Goal: Task Accomplishment & Management: Manage account settings

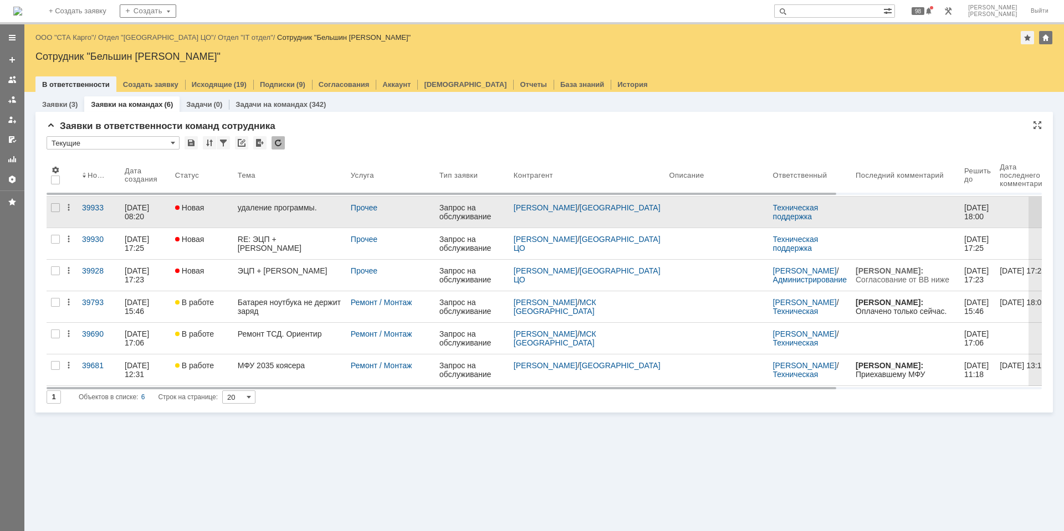
click at [264, 211] on div "удаление программы." at bounding box center [290, 207] width 104 height 9
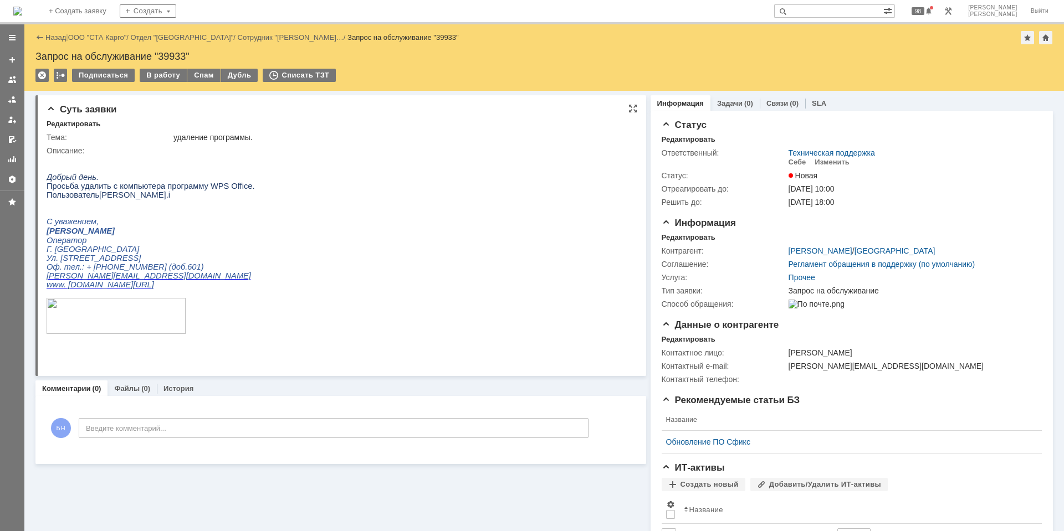
click at [313, 191] on html "Добрый день. Просьба удалить с компьютера программу WPS Office. Пользователь Ni…" at bounding box center [336, 250] width 579 height 190
click at [680, 240] on div "Редактировать" at bounding box center [689, 237] width 54 height 9
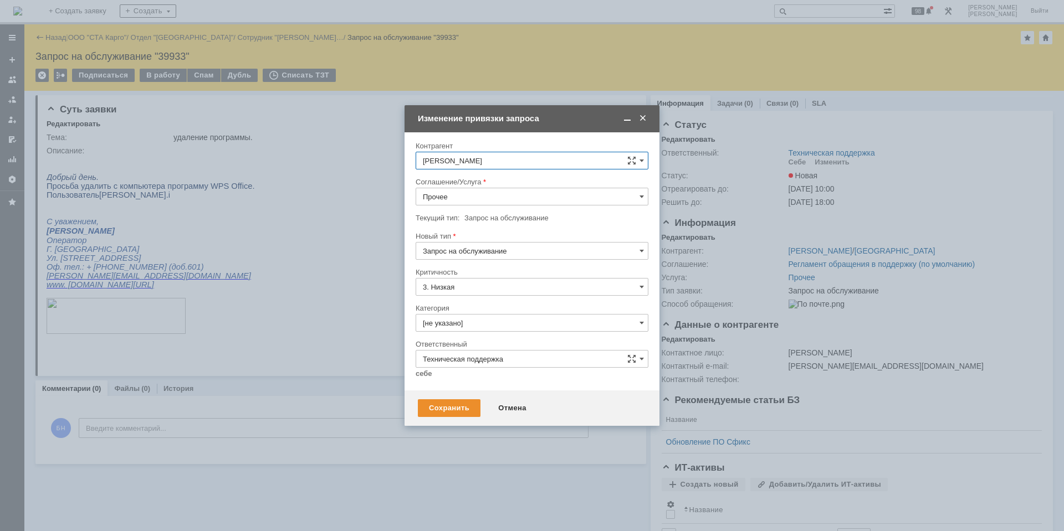
click at [514, 194] on input "Прочее" at bounding box center [532, 197] width 233 height 18
click at [493, 308] on span "Рабочее место" at bounding box center [532, 309] width 218 height 9
type input "Рабочее место"
click at [496, 319] on input "[не указано]" at bounding box center [532, 323] width 233 height 18
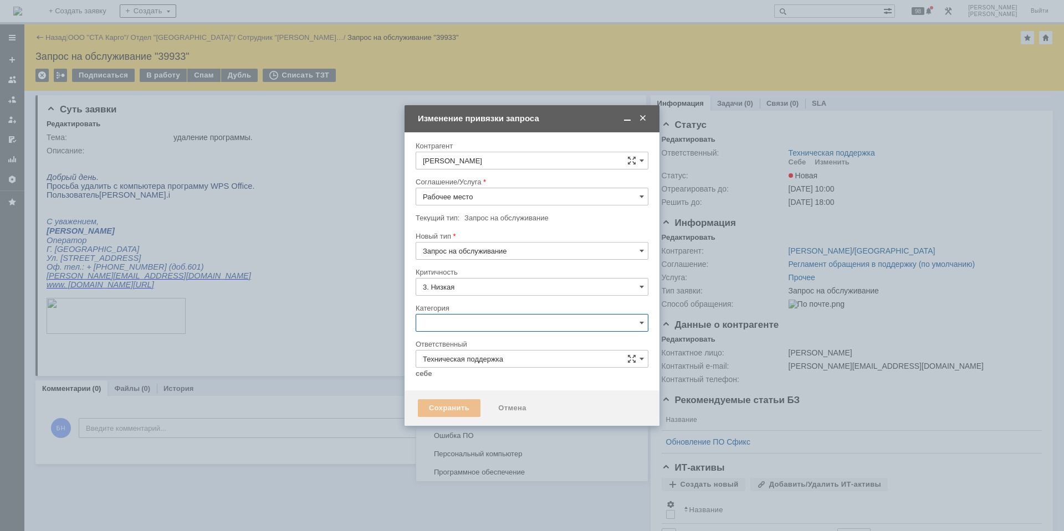
scroll to position [325, 0]
click at [507, 413] on div "Ошибка ПО" at bounding box center [532, 421] width 232 height 18
type input "Ошибка ПО"
click at [419, 367] on input "Техническая поддержка" at bounding box center [532, 359] width 233 height 18
click at [418, 352] on input "Техническая поддержка" at bounding box center [532, 359] width 233 height 18
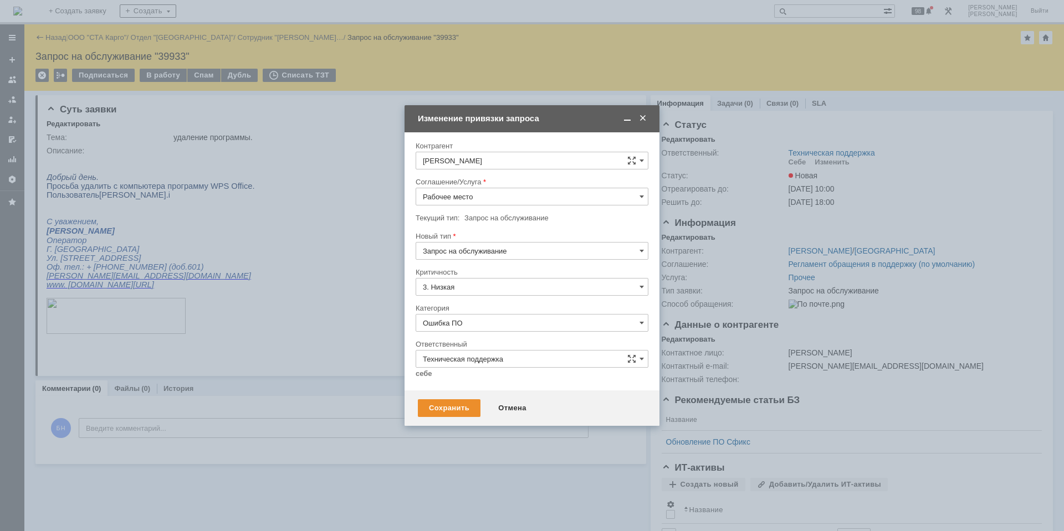
click at [414, 350] on div "Внимание! Контрагент Николаева Ирина Геннадьевна Соглашение/Услуга Рабочее мест…" at bounding box center [532, 261] width 255 height 258
click at [423, 378] on link "себе" at bounding box center [424, 374] width 17 height 9
type input "[PERSON_NAME]"
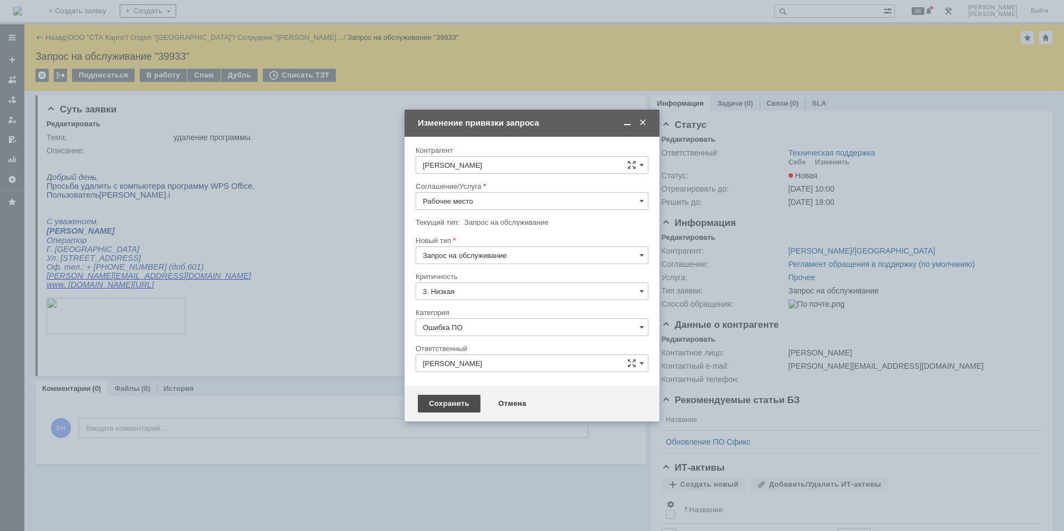
click at [436, 405] on div "Сохранить" at bounding box center [449, 404] width 63 height 18
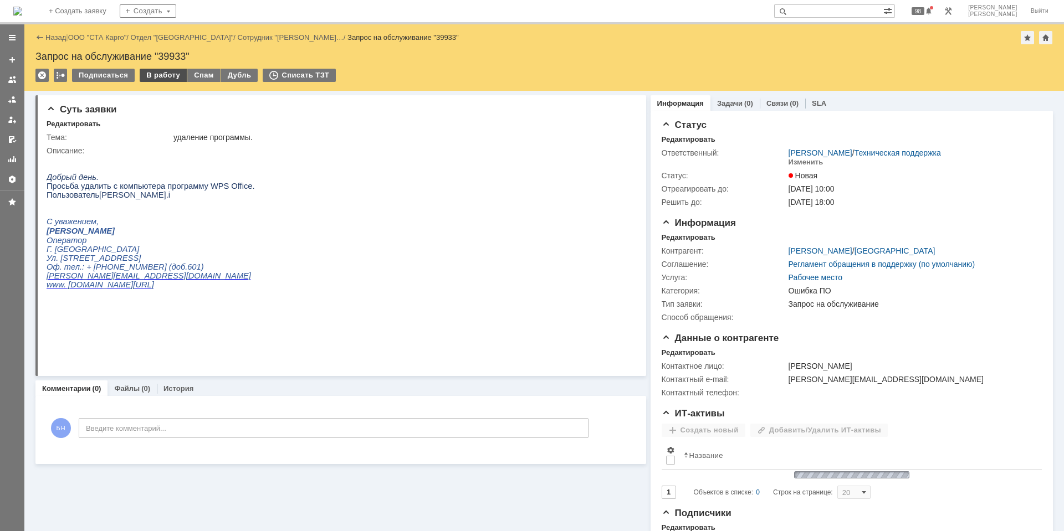
scroll to position [0, 0]
click at [174, 74] on div "В работу" at bounding box center [163, 75] width 47 height 13
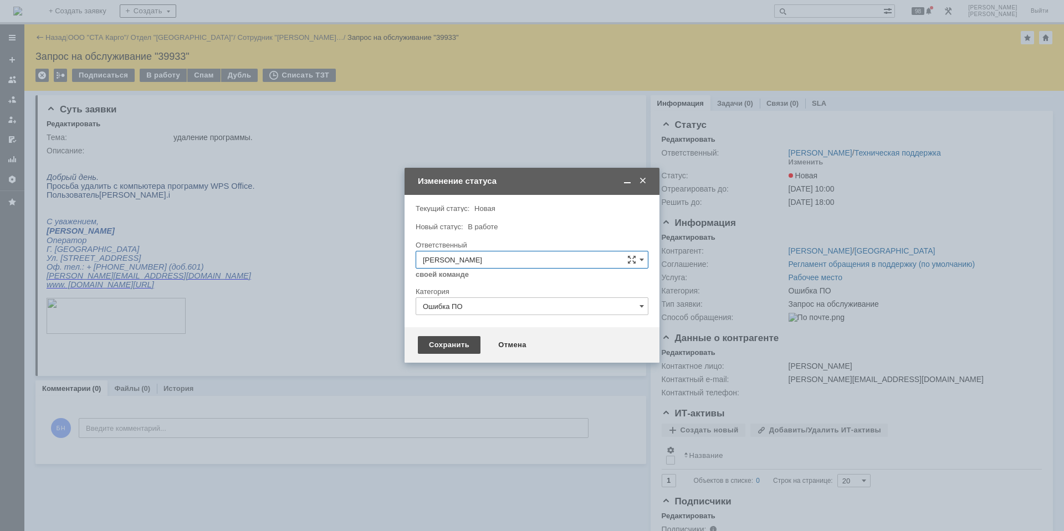
click at [457, 346] on div "Сохранить" at bounding box center [449, 345] width 63 height 18
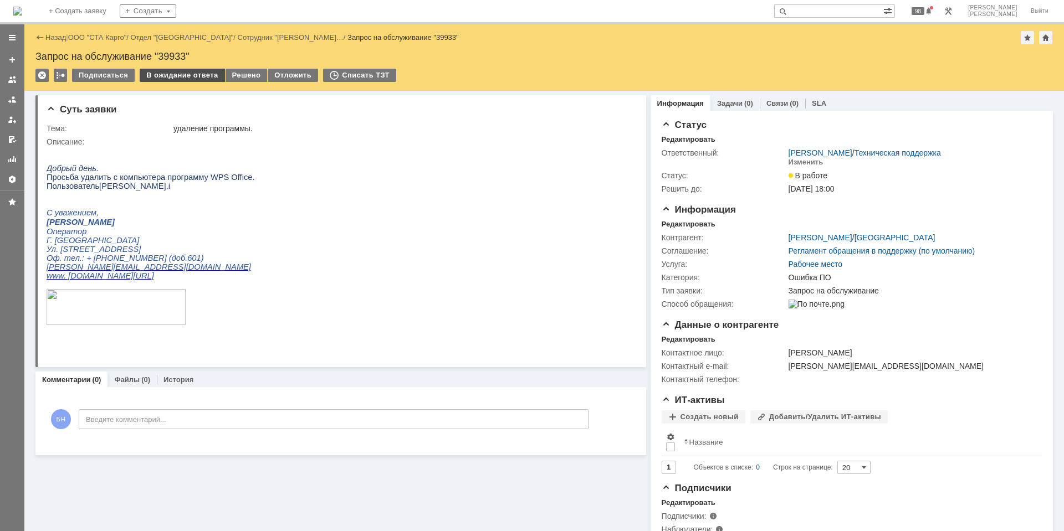
click at [177, 74] on div "В ожидание ответа" at bounding box center [182, 75] width 85 height 13
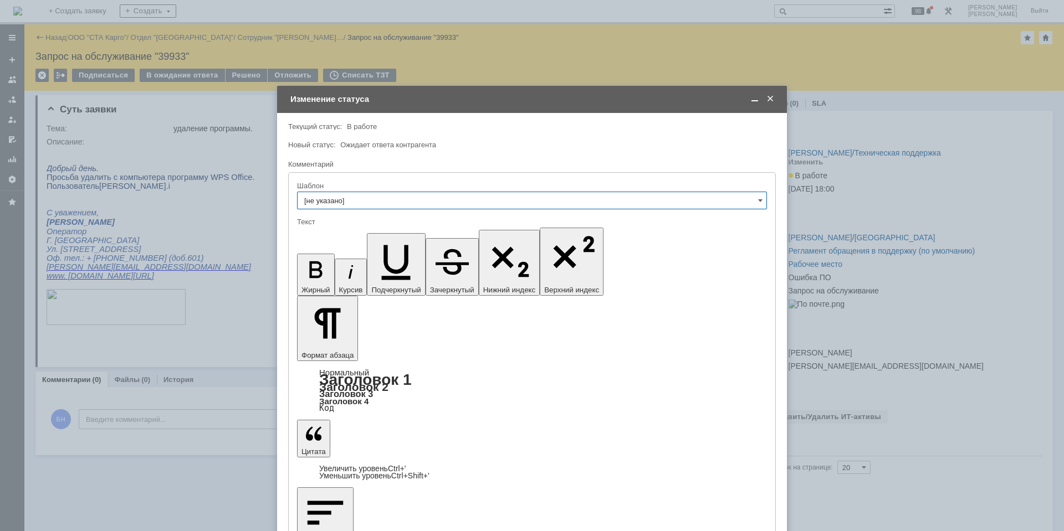
click at [351, 145] on span "Ожидает ответа контрагента" at bounding box center [388, 145] width 96 height 8
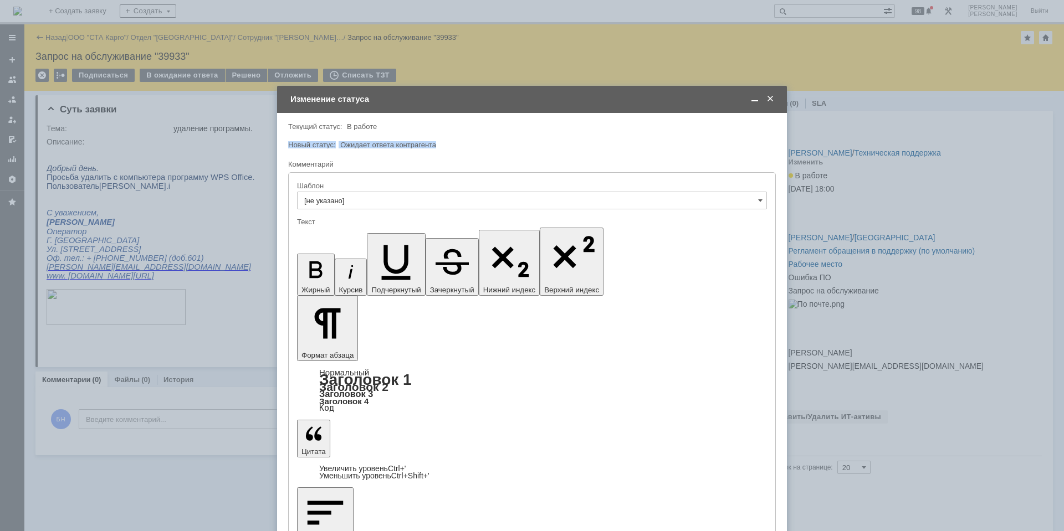
click at [351, 145] on span "Ожидает ответа контрагента" at bounding box center [388, 145] width 96 height 8
click at [358, 123] on span "В работе" at bounding box center [362, 126] width 30 height 8
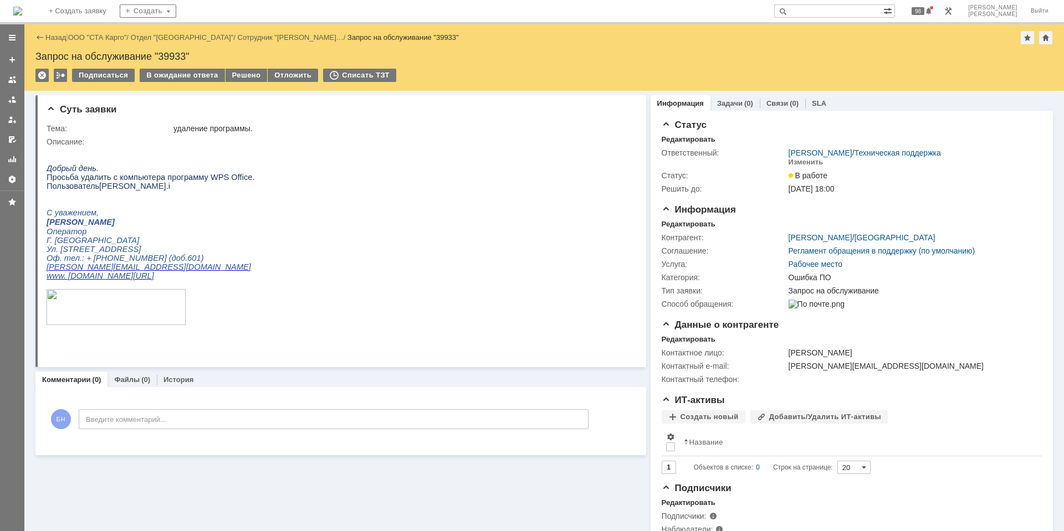
click at [22, 16] on img at bounding box center [17, 11] width 9 height 9
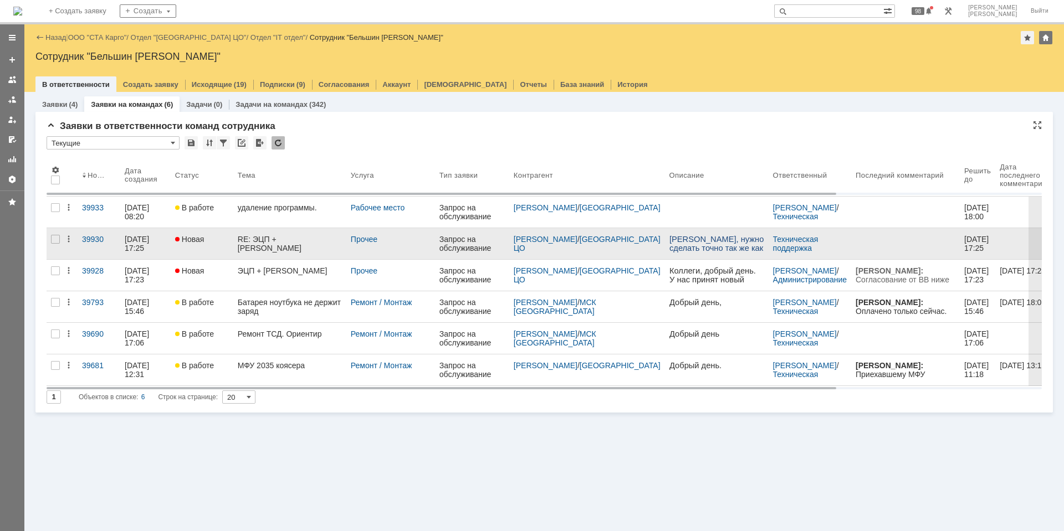
click at [304, 244] on div "RE: ЭЦП + [PERSON_NAME]" at bounding box center [290, 244] width 104 height 18
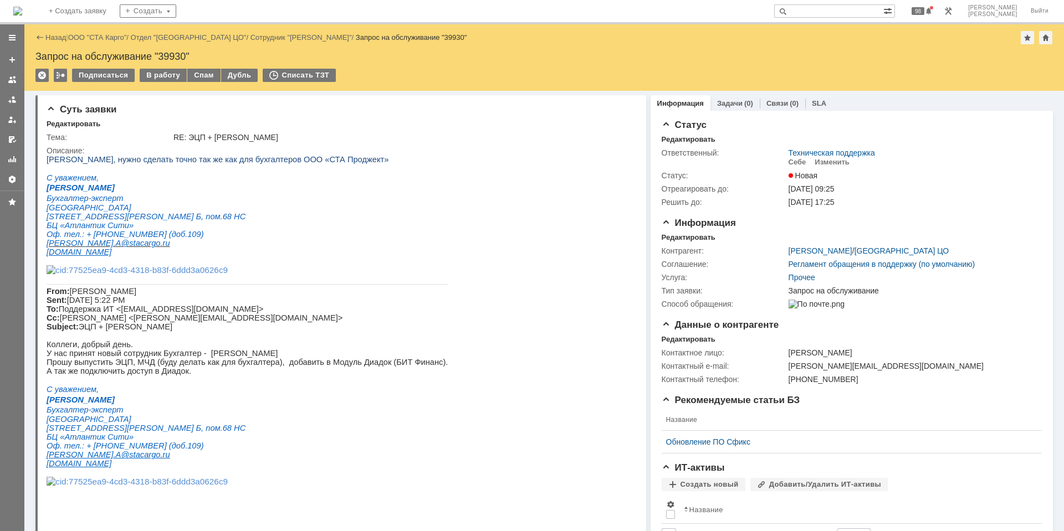
click at [22, 12] on img at bounding box center [17, 11] width 9 height 9
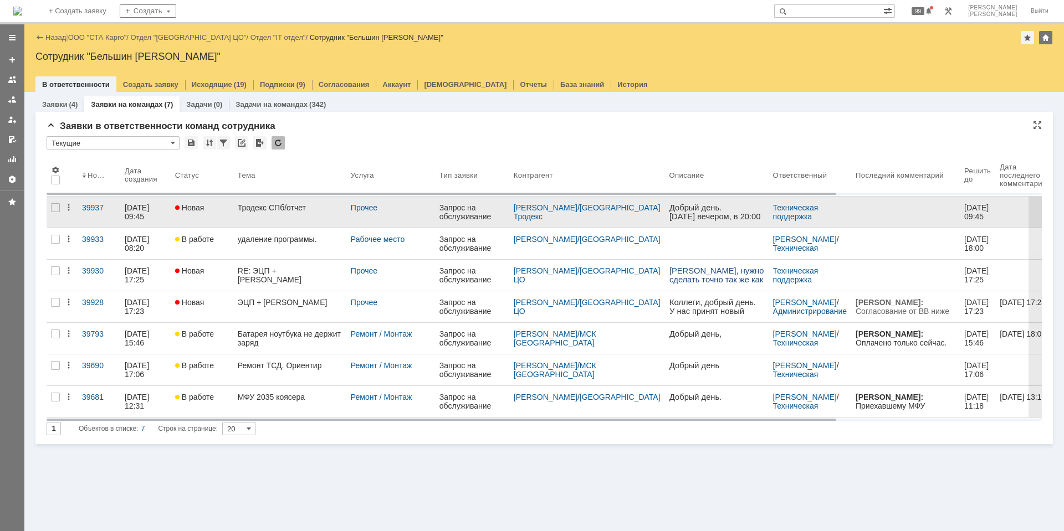
click at [274, 213] on link "Тродекс СПб/отчет" at bounding box center [289, 212] width 113 height 31
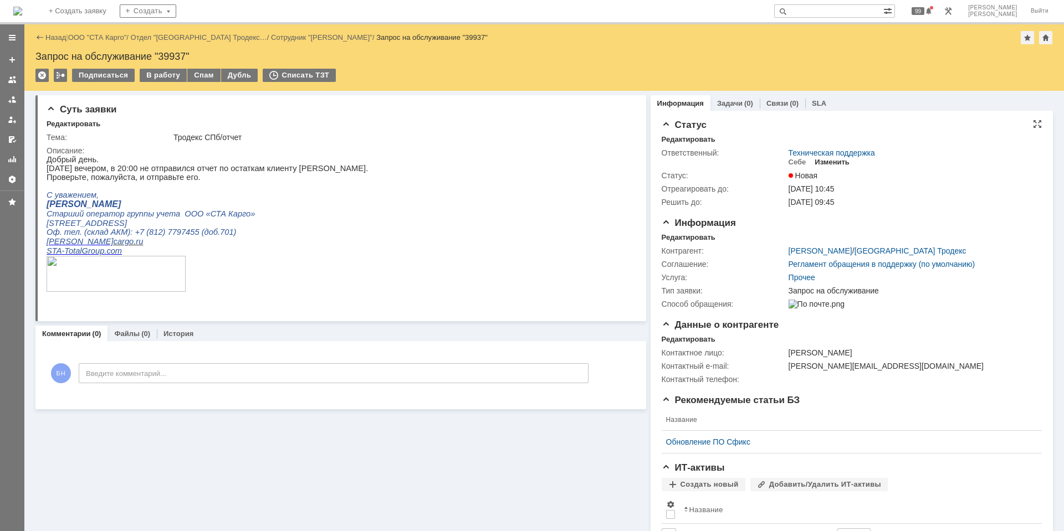
click at [832, 160] on div "Изменить" at bounding box center [832, 162] width 35 height 9
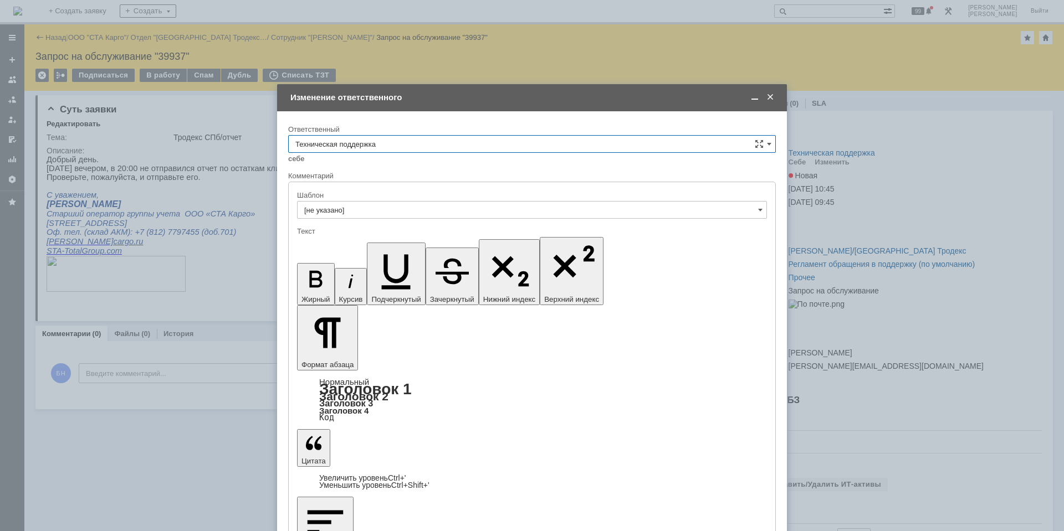
click at [448, 144] on input "Техническая поддержка" at bounding box center [532, 144] width 488 height 18
click at [435, 235] on span "Поддержка 1С" at bounding box center [531, 236] width 473 height 9
type input "Поддержка 1С"
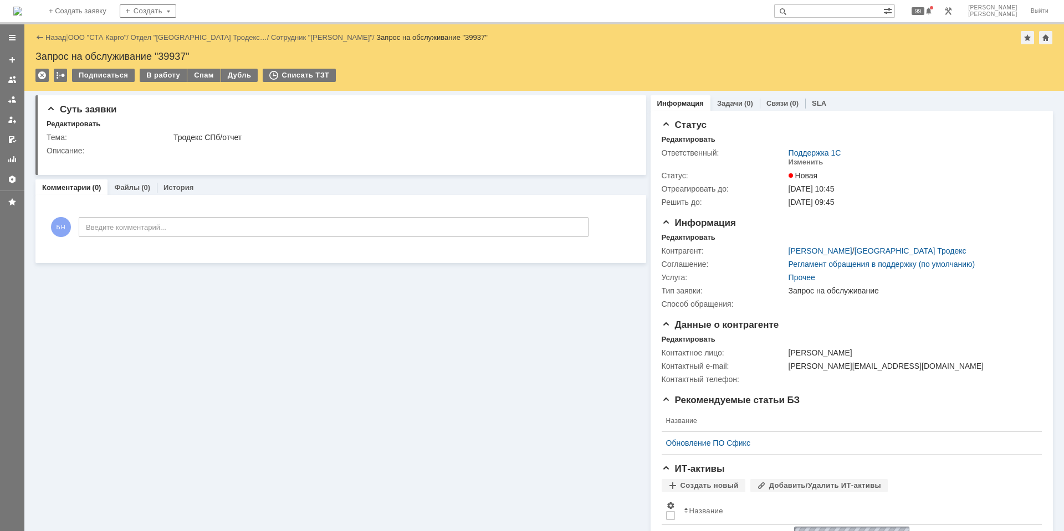
scroll to position [0, 0]
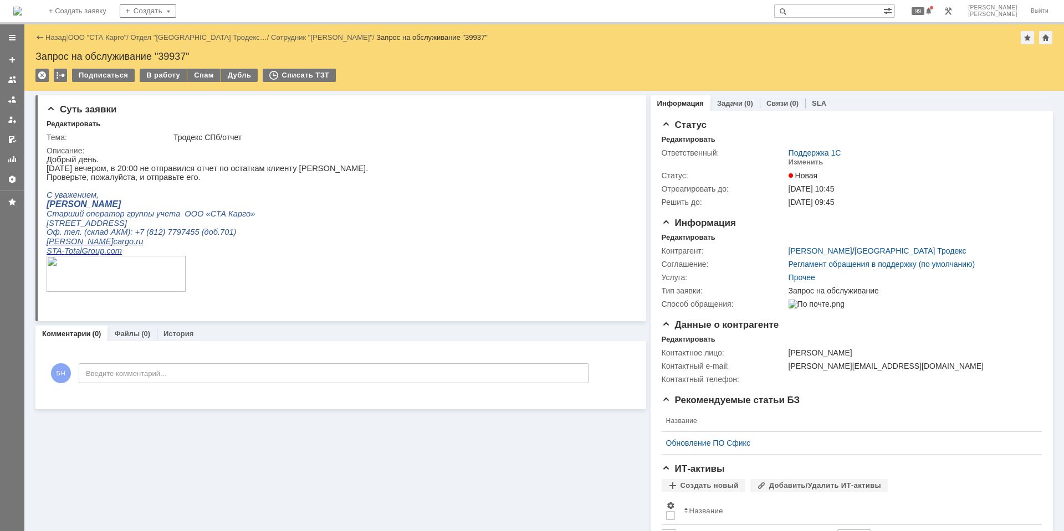
click at [22, 12] on img at bounding box center [17, 11] width 9 height 9
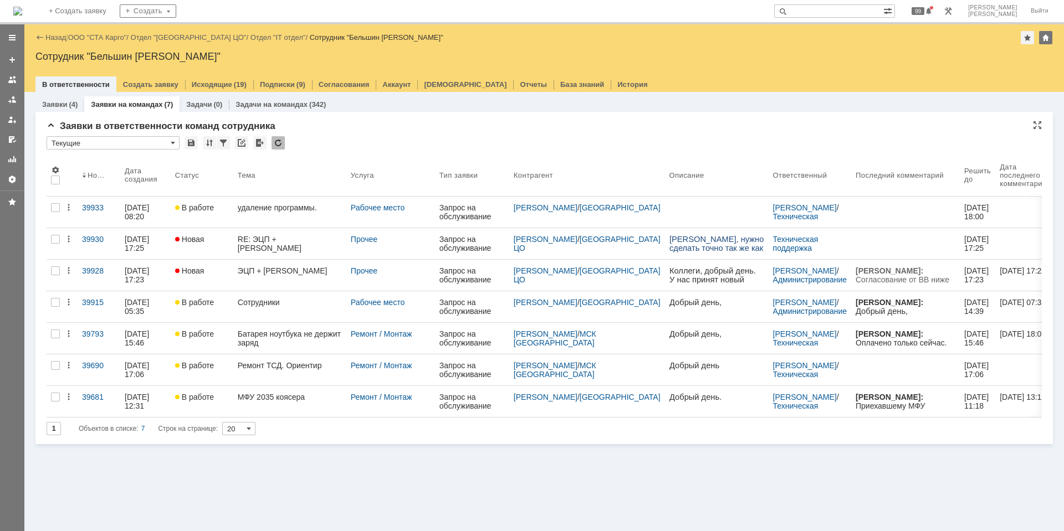
click at [279, 147] on div at bounding box center [278, 142] width 13 height 13
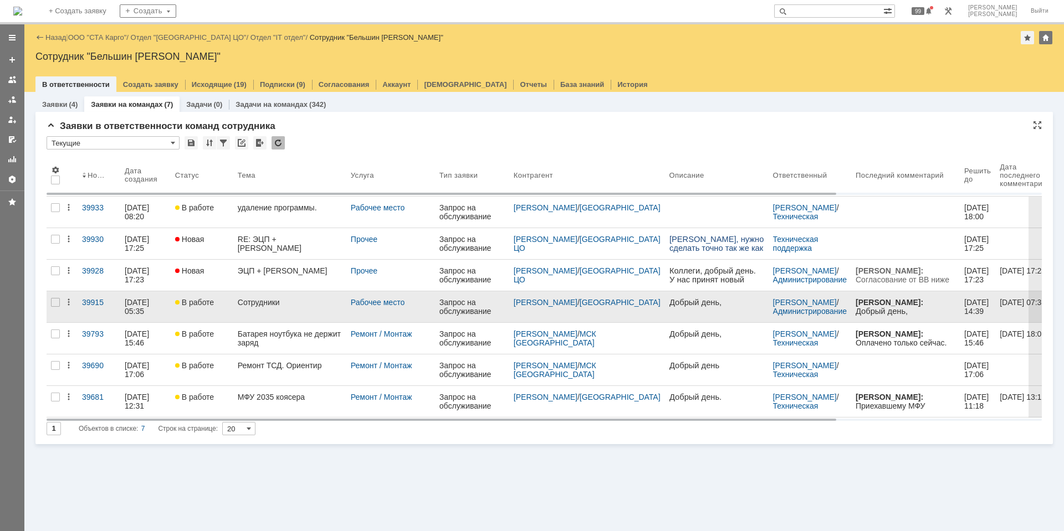
click at [286, 301] on div "Сотрудники" at bounding box center [290, 302] width 104 height 9
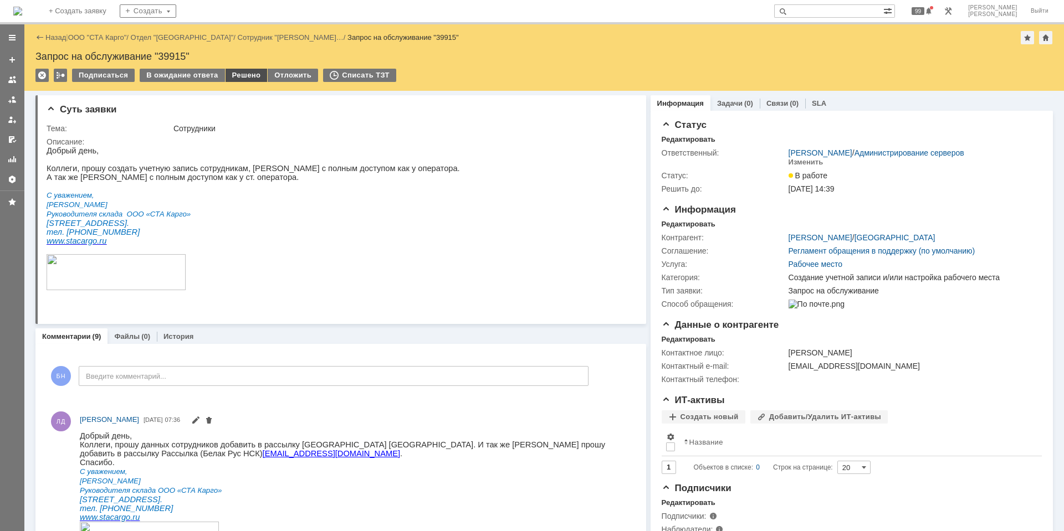
click at [245, 78] on div "Решено" at bounding box center [247, 75] width 42 height 13
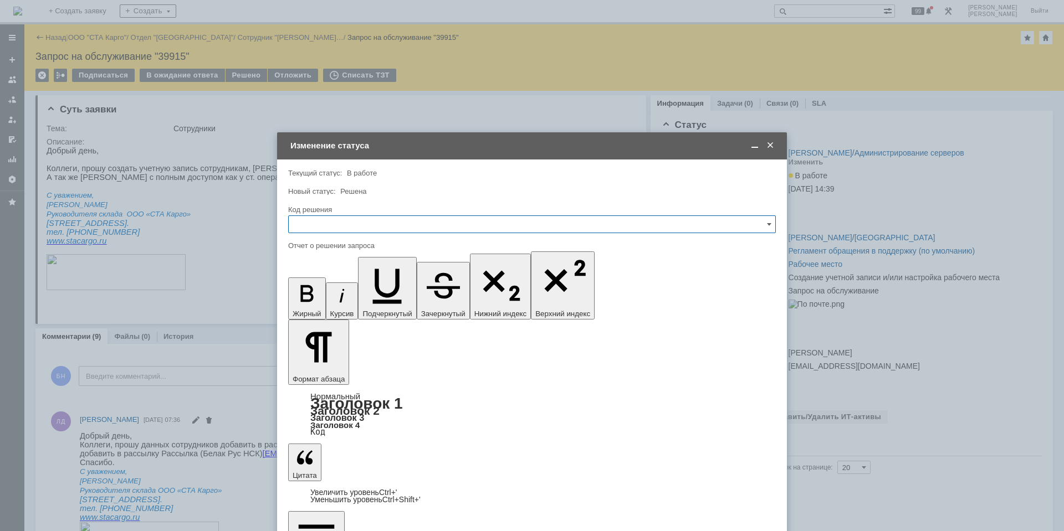
click at [400, 214] on div "Код решения" at bounding box center [532, 210] width 488 height 11
drag, startPoint x: 359, startPoint y: 236, endPoint x: 353, endPoint y: 231, distance: 7.5
click at [357, 236] on div at bounding box center [532, 237] width 488 height 8
click at [352, 228] on input "text" at bounding box center [532, 225] width 488 height 18
click at [318, 375] on span "Решено" at bounding box center [531, 372] width 473 height 9
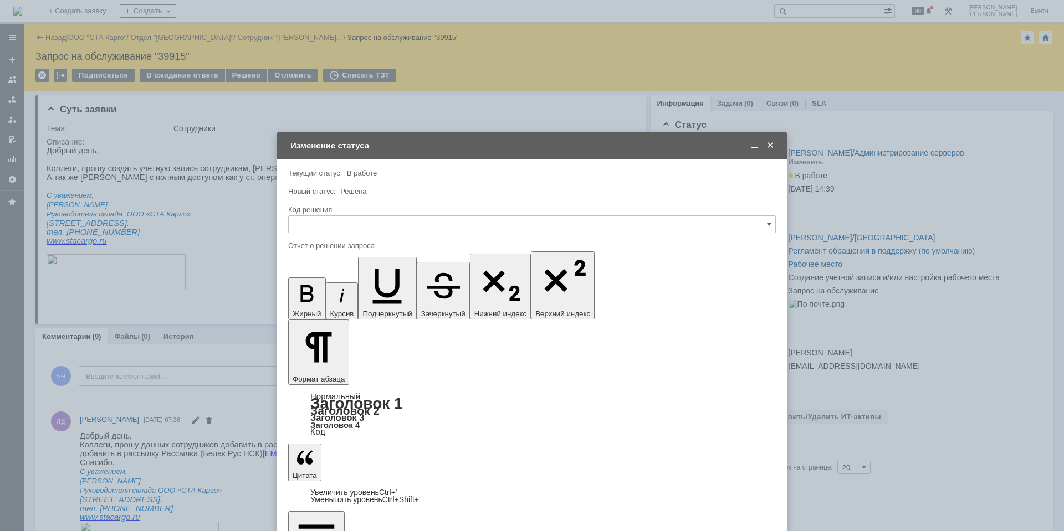
type input "Решено"
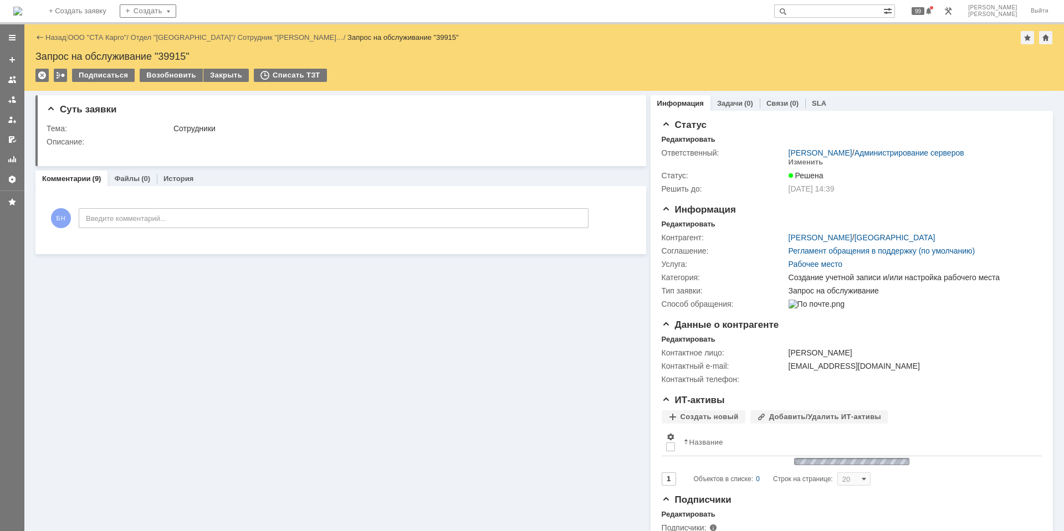
click at [22, 7] on img at bounding box center [17, 11] width 9 height 9
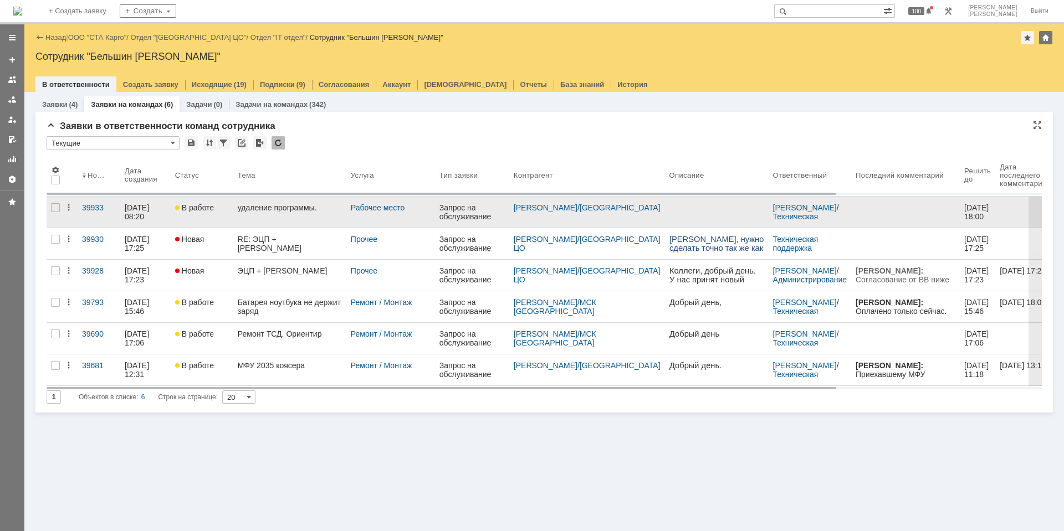
click at [257, 207] on div "удаление программы." at bounding box center [290, 207] width 104 height 9
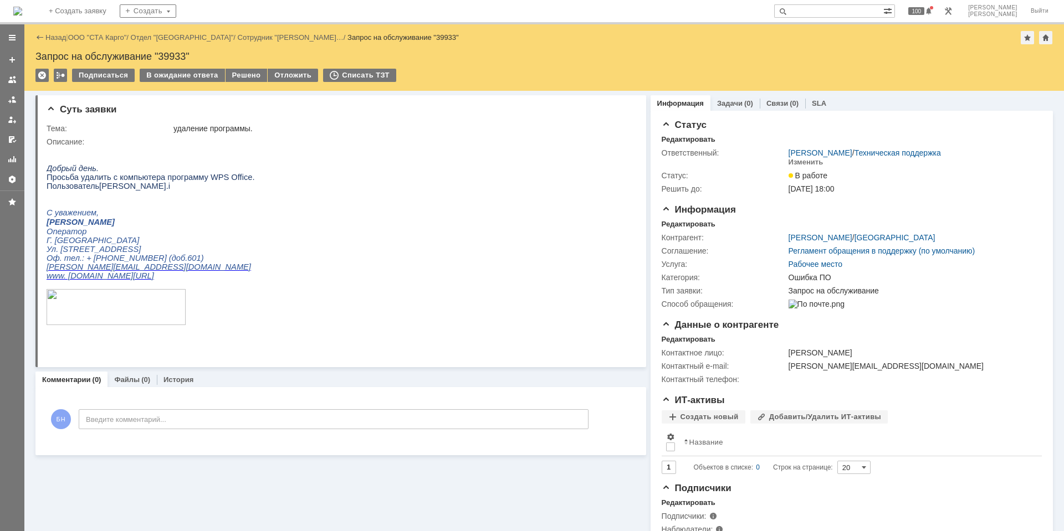
click at [22, 16] on img at bounding box center [17, 11] width 9 height 9
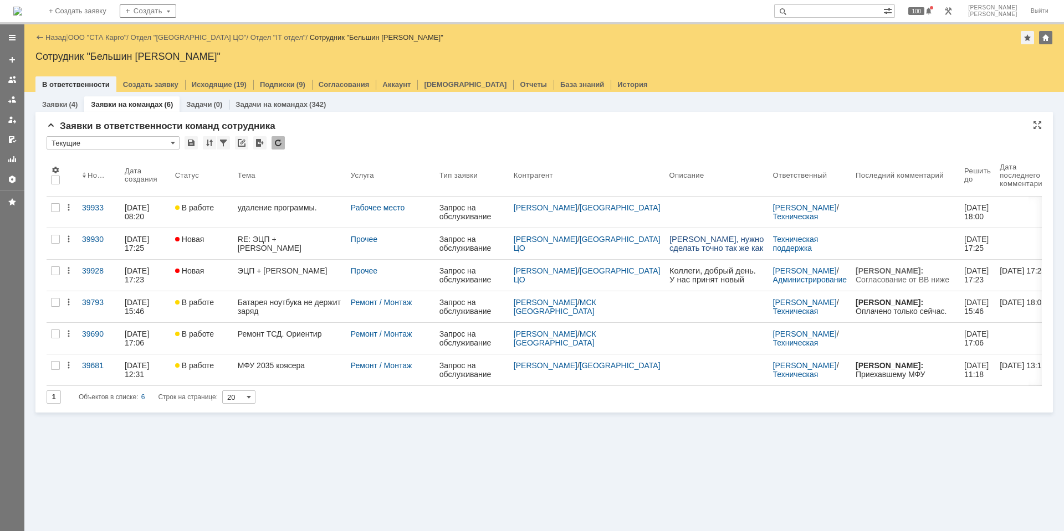
click at [278, 142] on div at bounding box center [278, 142] width 13 height 13
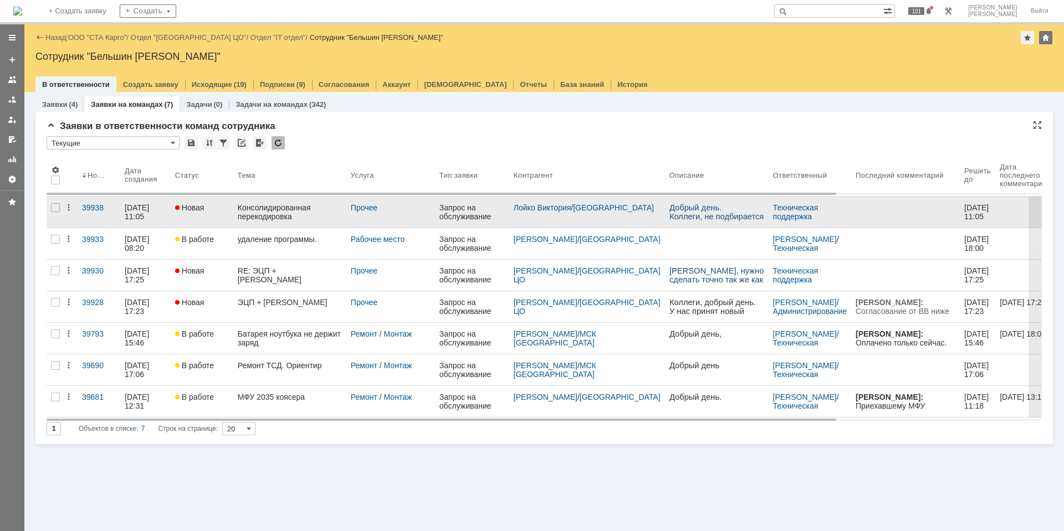
click at [265, 211] on div "Консолидированная перекодировка" at bounding box center [290, 212] width 104 height 18
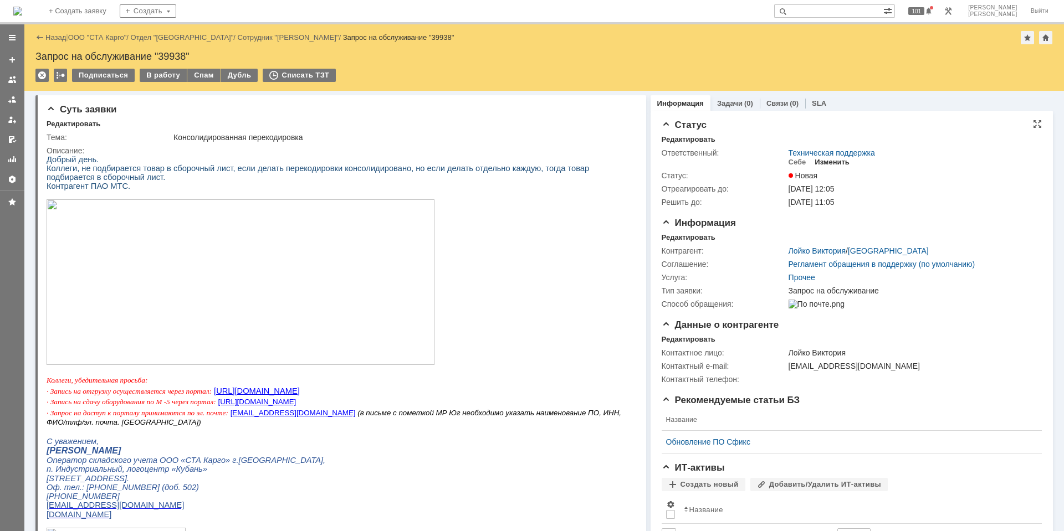
click at [821, 161] on div "Изменить" at bounding box center [832, 162] width 35 height 9
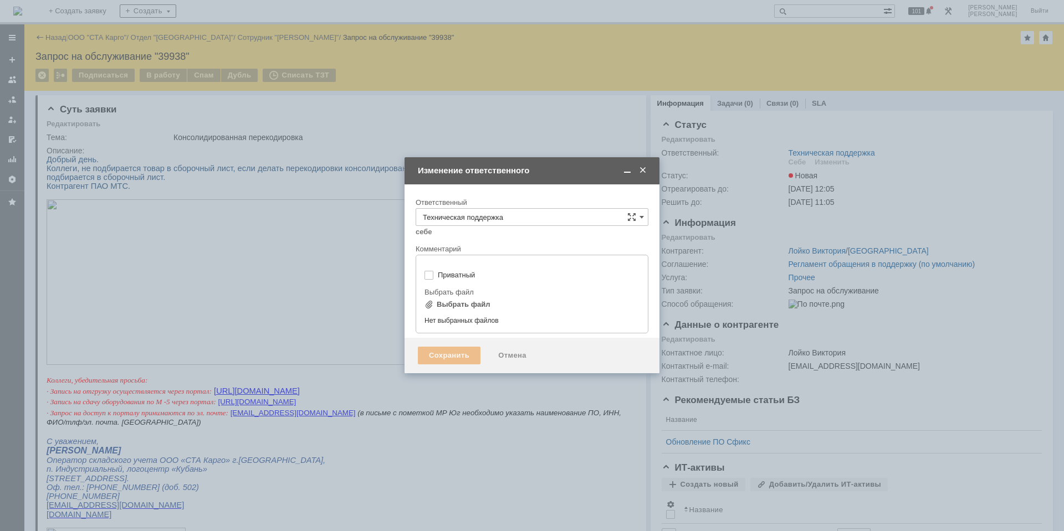
type input "[не указано]"
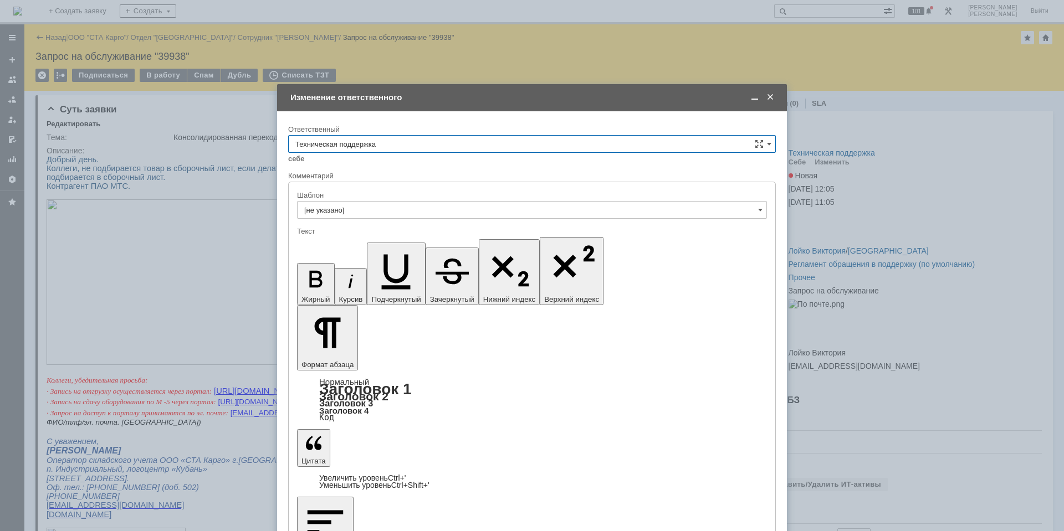
click at [444, 132] on div "Ответственный" at bounding box center [530, 129] width 485 height 7
click at [443, 142] on input "Техническая поддержка" at bounding box center [532, 144] width 488 height 18
click at [387, 294] on span "Поддержка 1С" at bounding box center [531, 292] width 473 height 9
type input "Поддержка 1С"
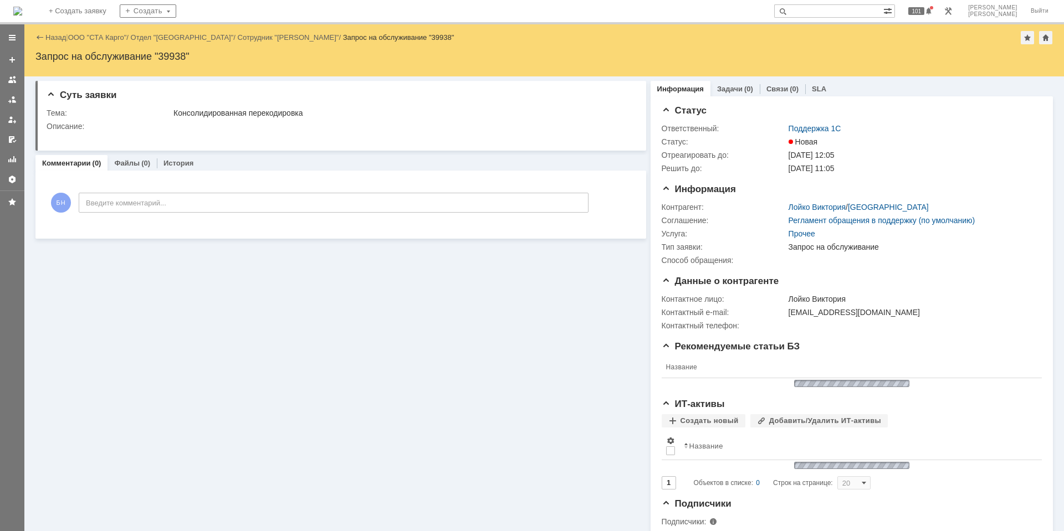
scroll to position [0, 0]
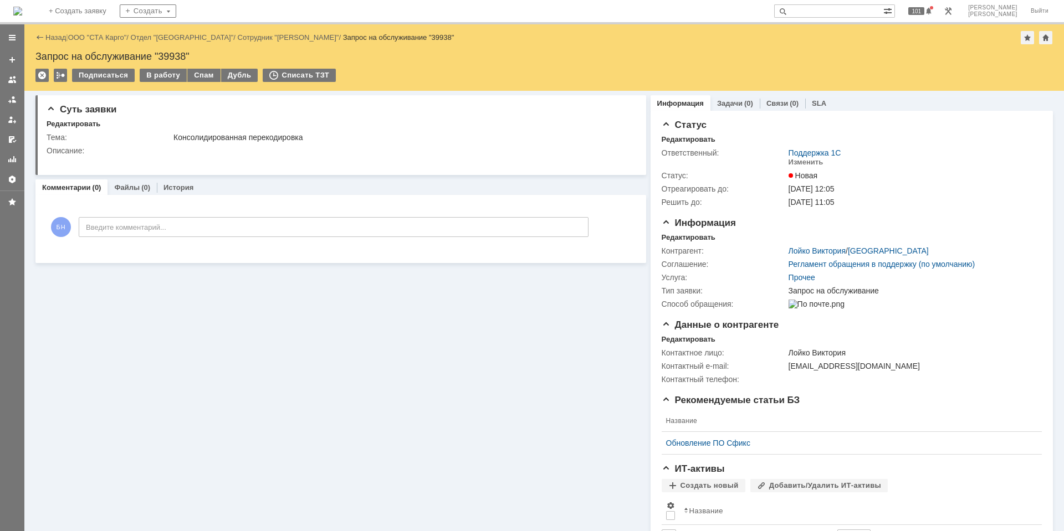
click at [22, 12] on img at bounding box center [17, 11] width 9 height 9
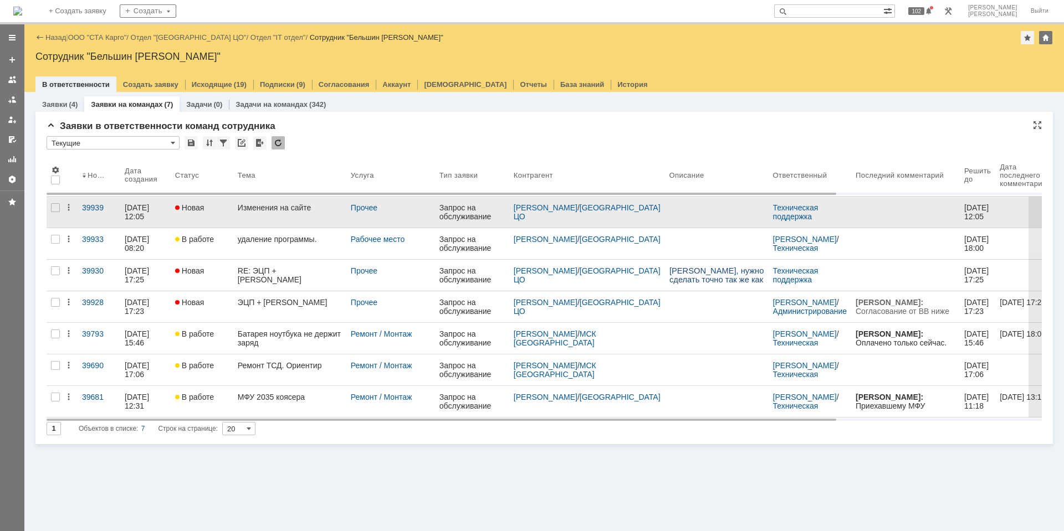
click at [278, 214] on link "Изменения на сайте" at bounding box center [289, 212] width 113 height 31
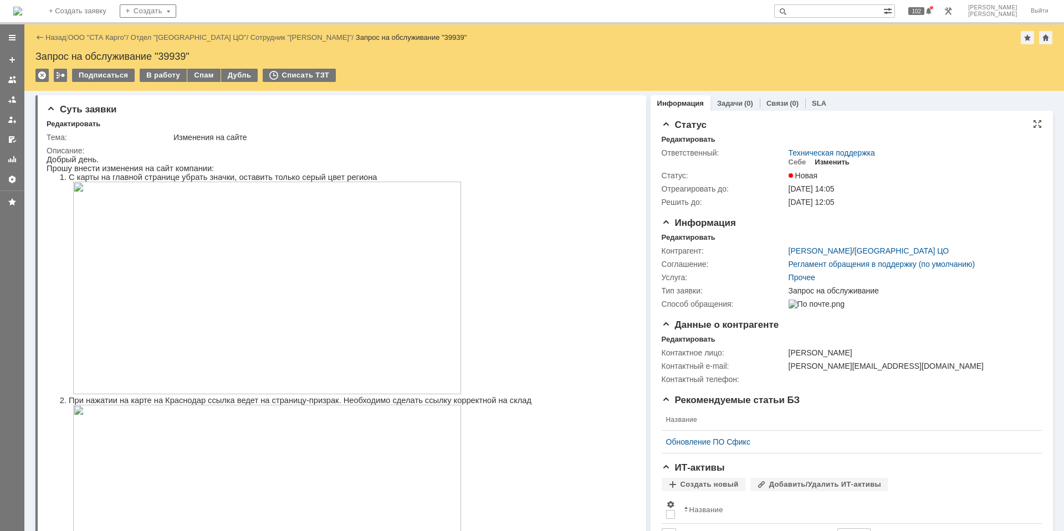
click at [827, 160] on div "Изменить" at bounding box center [832, 162] width 35 height 9
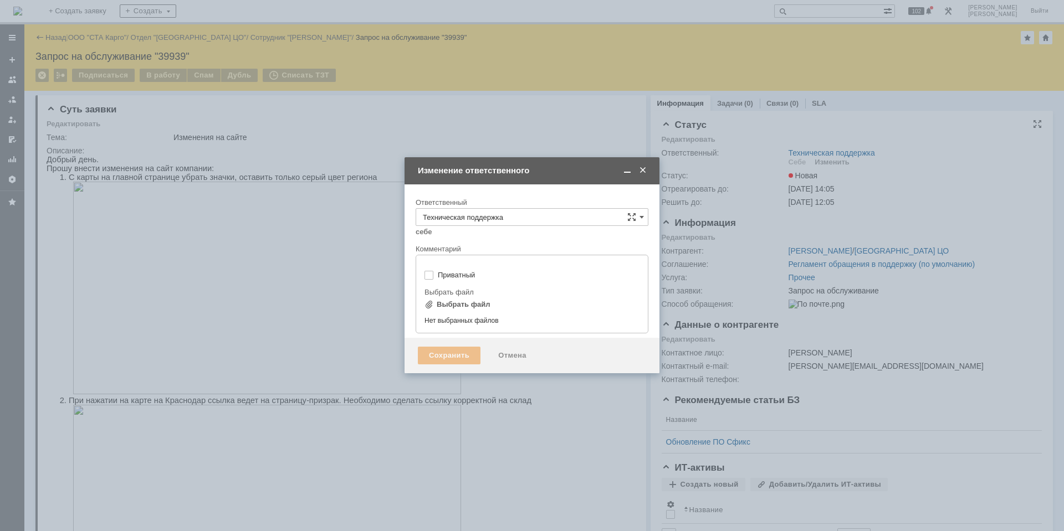
type input "[не указано]"
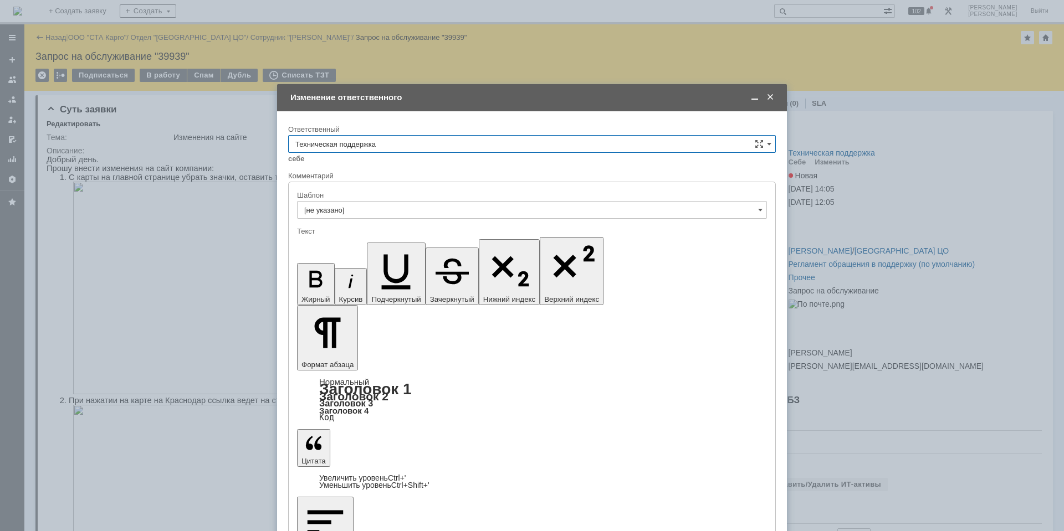
click at [412, 149] on input "Техническая поддержка" at bounding box center [532, 144] width 488 height 18
click at [406, 216] on span "Сараев Валентин" at bounding box center [531, 218] width 473 height 9
type input "Сараев Валентин"
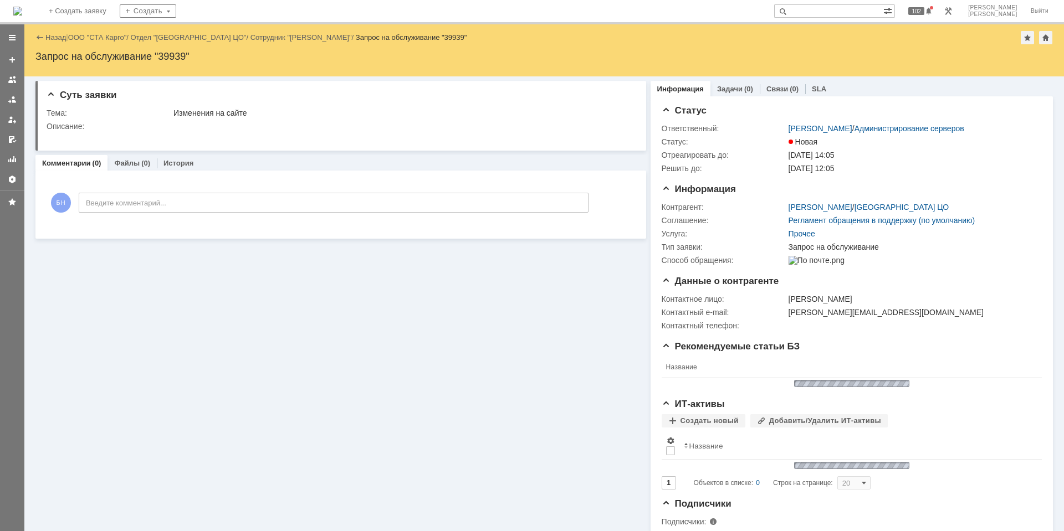
scroll to position [0, 0]
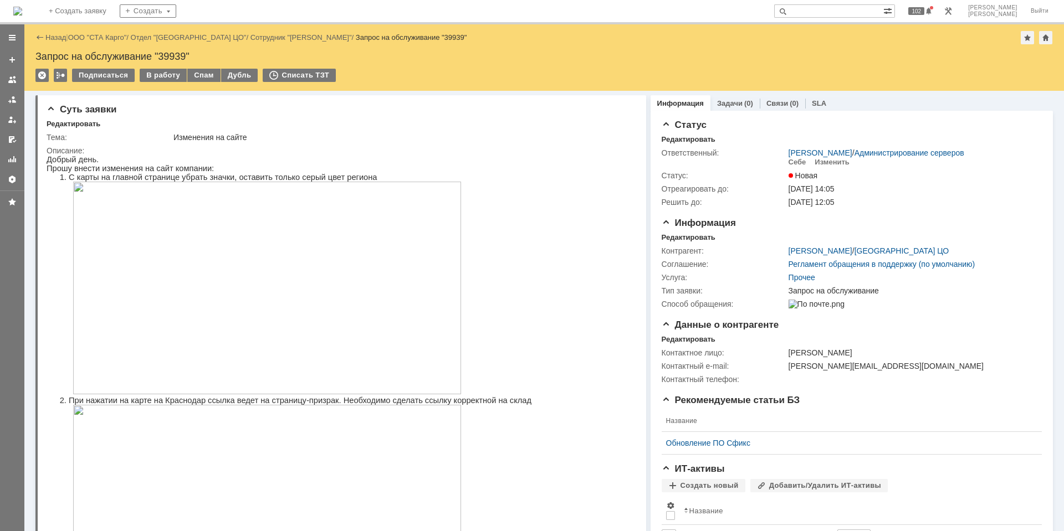
click at [22, 16] on img at bounding box center [17, 11] width 9 height 9
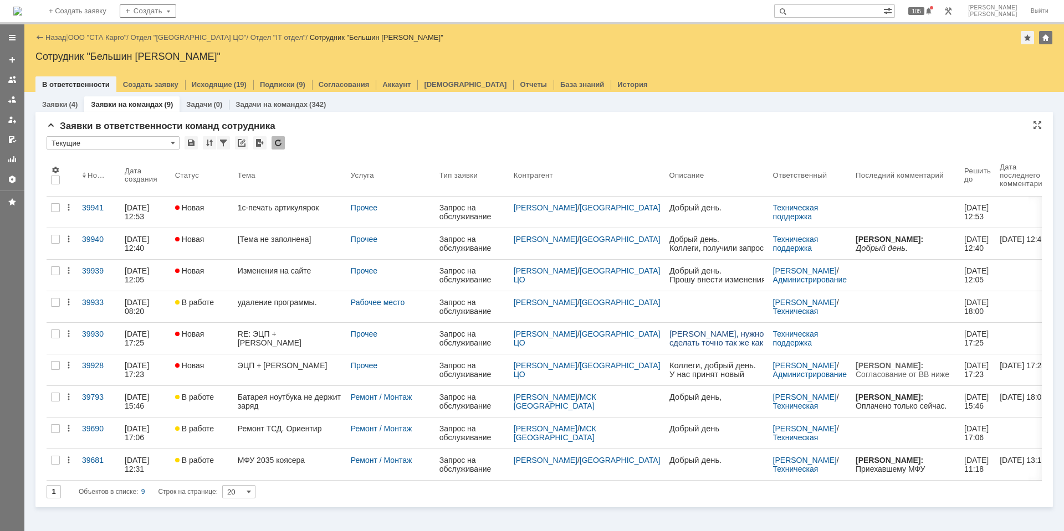
click at [279, 143] on div at bounding box center [278, 142] width 13 height 13
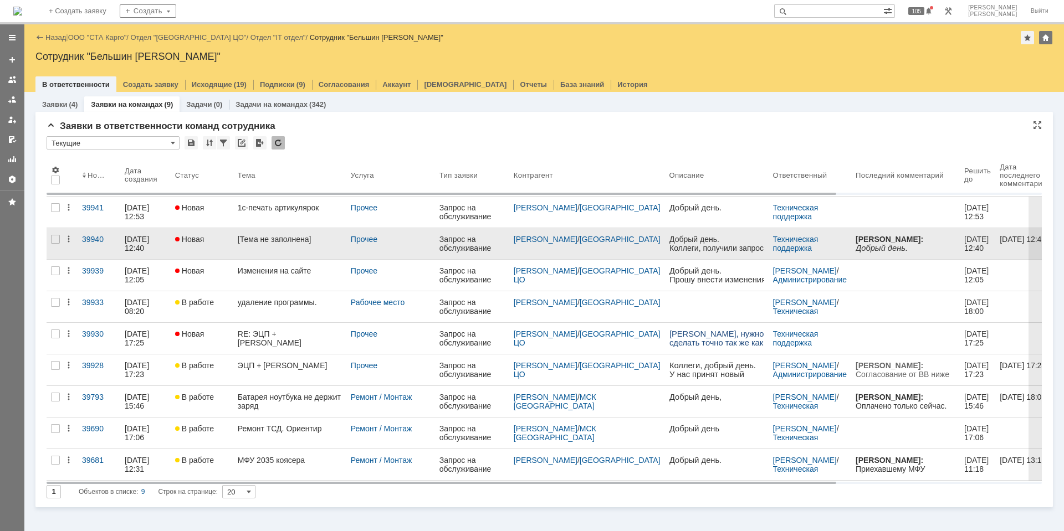
click at [279, 247] on link "[Тема не заполнена]" at bounding box center [289, 243] width 113 height 31
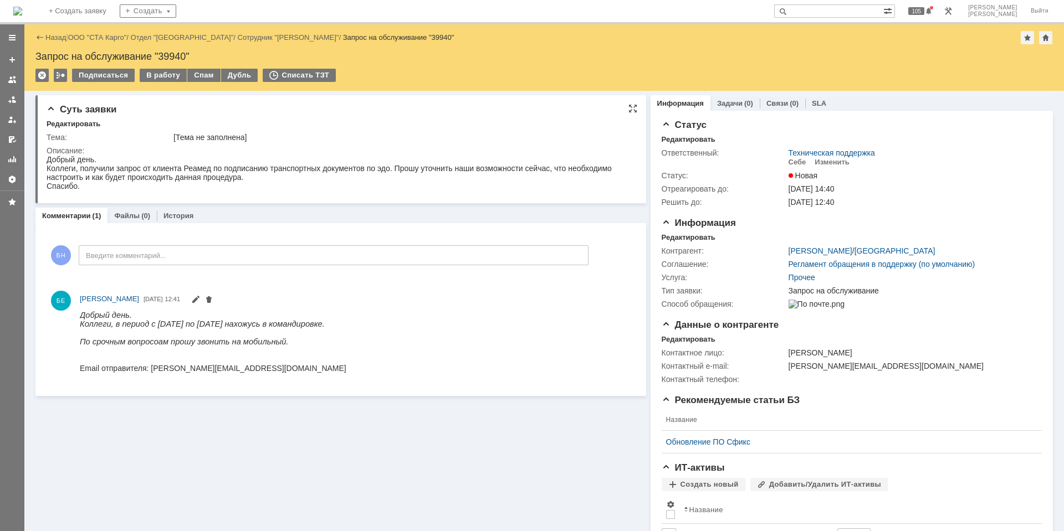
click at [220, 170] on div "Коллеги, получили запрос от клиента Реамед по подписанию транспортных документо…" at bounding box center [336, 173] width 579 height 18
click at [827, 158] on div "Изменить" at bounding box center [832, 162] width 35 height 9
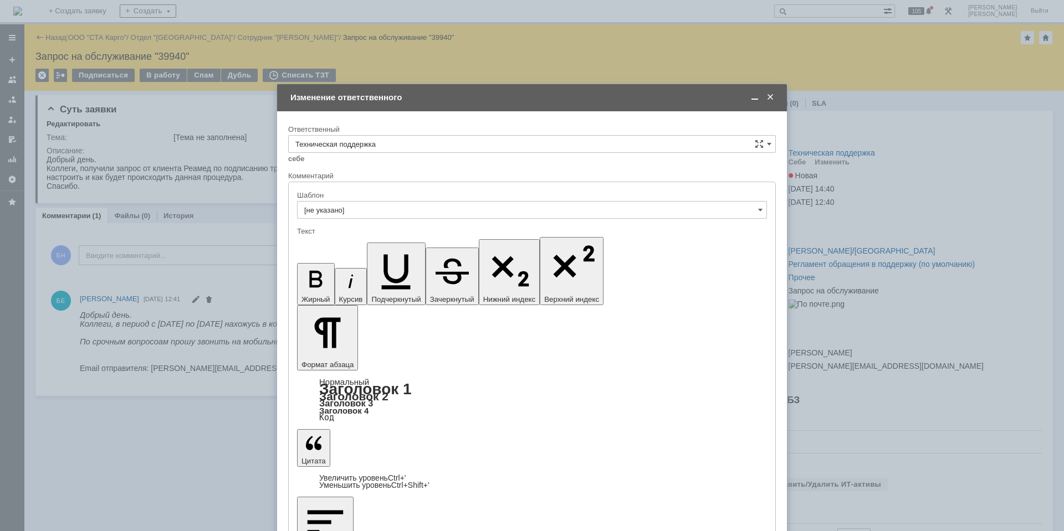
click at [489, 135] on div "Ответственный" at bounding box center [532, 130] width 488 height 11
click at [483, 139] on input "Техническая поддержка" at bounding box center [532, 144] width 488 height 18
click at [436, 232] on span "Поддержка 1С" at bounding box center [531, 236] width 473 height 9
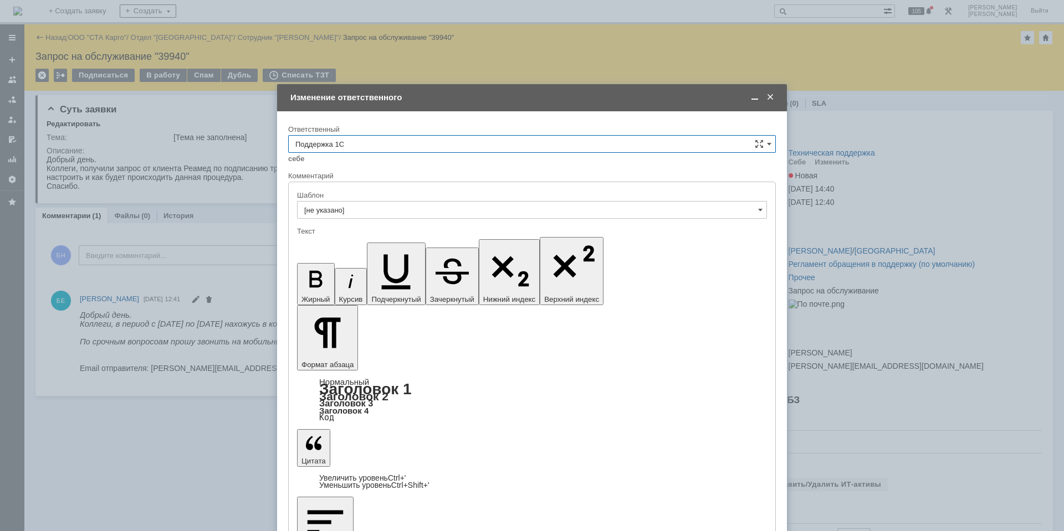
type input "Поддержка 1С"
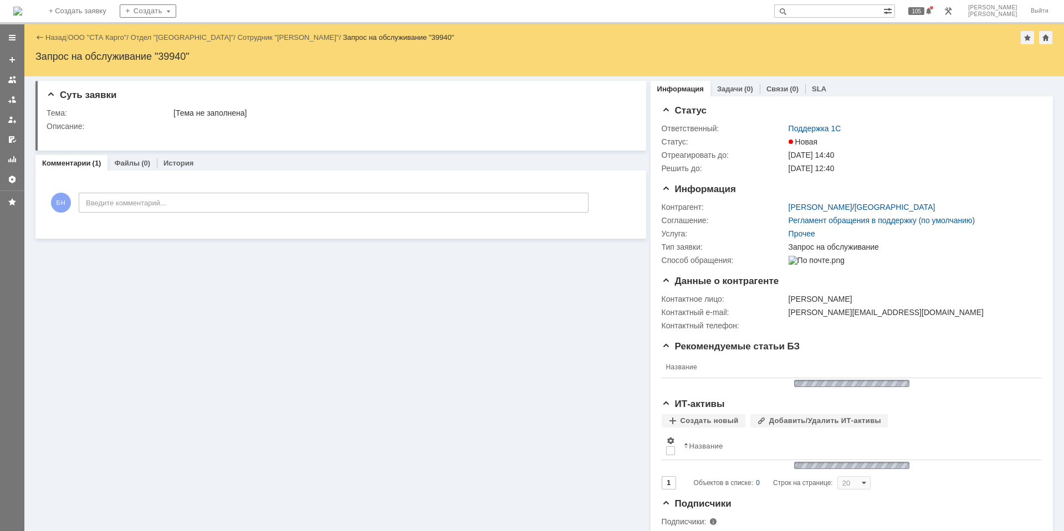
scroll to position [0, 0]
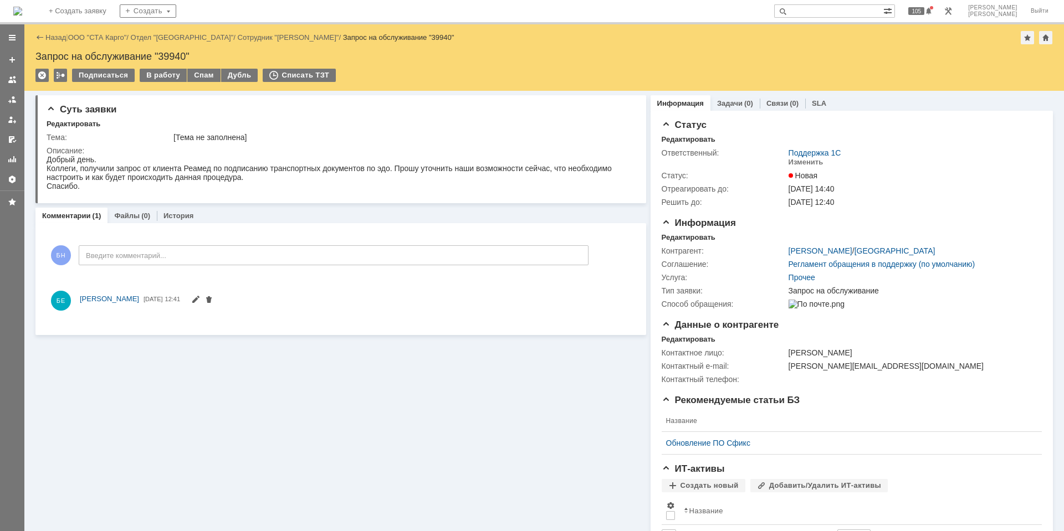
click at [22, 11] on img at bounding box center [17, 11] width 9 height 9
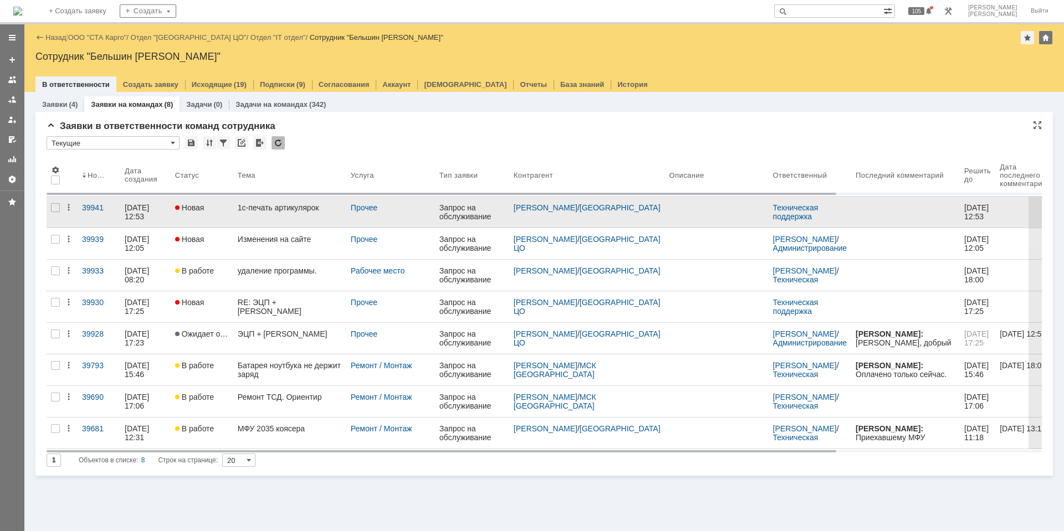
click at [265, 206] on div "1с-печать артикулярок" at bounding box center [290, 207] width 104 height 9
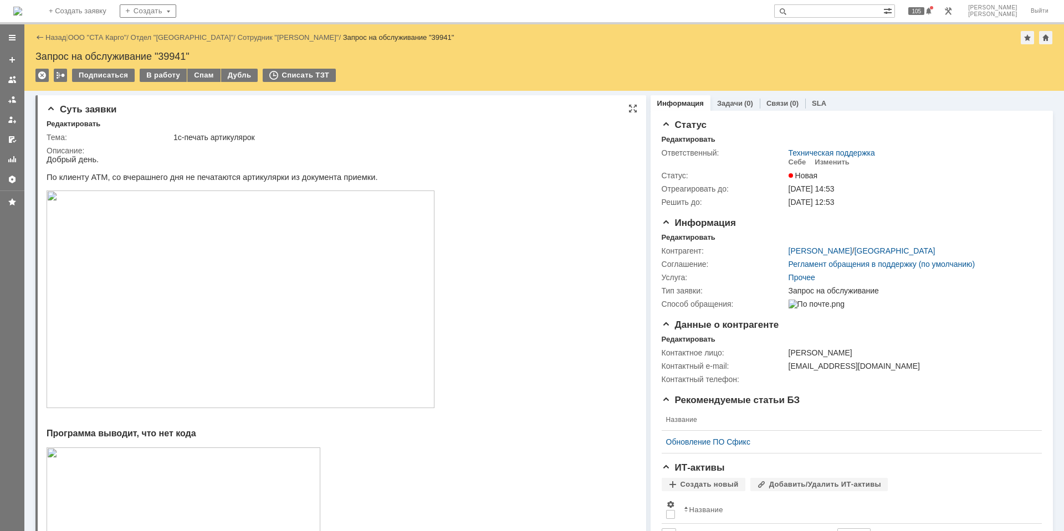
click at [193, 265] on img at bounding box center [241, 300] width 388 height 218
click at [837, 160] on div "Изменить" at bounding box center [832, 162] width 35 height 9
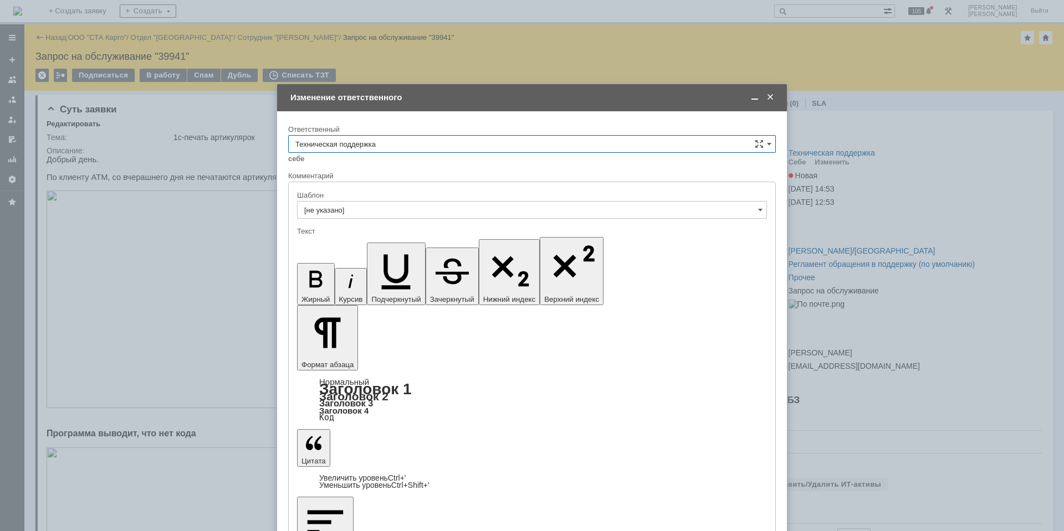
click at [544, 151] on input "Техническая поддержка" at bounding box center [532, 144] width 488 height 18
click at [488, 286] on div "Поддержка 1С" at bounding box center [532, 292] width 487 height 18
type input "Поддержка 1С"
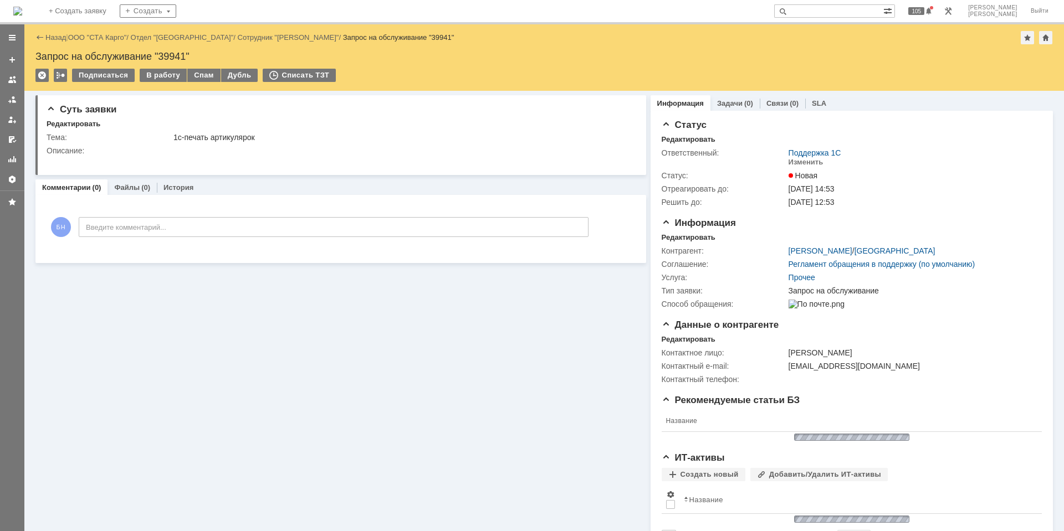
scroll to position [0, 0]
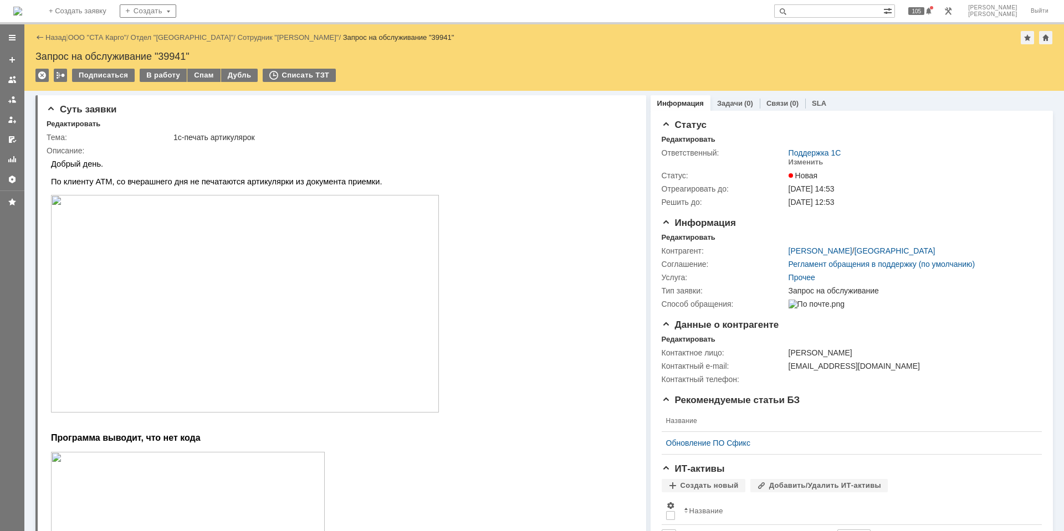
click at [22, 11] on img at bounding box center [17, 11] width 9 height 9
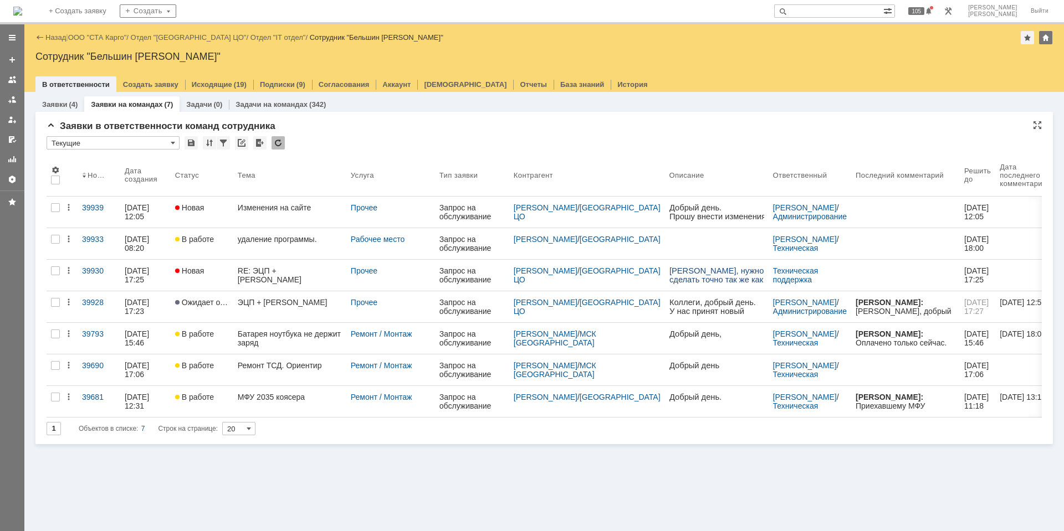
click at [280, 144] on div at bounding box center [278, 142] width 13 height 13
click at [278, 144] on div at bounding box center [278, 142] width 13 height 13
click at [280, 138] on div at bounding box center [278, 142] width 13 height 13
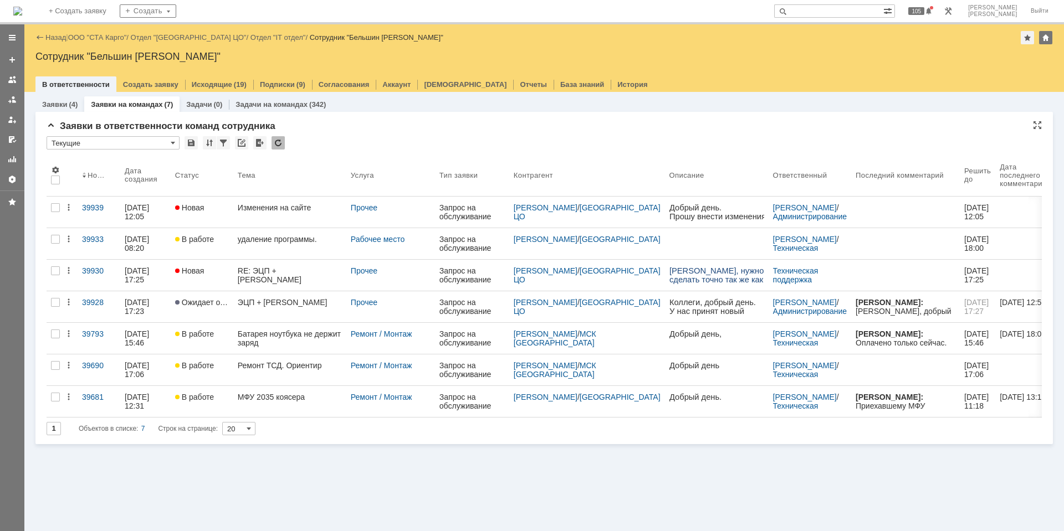
click at [280, 138] on div at bounding box center [278, 142] width 13 height 13
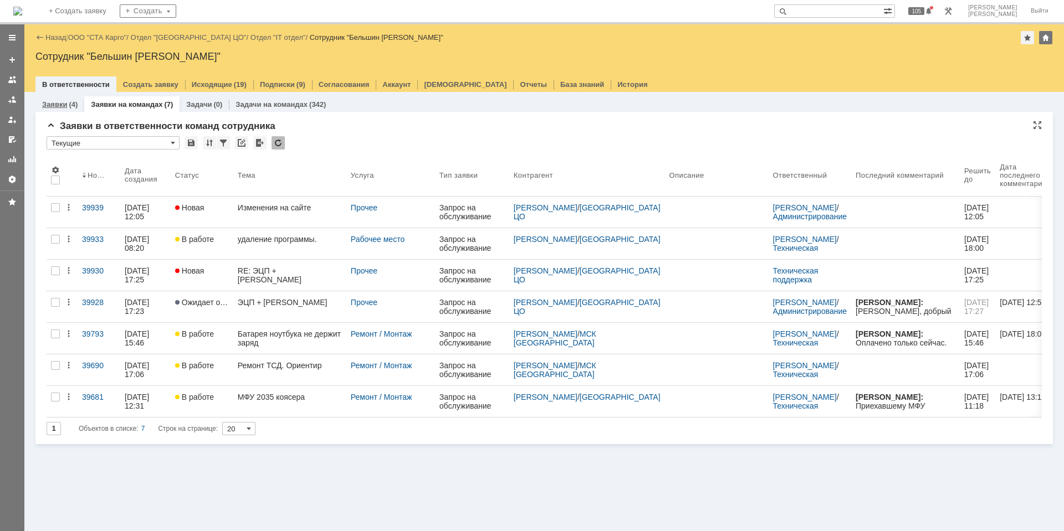
click at [58, 101] on link "Заявки" at bounding box center [54, 104] width 25 height 8
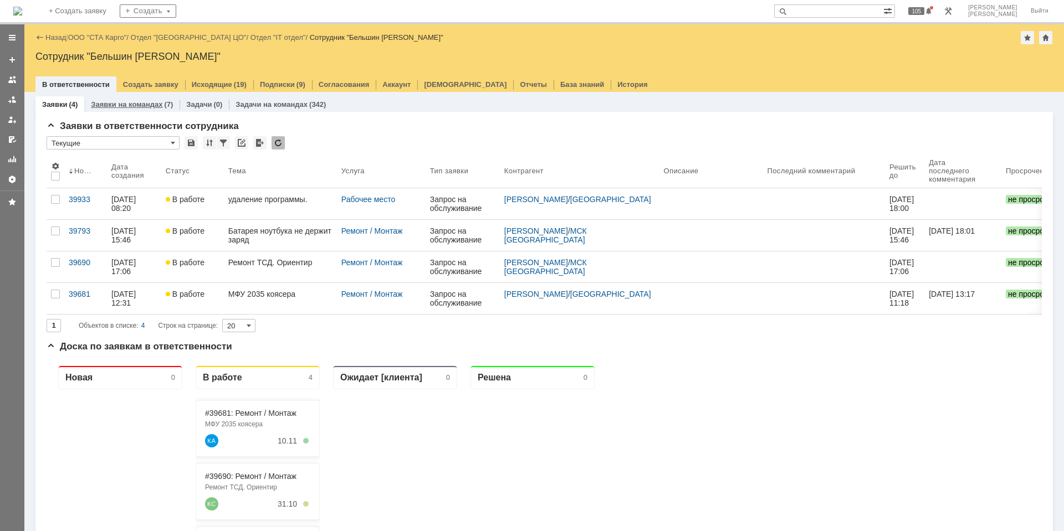
click at [133, 104] on link "Заявки на командах" at bounding box center [126, 104] width 71 height 8
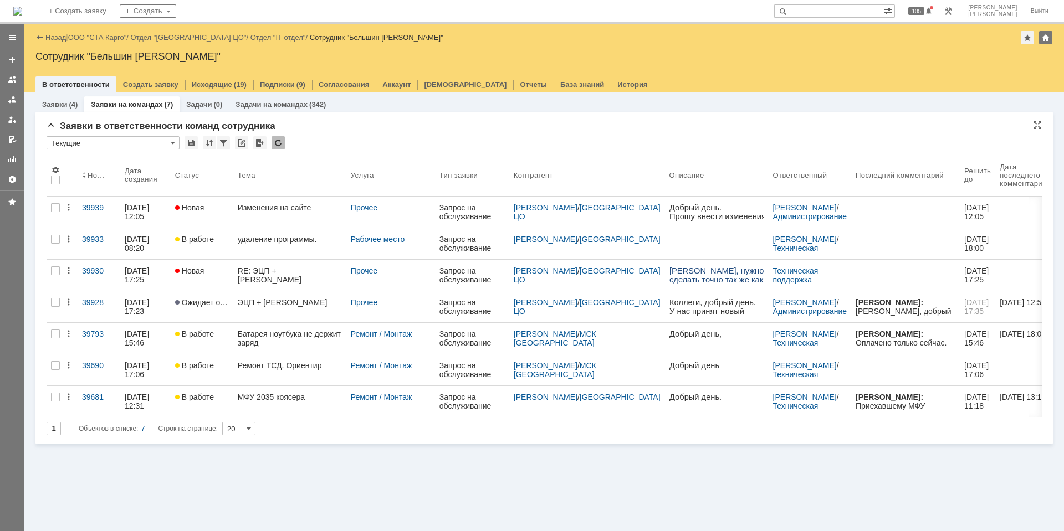
click at [284, 147] on div at bounding box center [278, 142] width 13 height 13
click at [283, 137] on div at bounding box center [278, 142] width 13 height 13
click at [280, 138] on div at bounding box center [278, 142] width 13 height 13
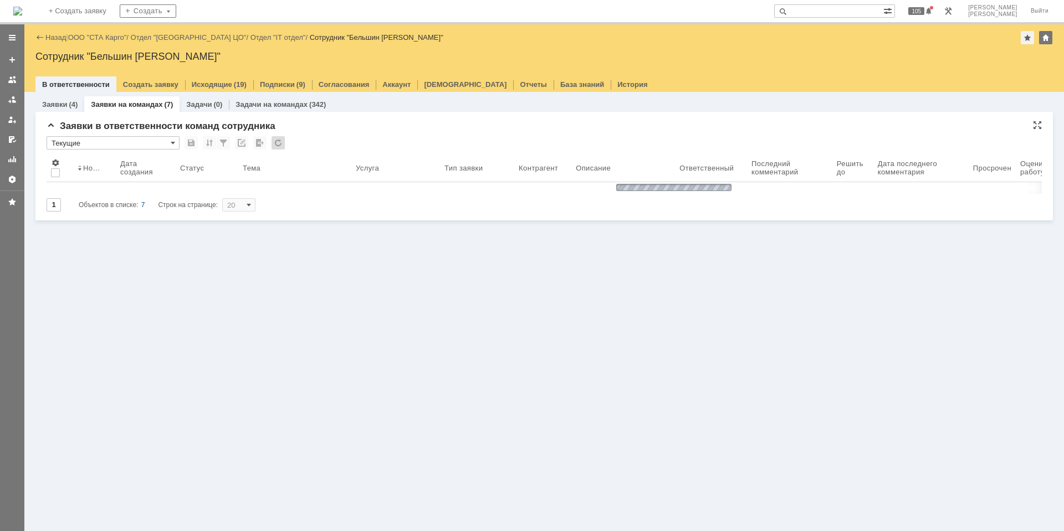
click at [280, 138] on div at bounding box center [278, 142] width 13 height 13
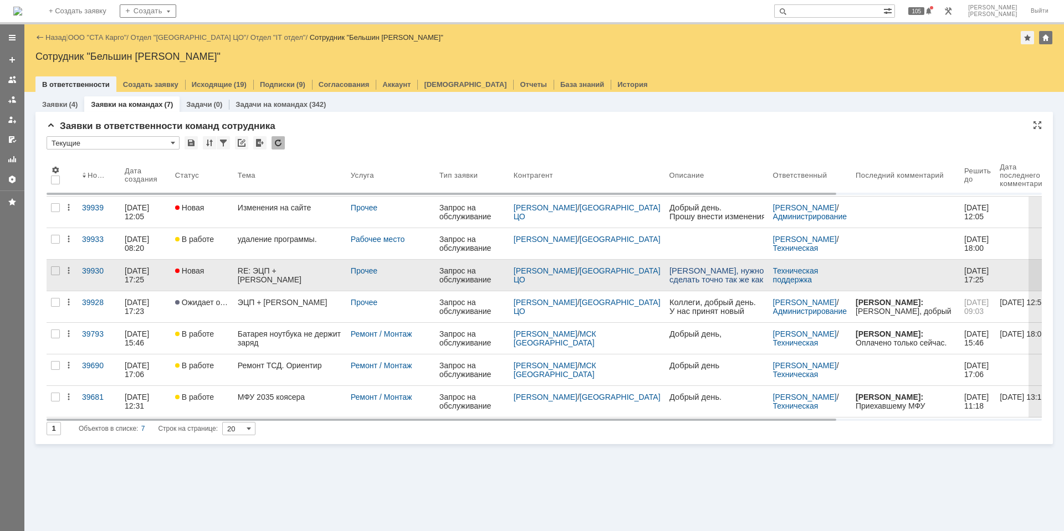
click at [265, 279] on div "RE: ЭЦП + [PERSON_NAME]" at bounding box center [290, 276] width 104 height 18
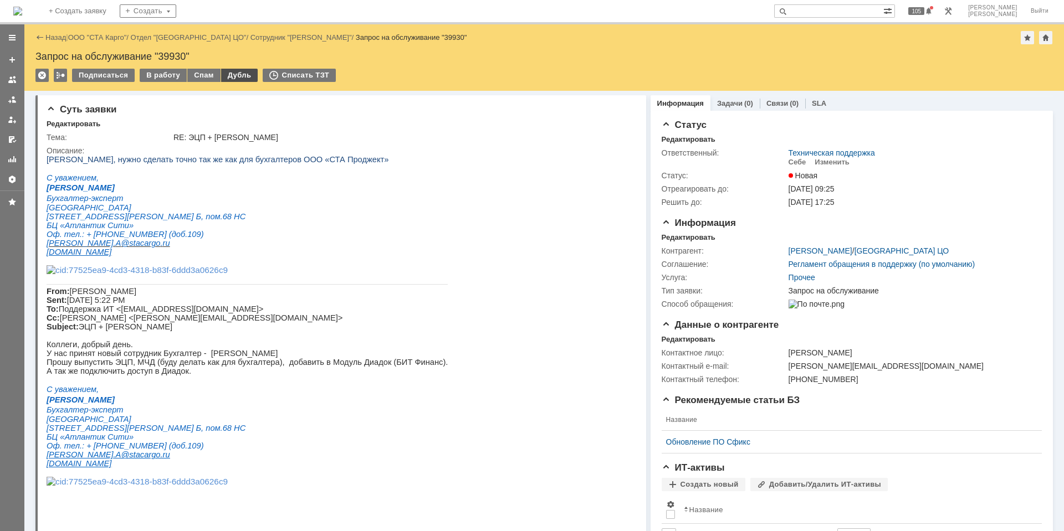
click at [236, 79] on div "Дубль" at bounding box center [239, 75] width 37 height 13
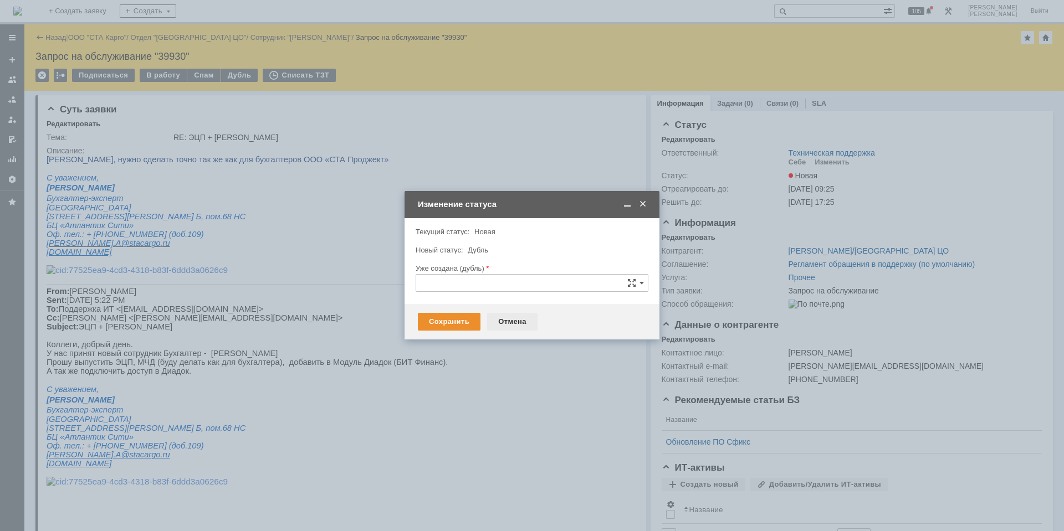
drag, startPoint x: 520, startPoint y: 327, endPoint x: 468, endPoint y: 171, distance: 164.5
click at [520, 327] on div "Отмена" at bounding box center [512, 322] width 50 height 18
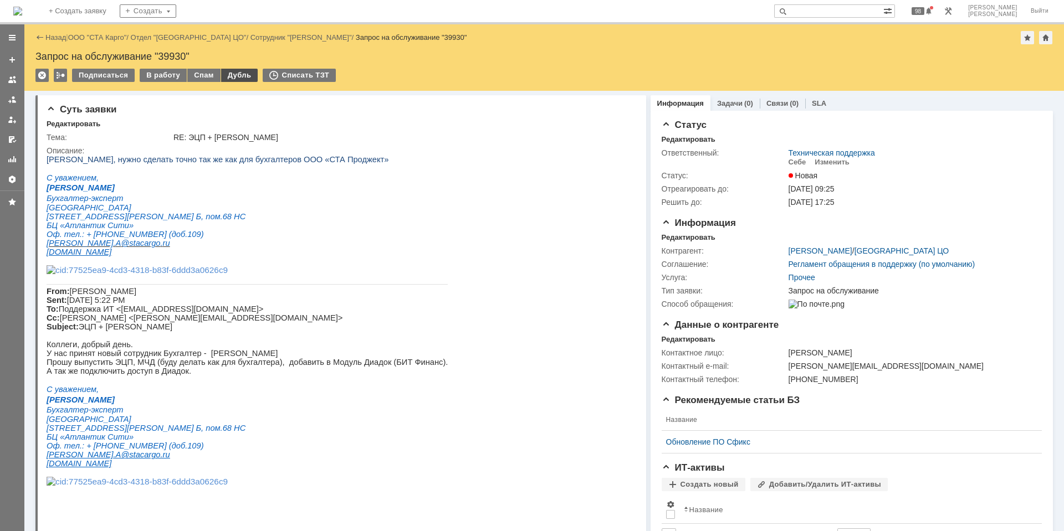
click at [240, 75] on div "Дубль" at bounding box center [239, 75] width 37 height 13
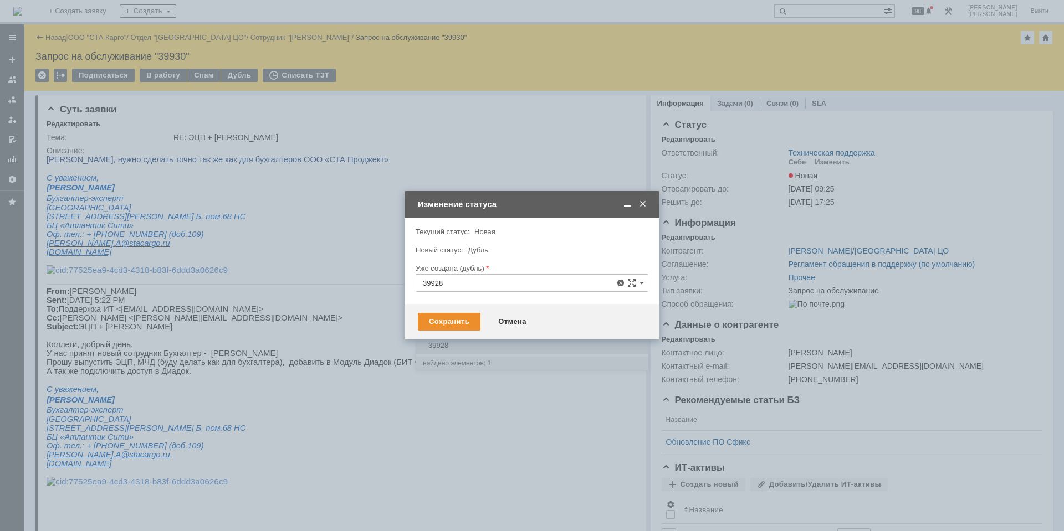
click at [511, 349] on span "39928" at bounding box center [532, 345] width 218 height 9
click at [452, 326] on div "Сохранить" at bounding box center [449, 322] width 63 height 18
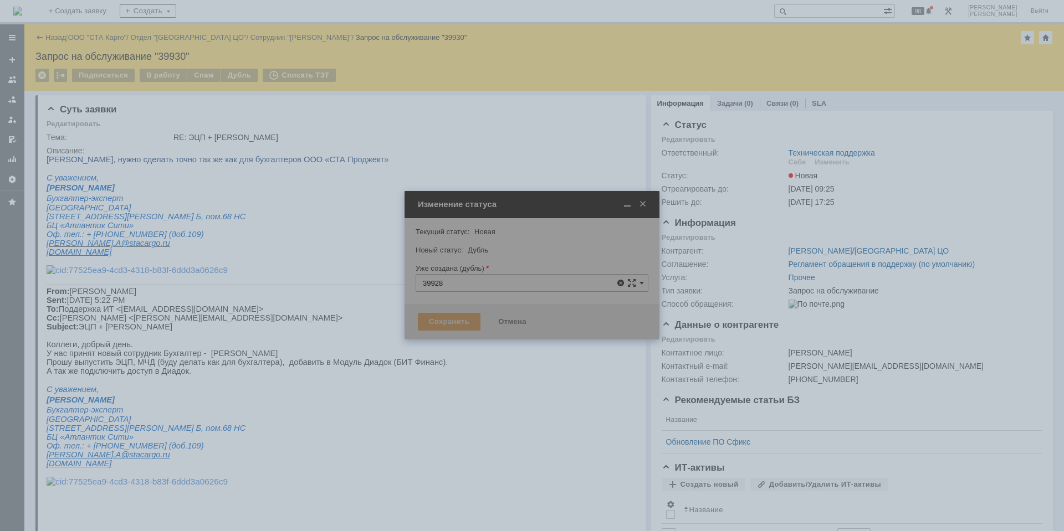
type input "39928"
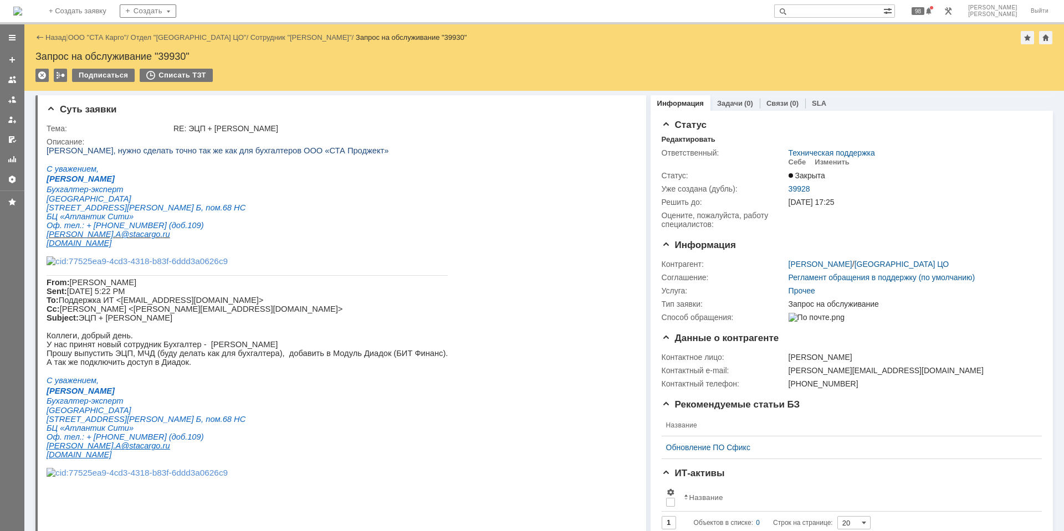
click at [22, 16] on img at bounding box center [17, 11] width 9 height 9
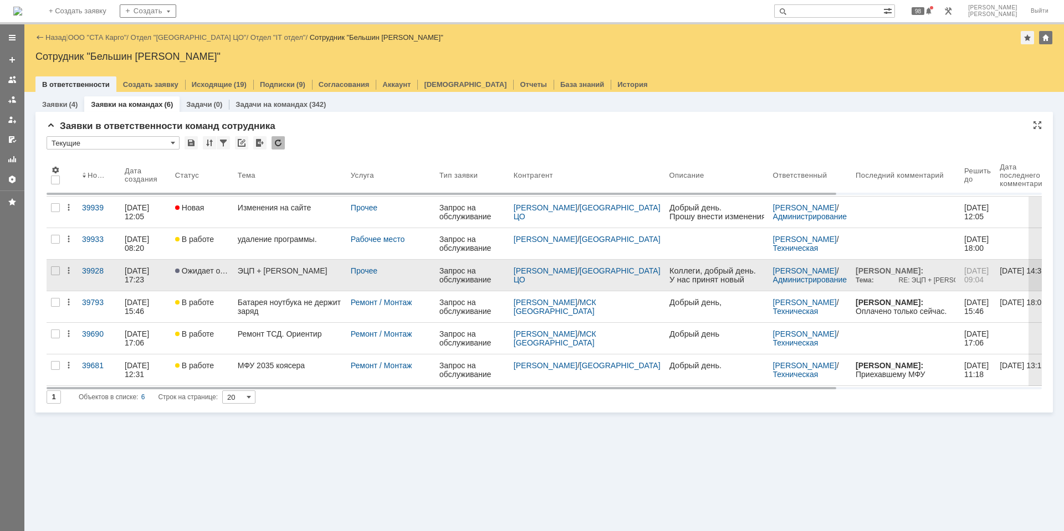
click at [329, 268] on div "ЭЦП + МЧД Барулина Наталья Сергеевна" at bounding box center [290, 271] width 104 height 9
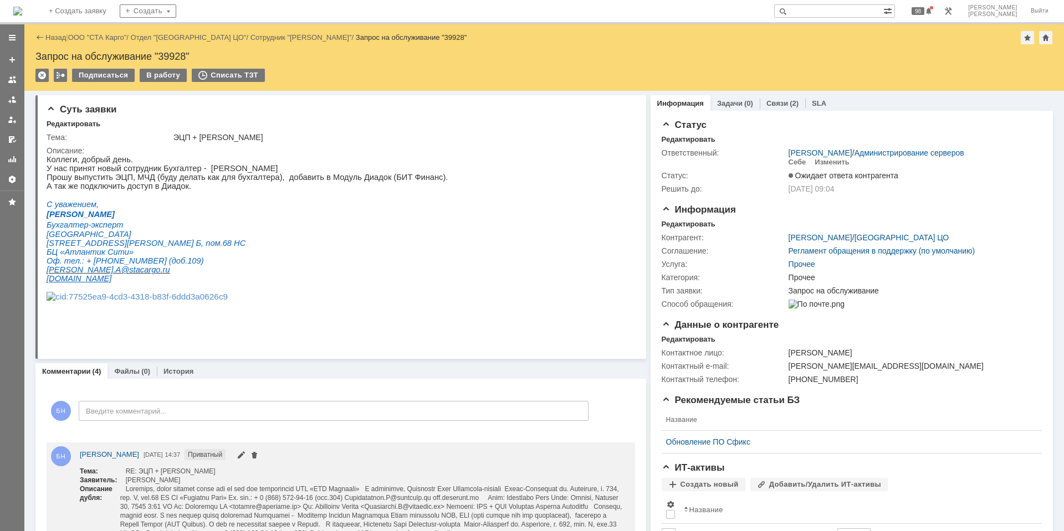
click at [22, 7] on img at bounding box center [17, 11] width 9 height 9
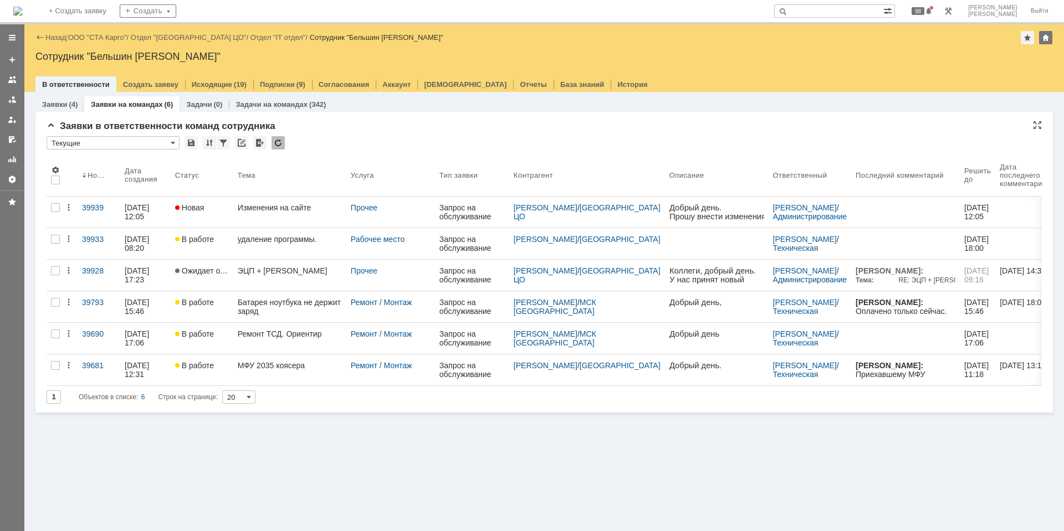
click at [277, 149] on div at bounding box center [278, 142] width 13 height 13
click at [281, 139] on div at bounding box center [278, 142] width 13 height 13
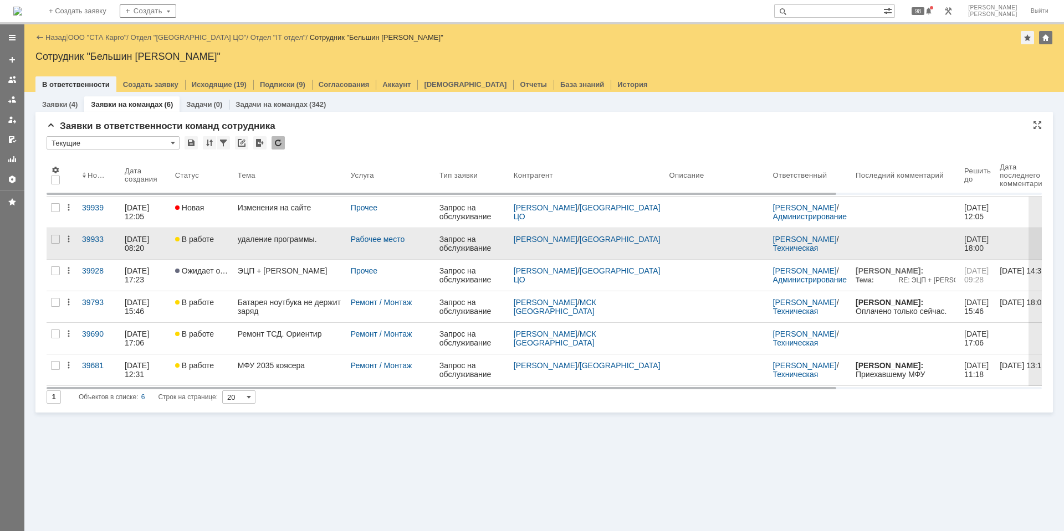
click at [277, 244] on link "удаление программы." at bounding box center [289, 243] width 113 height 31
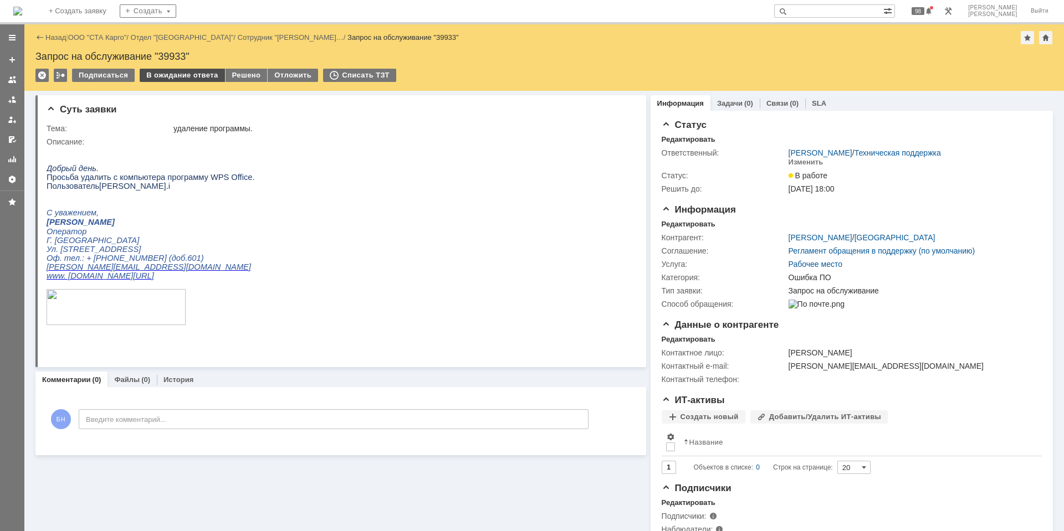
click at [162, 76] on div "В ожидание ответа" at bounding box center [182, 75] width 85 height 13
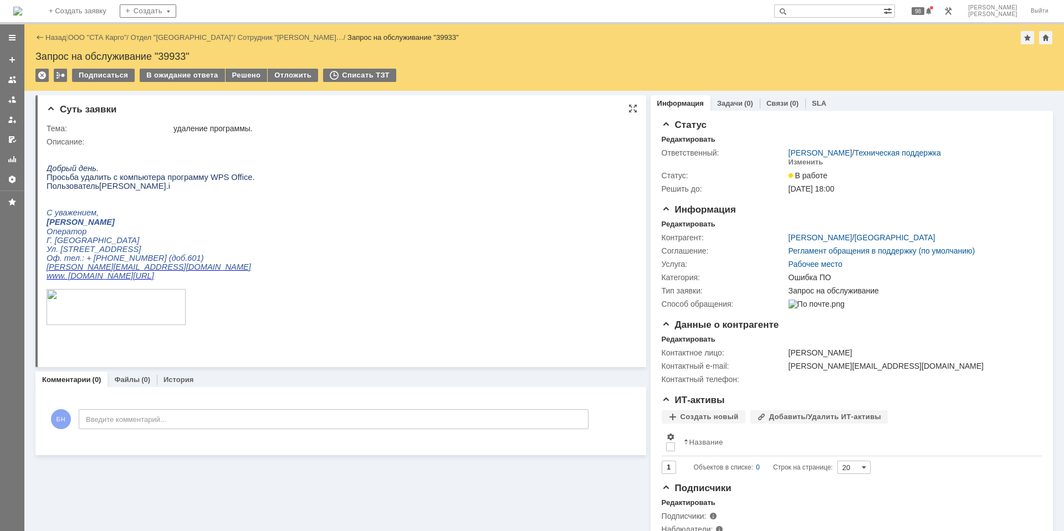
click at [300, 277] on html "Добрый день. Просьба удалить с компьютера программу WPS Office. Пользователь [P…" at bounding box center [336, 241] width 579 height 190
click at [22, 15] on img at bounding box center [17, 11] width 9 height 9
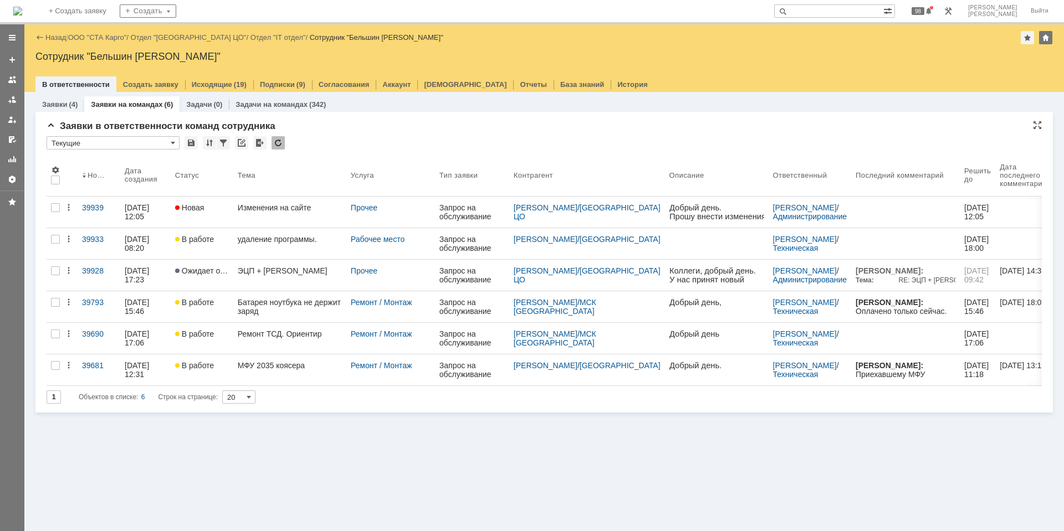
click at [273, 141] on div at bounding box center [278, 142] width 13 height 13
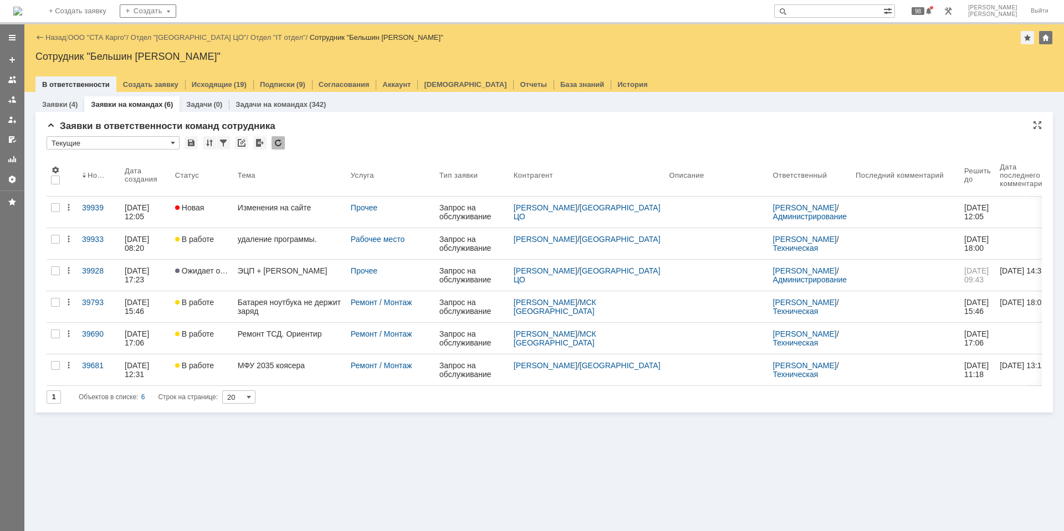
click at [322, 146] on div "* Текущие" at bounding box center [544, 143] width 995 height 14
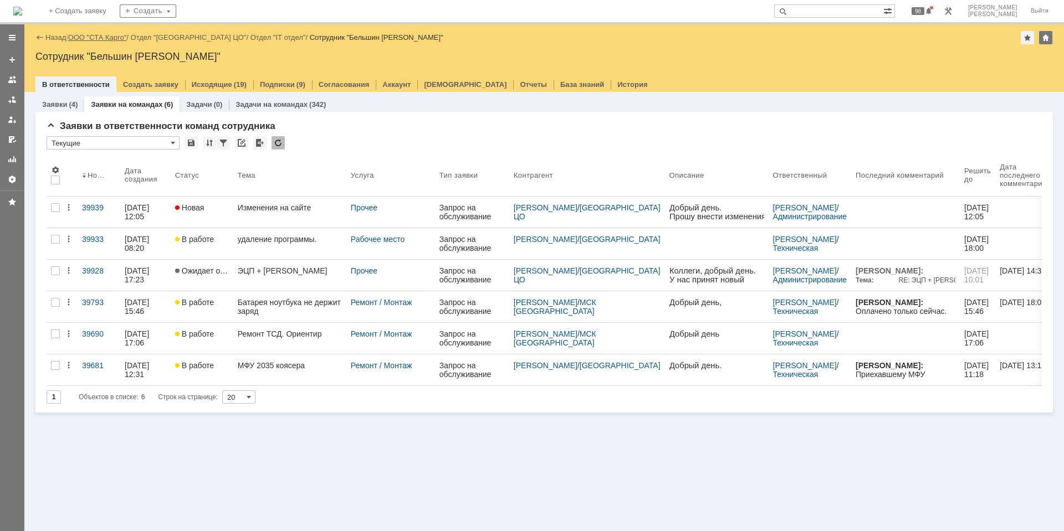
click at [104, 35] on link "ООО "СТА Карго"" at bounding box center [97, 37] width 59 height 8
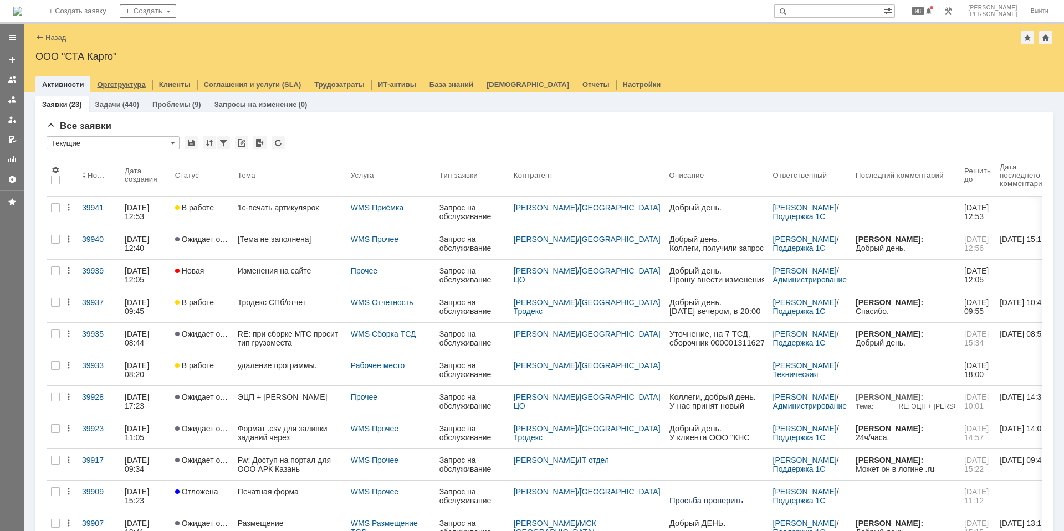
click at [127, 83] on link "Оргструктура" at bounding box center [121, 84] width 48 height 8
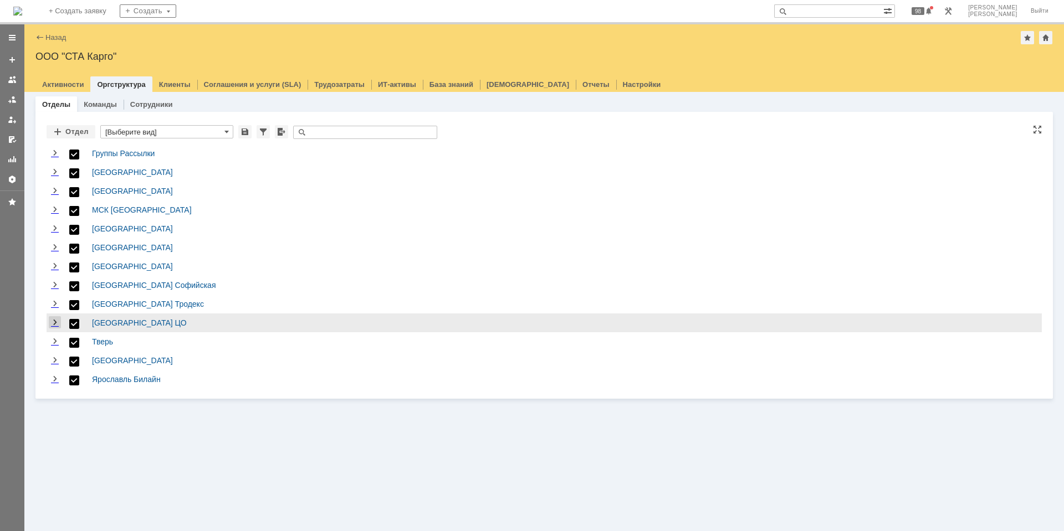
click at [56, 319] on link "Expand" at bounding box center [55, 323] width 12 height 9
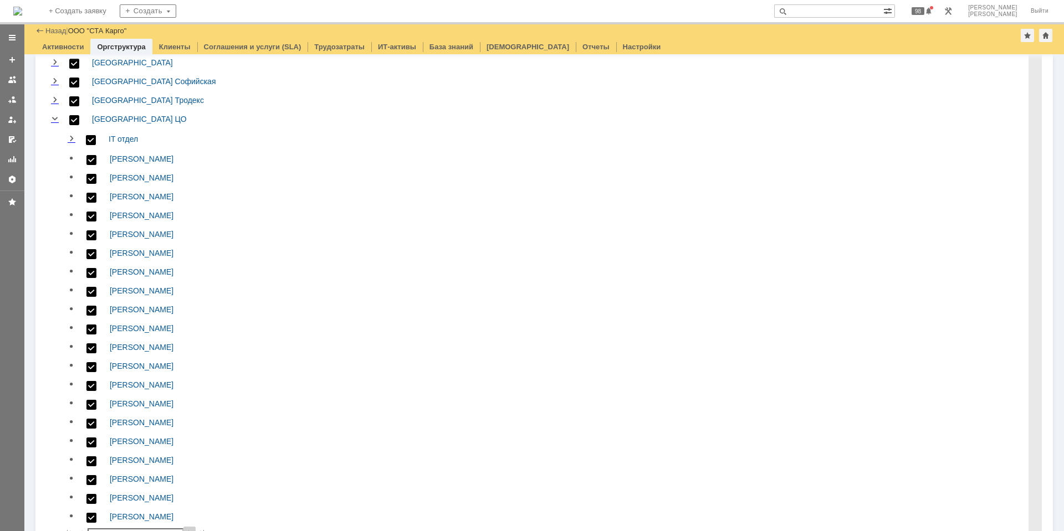
click at [183, 529] on span at bounding box center [189, 533] width 12 height 9
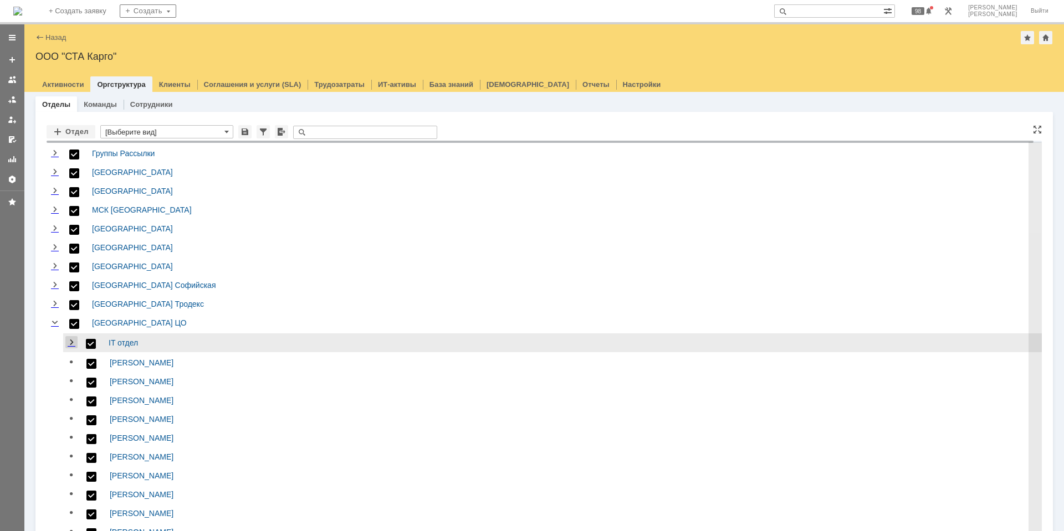
click at [70, 339] on link "Expand" at bounding box center [71, 343] width 12 height 9
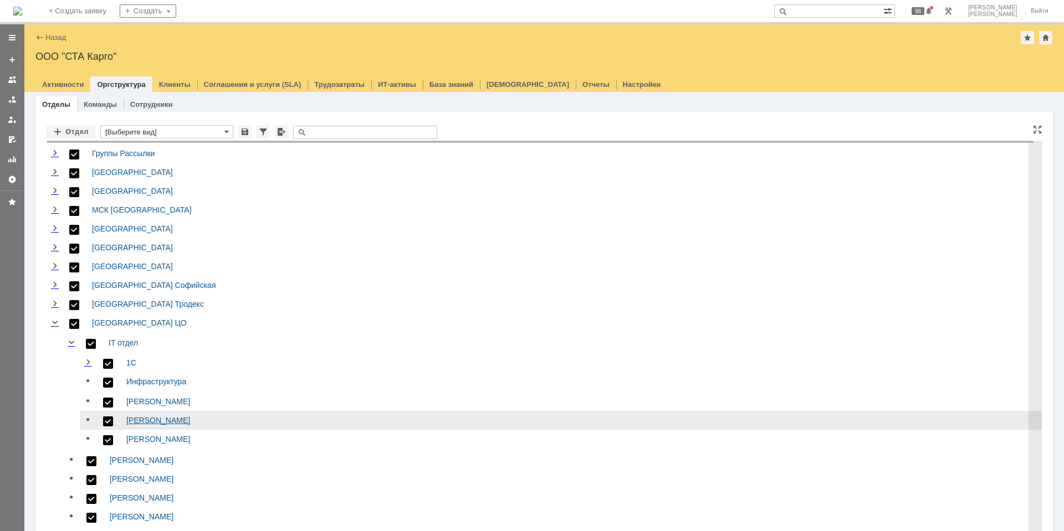
click at [145, 416] on link "Кульбицкий Владислав" at bounding box center [158, 420] width 64 height 9
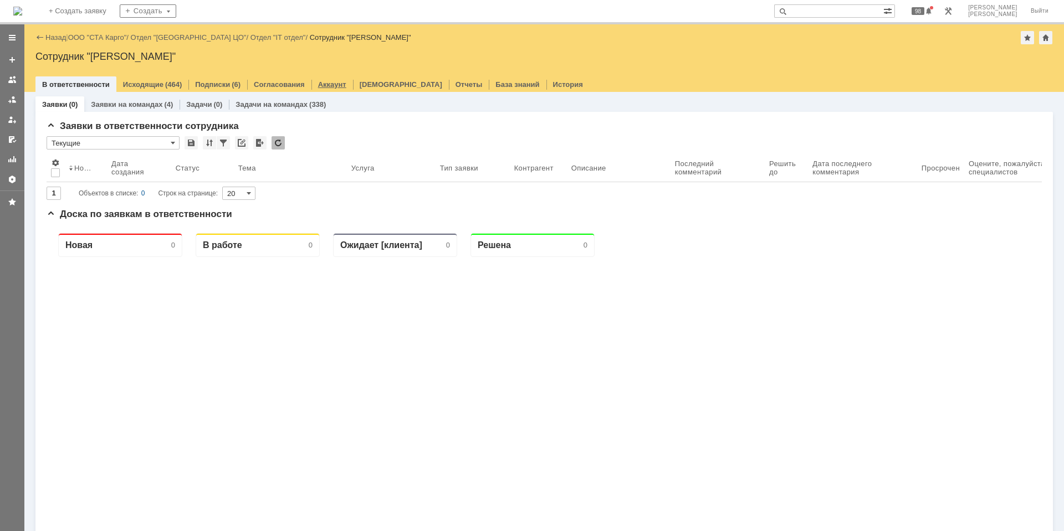
click at [332, 81] on link "Аккаунт" at bounding box center [332, 84] width 28 height 8
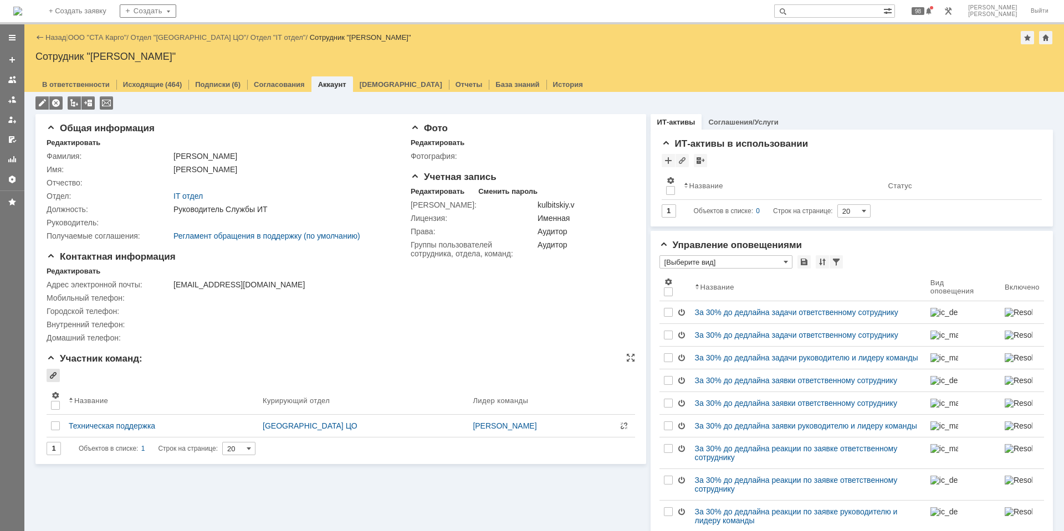
click at [53, 379] on div at bounding box center [53, 375] width 13 height 13
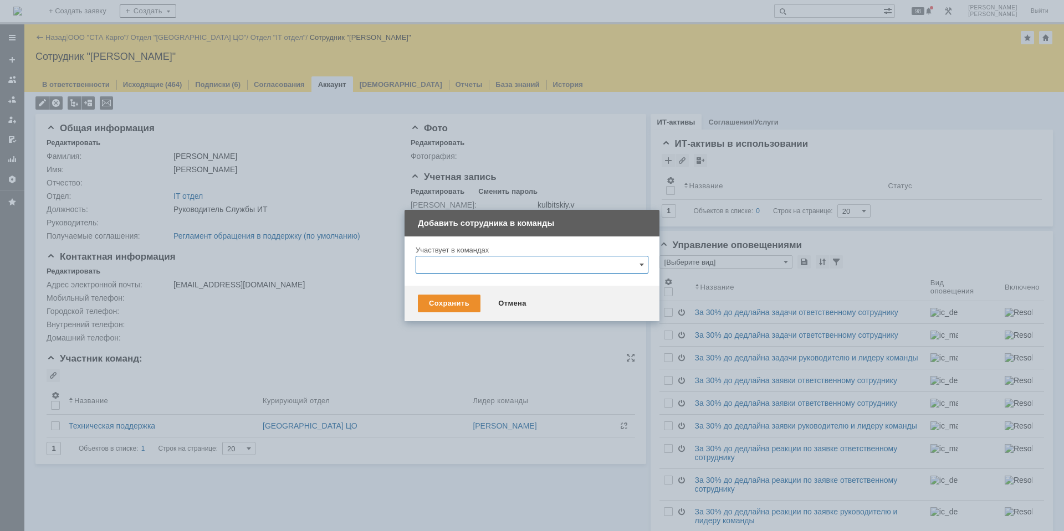
click at [487, 265] on input "text" at bounding box center [532, 265] width 233 height 18
click at [423, 303] on img at bounding box center [426, 303] width 9 height 9
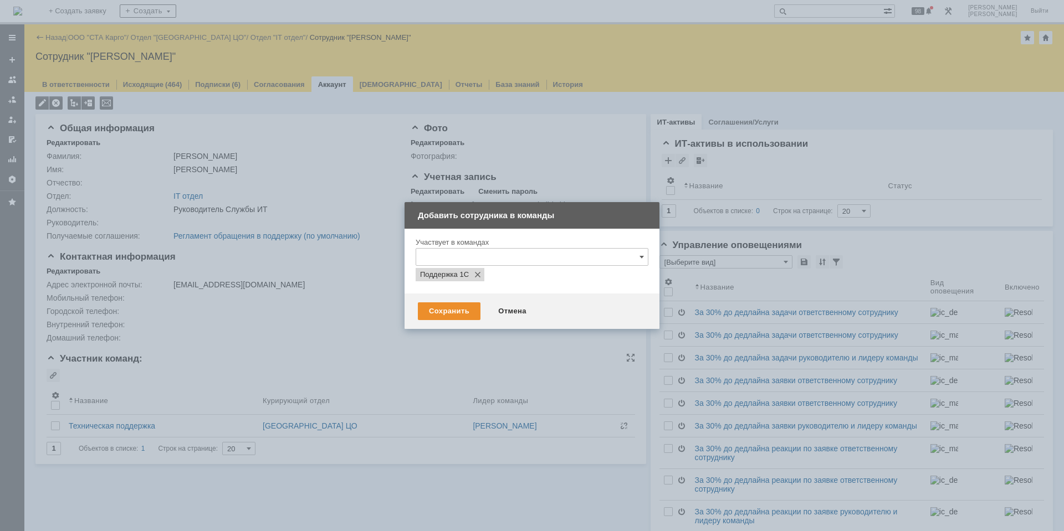
click at [407, 278] on div "Внимание! Участвует в командах Поддержка 1С" at bounding box center [532, 261] width 255 height 65
click at [451, 315] on div "Сохранить" at bounding box center [449, 312] width 63 height 18
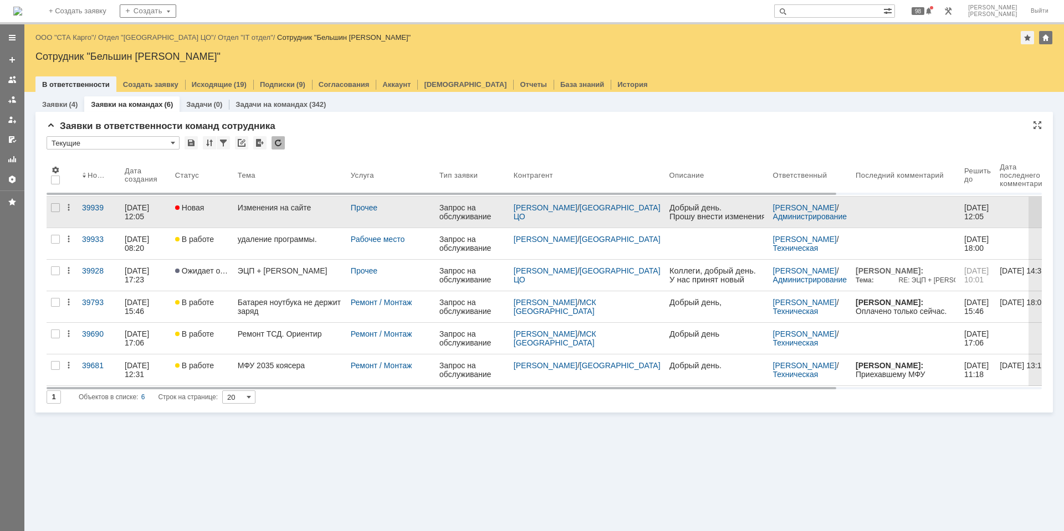
click at [176, 218] on link "Новая" at bounding box center [202, 212] width 63 height 31
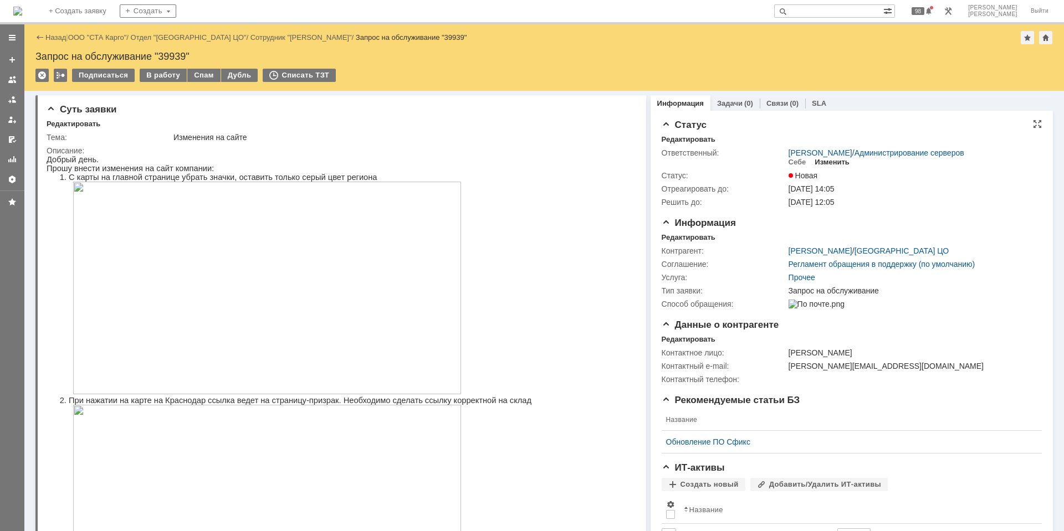
click at [817, 161] on div "Изменить" at bounding box center [832, 162] width 35 height 9
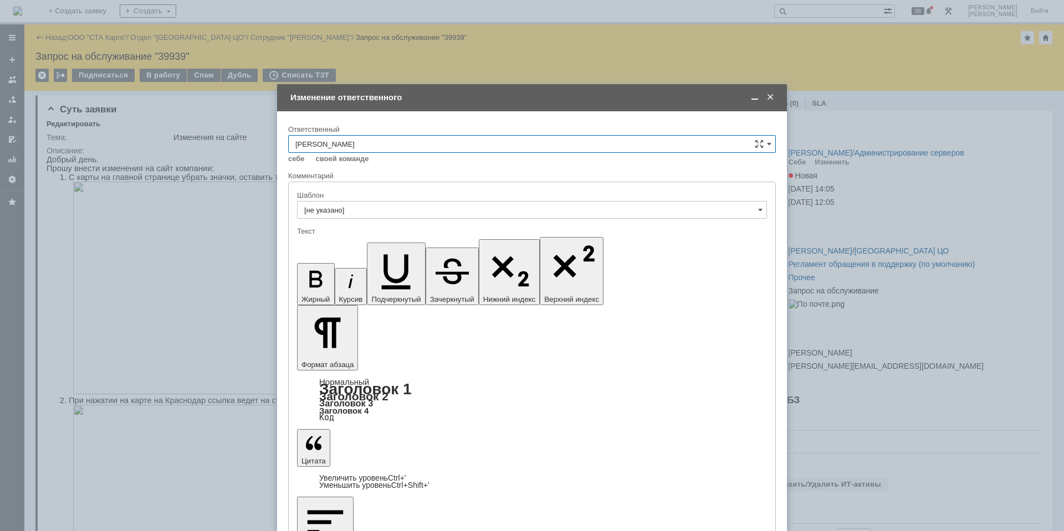
click at [478, 142] on input "Сараев Валентин" at bounding box center [532, 144] width 488 height 18
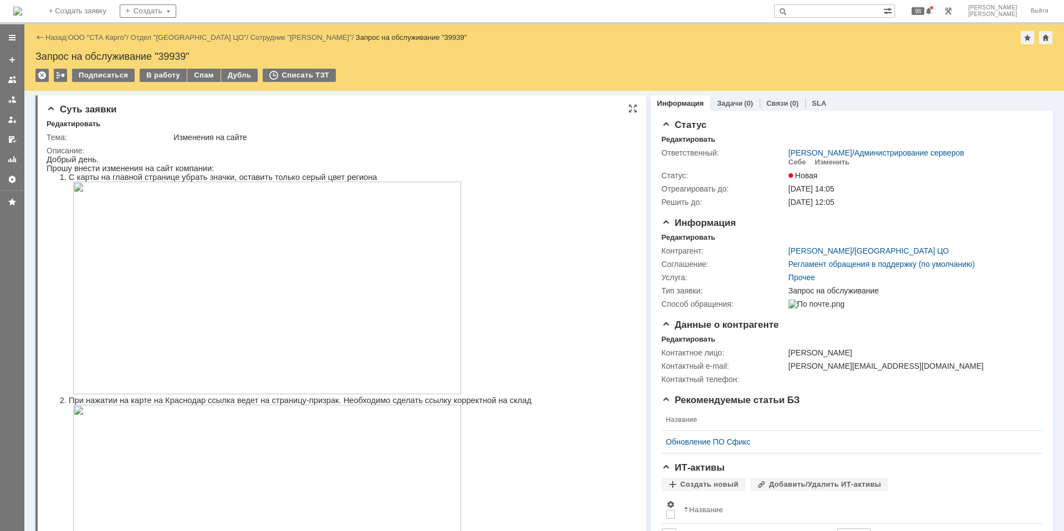
click at [536, 229] on p at bounding box center [349, 289] width 552 height 214
click at [22, 8] on img at bounding box center [17, 11] width 9 height 9
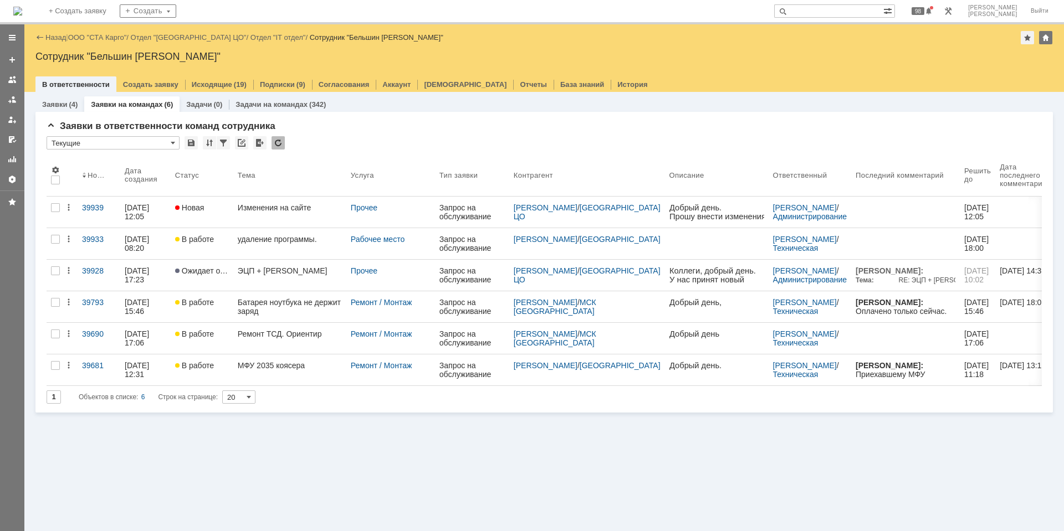
click at [22, 12] on img at bounding box center [17, 11] width 9 height 9
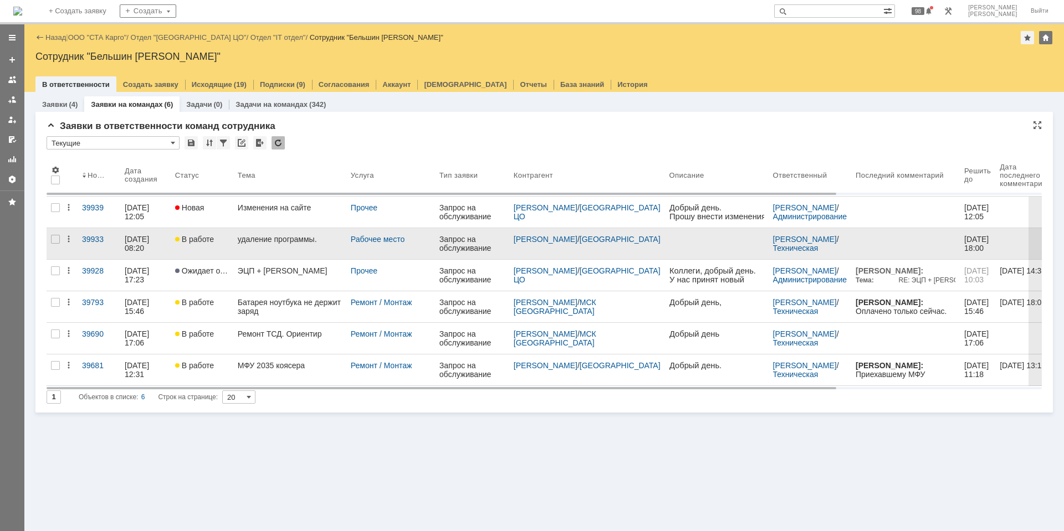
click at [862, 233] on link at bounding box center [905, 243] width 109 height 31
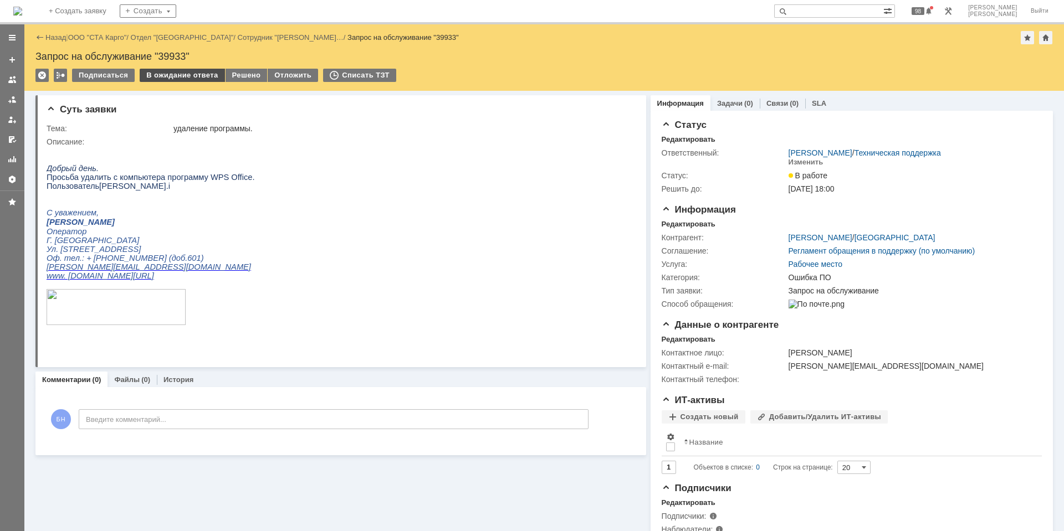
click at [182, 76] on div "В ожидание ответа" at bounding box center [182, 75] width 85 height 13
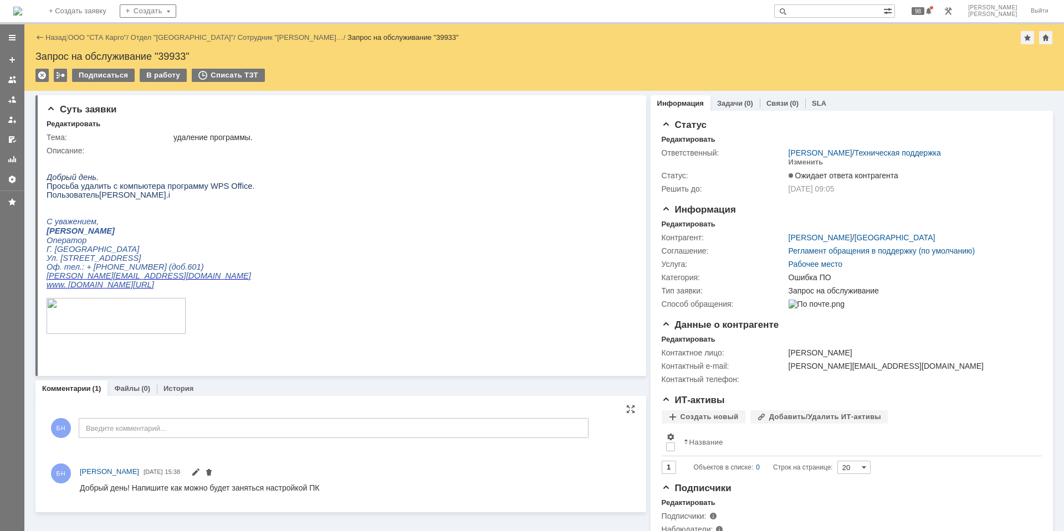
click at [247, 479] on div "БН Бельшин Никита 14.10.2025 15:38" at bounding box center [355, 472] width 551 height 13
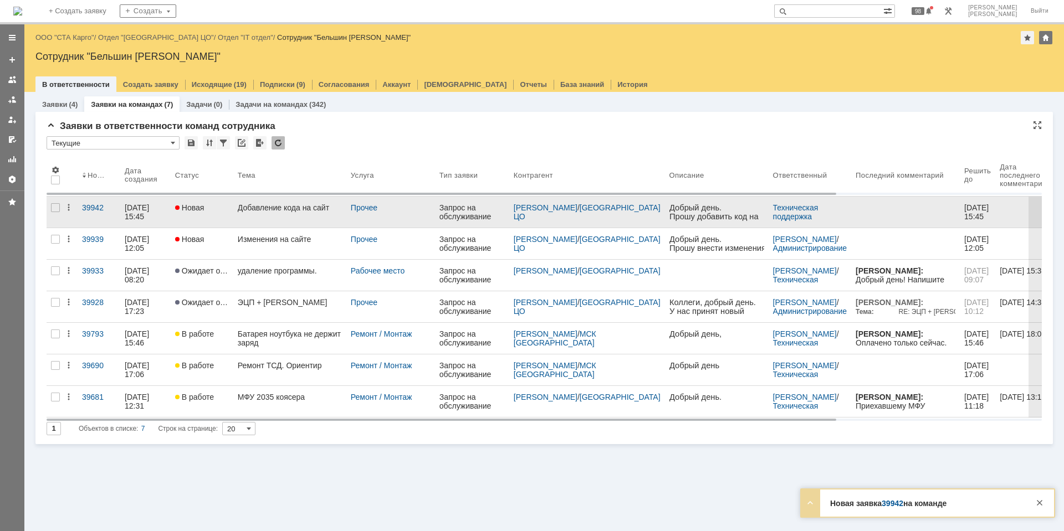
click at [301, 213] on link "Добавление кода на сайт" at bounding box center [289, 212] width 113 height 31
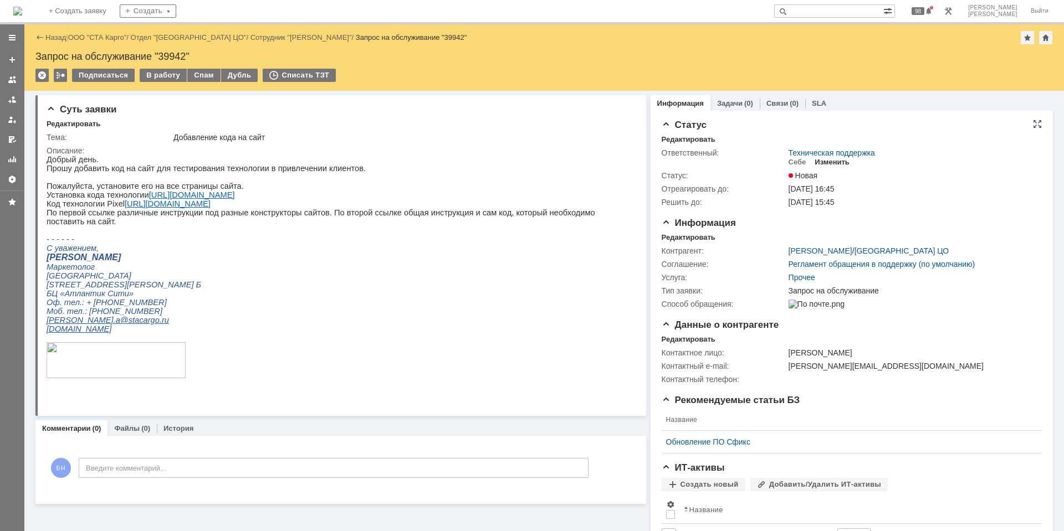
click at [830, 163] on div "Изменить" at bounding box center [832, 162] width 35 height 9
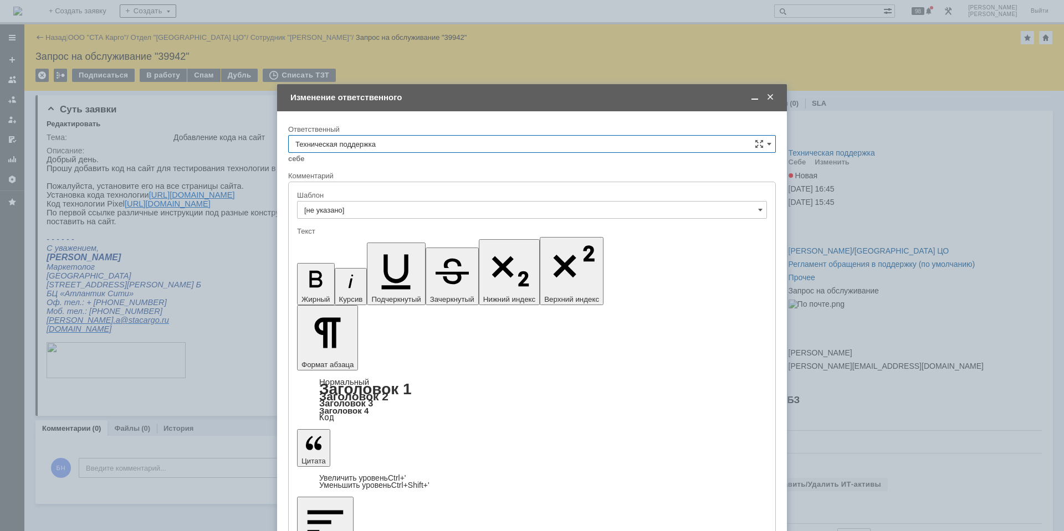
click at [424, 140] on input "Техническая поддержка" at bounding box center [532, 144] width 488 height 18
click at [429, 238] on span "Поддержка 1С" at bounding box center [531, 236] width 473 height 9
click at [446, 138] on input "Поддержка 1С" at bounding box center [532, 144] width 488 height 18
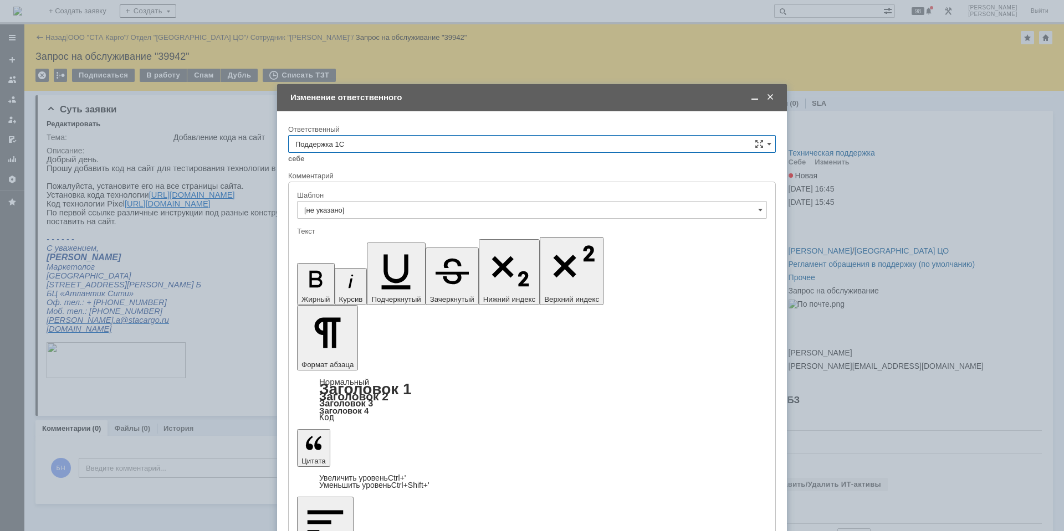
click at [450, 147] on input "Поддержка 1С" at bounding box center [532, 144] width 488 height 18
click at [411, 252] on span "[PERSON_NAME]" at bounding box center [531, 256] width 473 height 9
type input "[PERSON_NAME]"
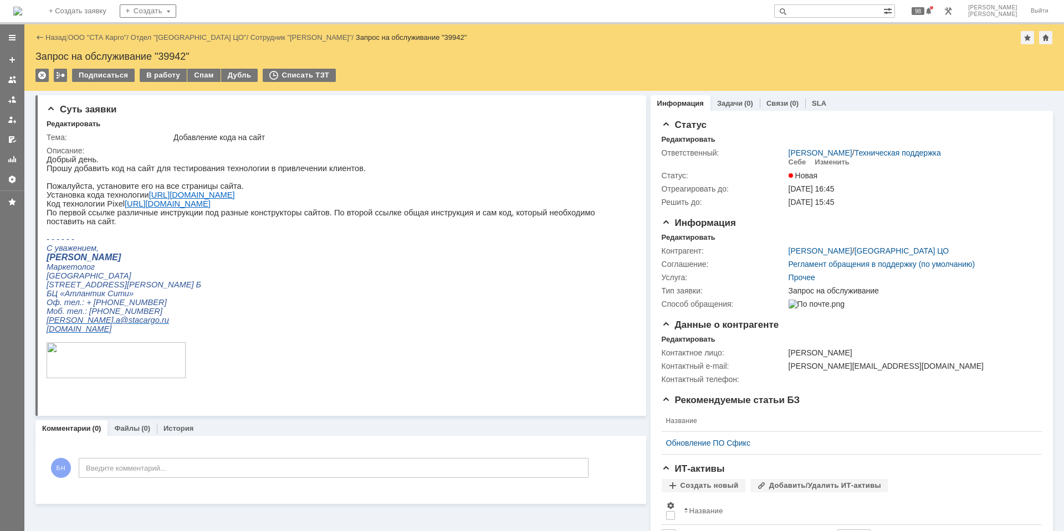
click at [22, 7] on img at bounding box center [17, 11] width 9 height 9
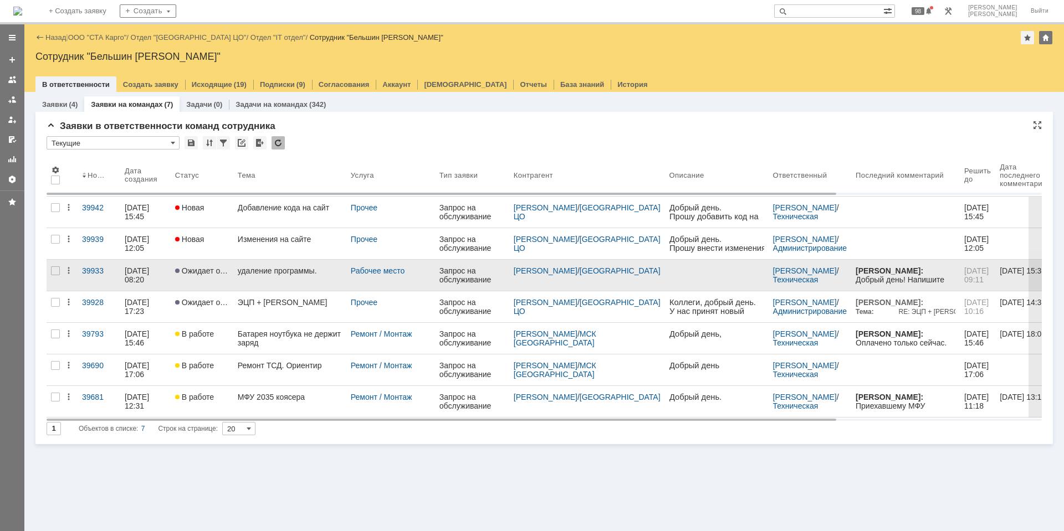
click at [275, 279] on link "удаление программы." at bounding box center [289, 275] width 113 height 31
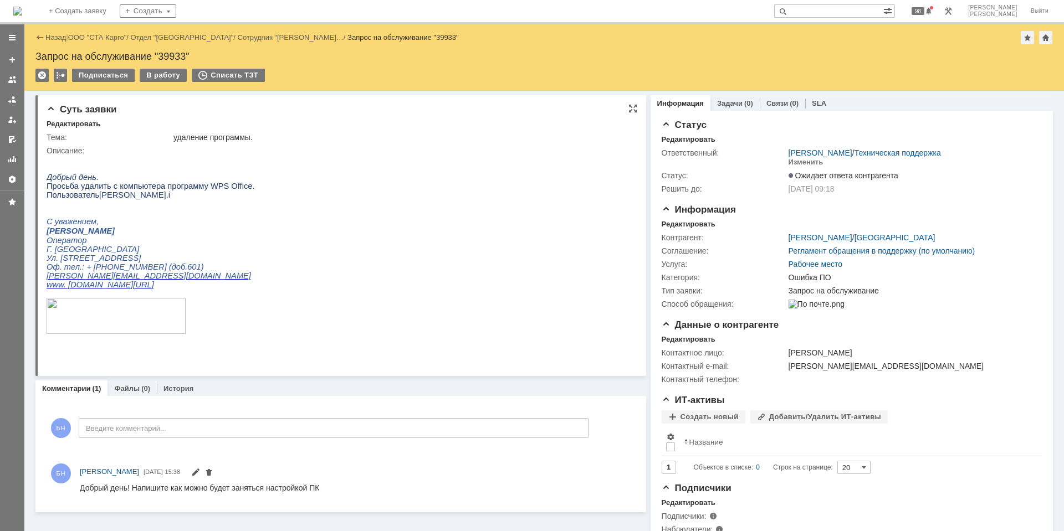
click at [418, 190] on html "Добрый день. Просьба удалить с компьютера программу WPS Office. Пользователь Ni…" at bounding box center [336, 250] width 579 height 190
click at [448, 218] on html "Добрый день. Просьба удалить с компьютера программу WPS Office. Пользователь Ni…" at bounding box center [336, 250] width 579 height 190
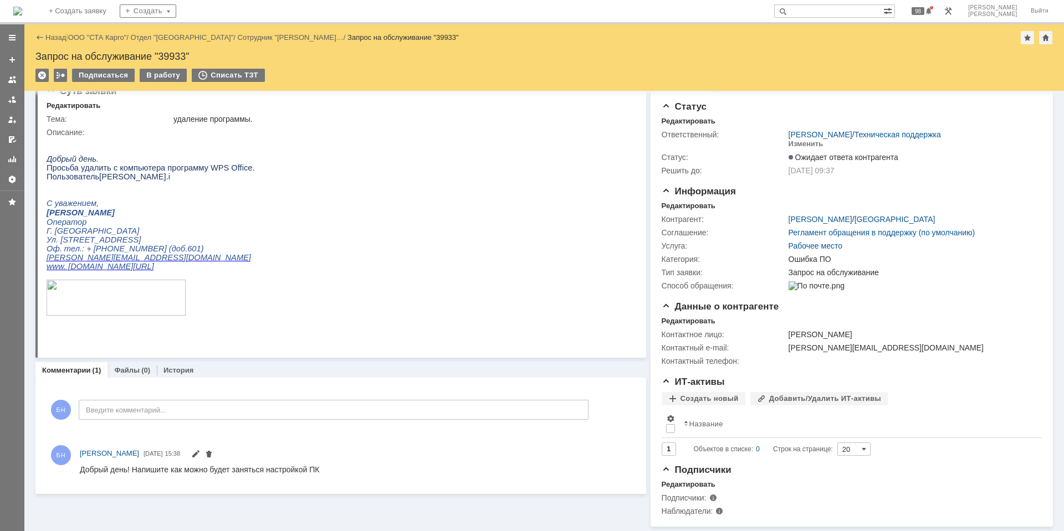
drag, startPoint x: 65, startPoint y: 13, endPoint x: 62, endPoint y: 23, distance: 11.2
click at [22, 14] on img at bounding box center [17, 11] width 9 height 9
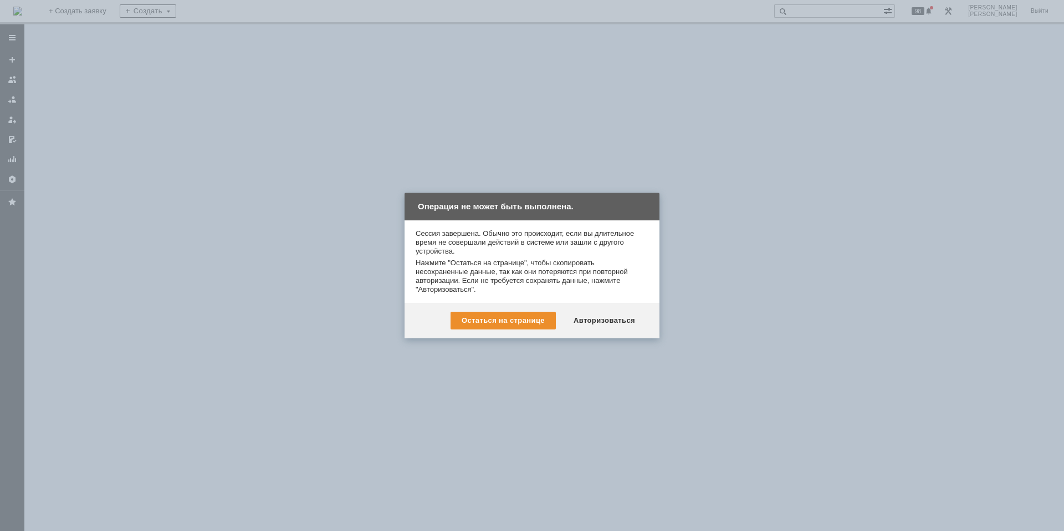
click at [612, 316] on div "Авторизоваться" at bounding box center [604, 321] width 84 height 18
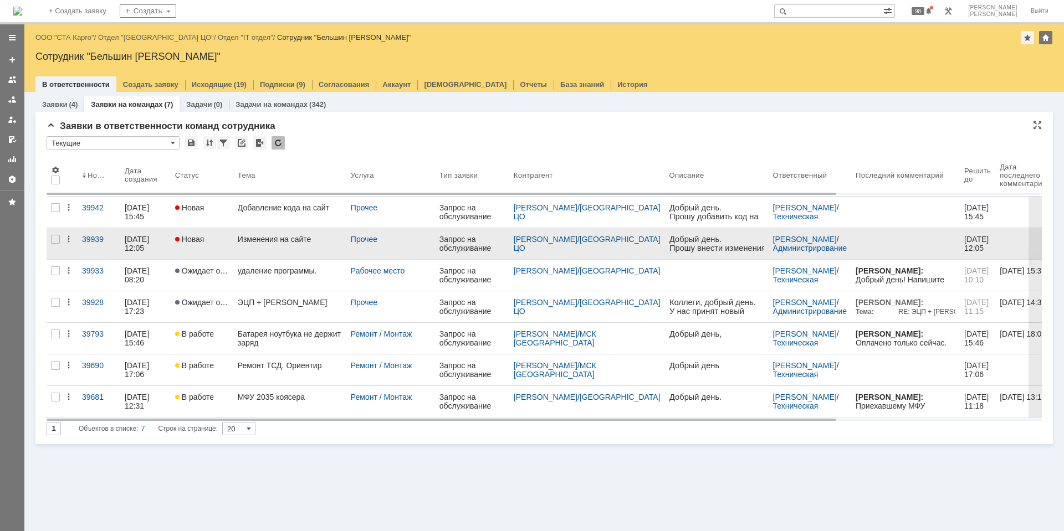
click at [279, 245] on link "Изменения на сайте" at bounding box center [289, 243] width 113 height 31
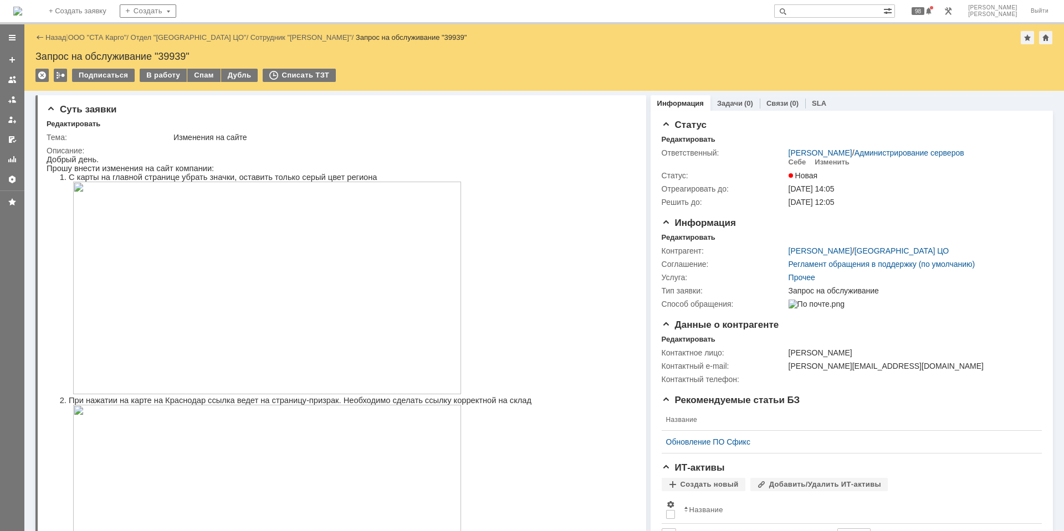
click at [22, 10] on img at bounding box center [17, 11] width 9 height 9
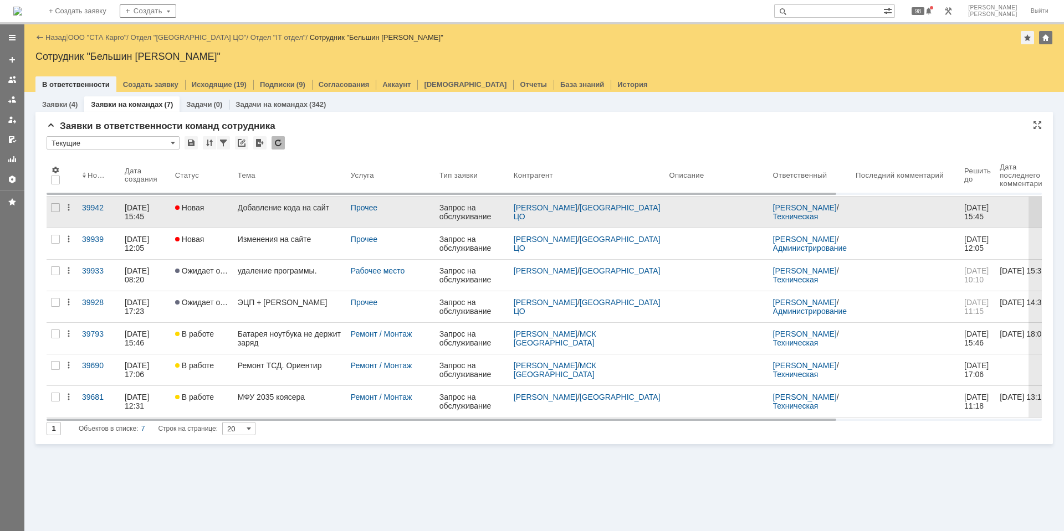
click at [290, 212] on div "Добавление кода на сайт" at bounding box center [290, 207] width 104 height 9
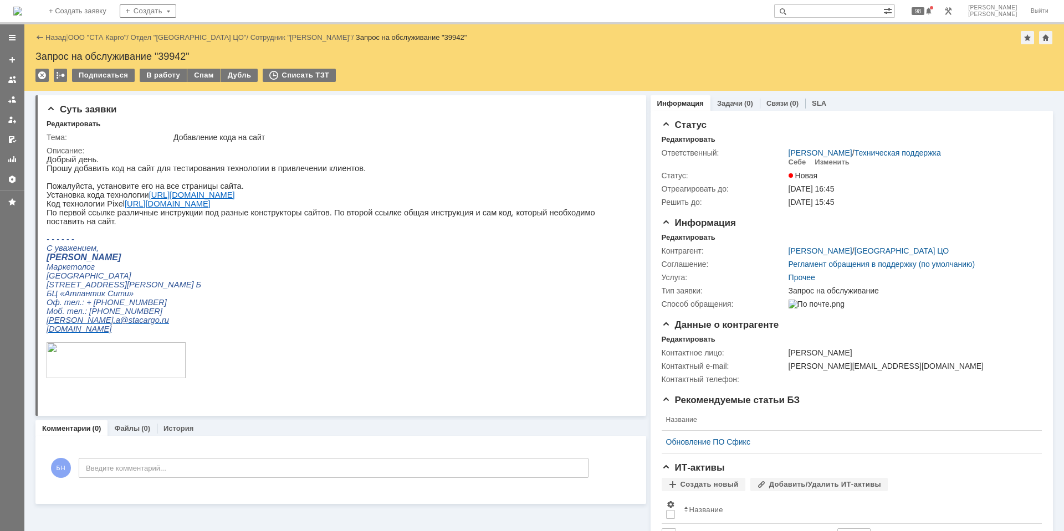
click at [22, 13] on img at bounding box center [17, 11] width 9 height 9
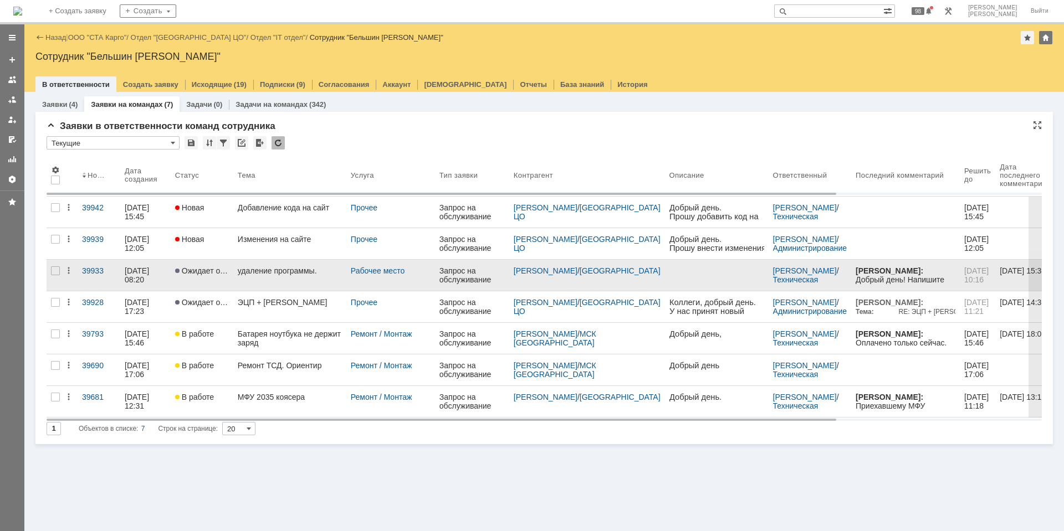
click at [294, 274] on div "удаление программы." at bounding box center [290, 271] width 104 height 9
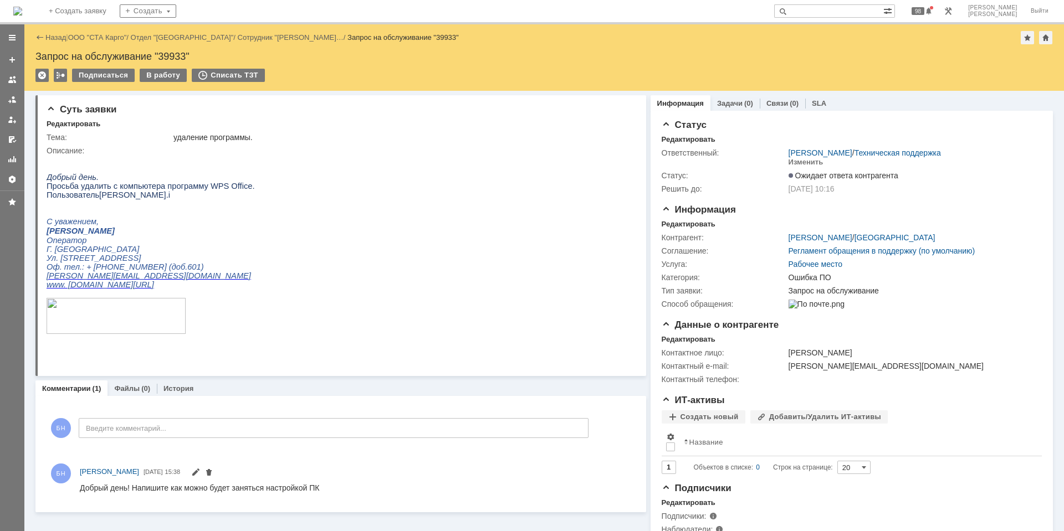
click at [22, 11] on img at bounding box center [17, 11] width 9 height 9
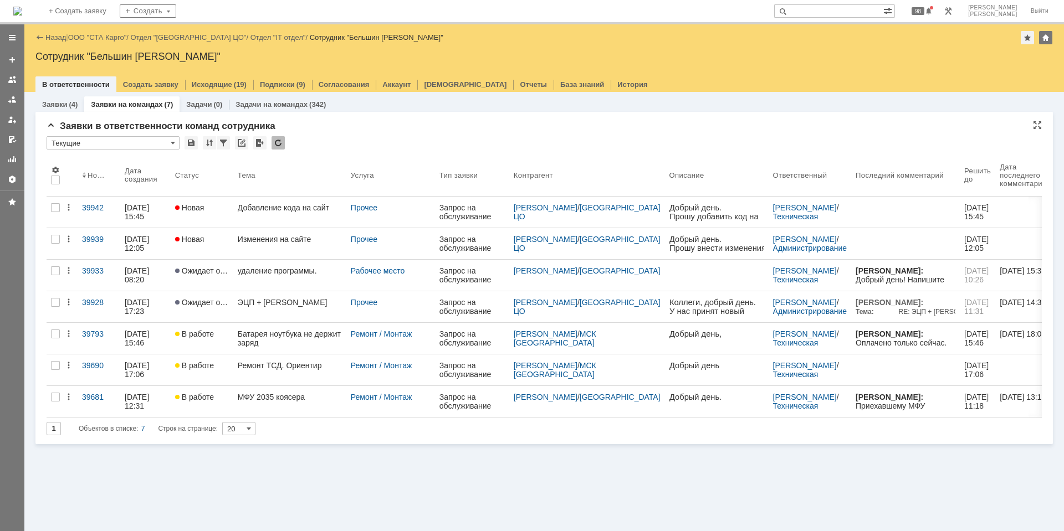
click at [278, 138] on div at bounding box center [278, 142] width 13 height 13
click at [285, 140] on td at bounding box center [279, 143] width 14 height 14
click at [284, 141] on div at bounding box center [278, 142] width 13 height 13
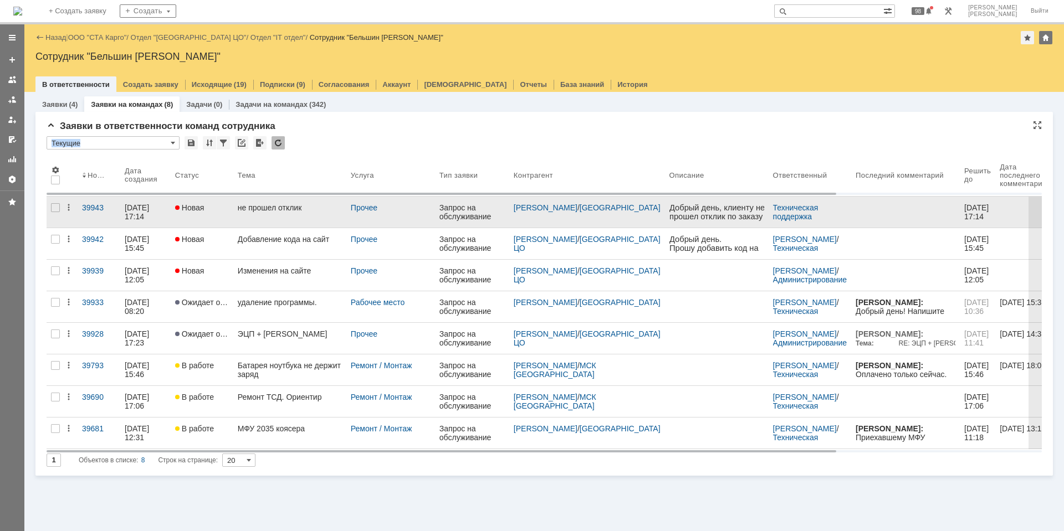
click at [289, 206] on div "не прошел отклик" at bounding box center [290, 207] width 104 height 9
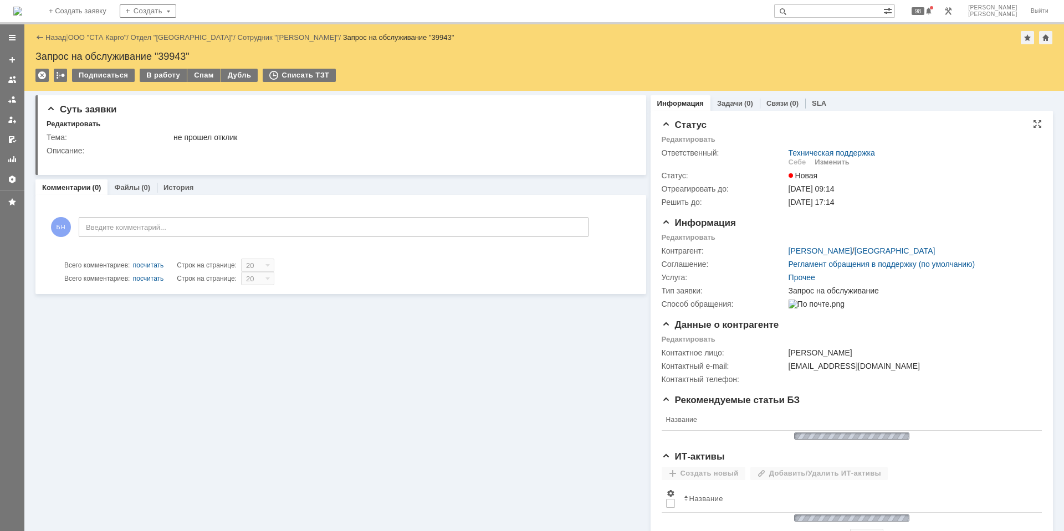
click at [816, 161] on div "Изменить" at bounding box center [832, 162] width 35 height 9
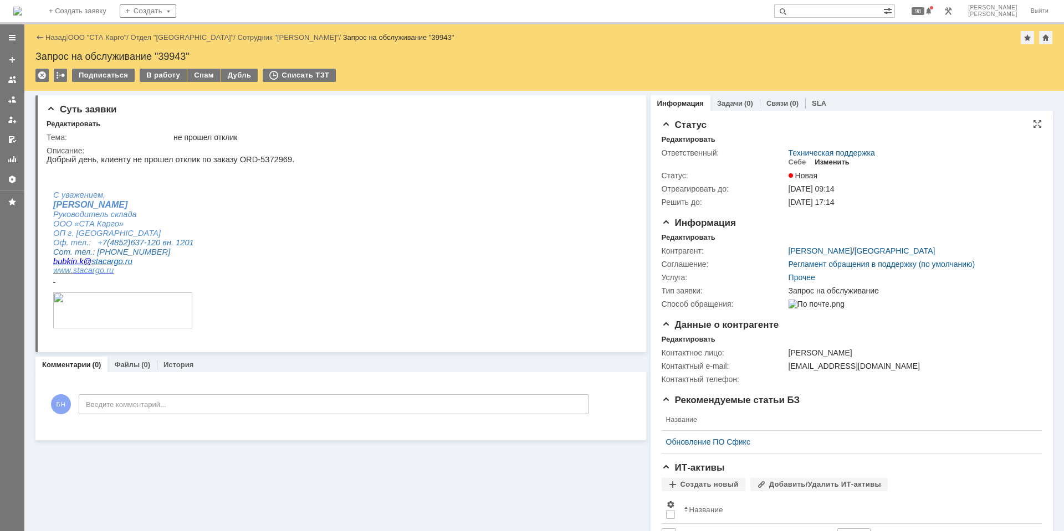
click at [822, 165] on div "Изменить" at bounding box center [832, 162] width 35 height 9
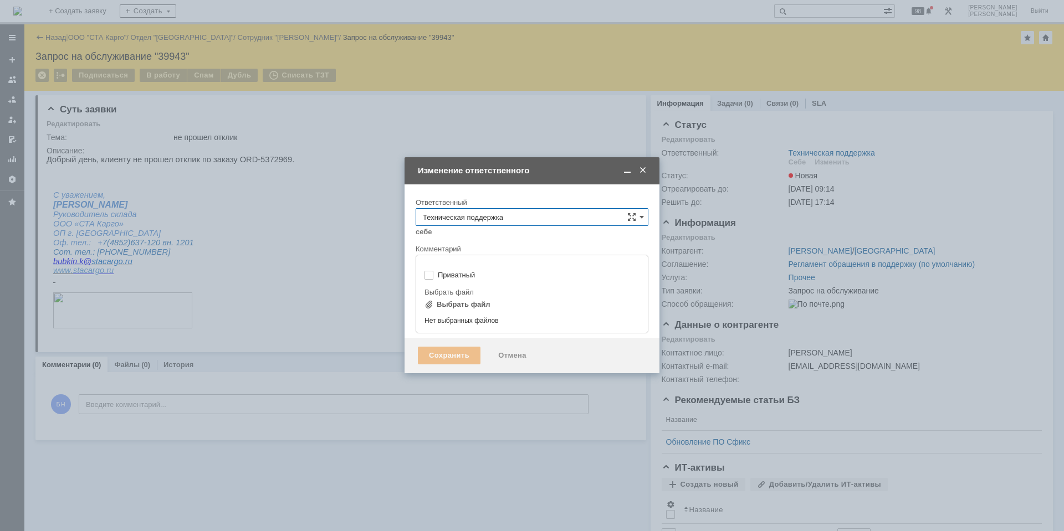
type input "[не указано]"
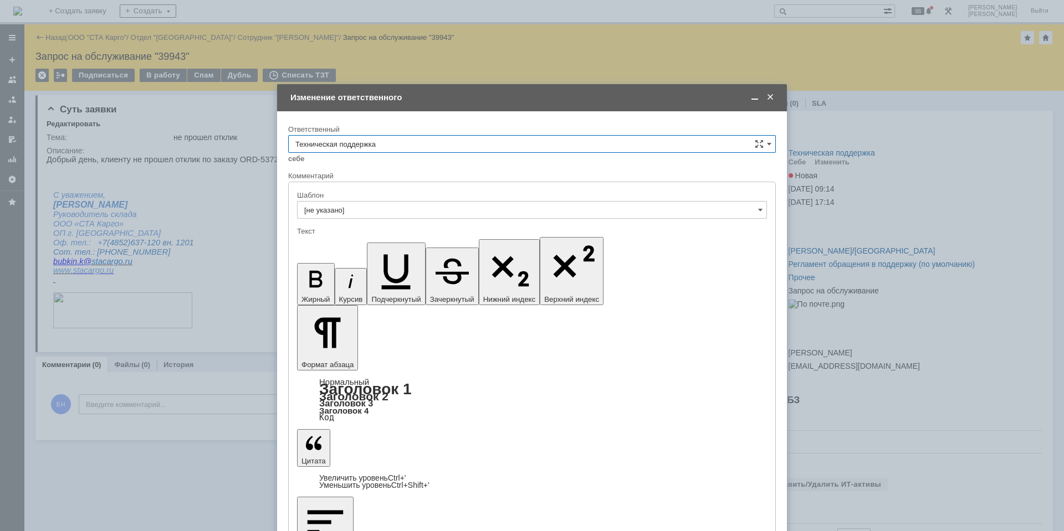
click at [441, 143] on input "Техническая поддержка" at bounding box center [532, 144] width 488 height 18
click at [421, 185] on span "Поддержка 1С" at bounding box center [531, 181] width 473 height 9
type input "Поддержка 1С"
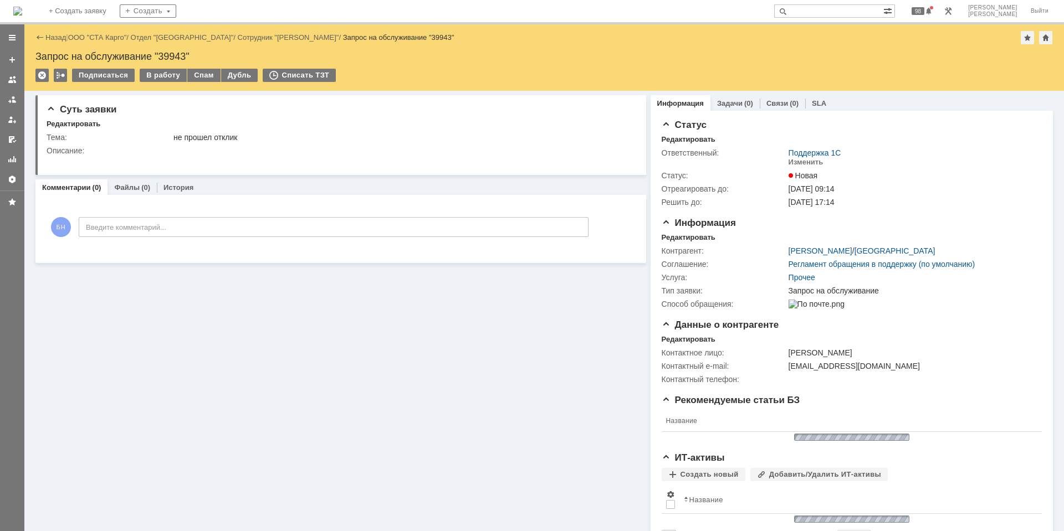
scroll to position [0, 0]
click at [22, 12] on img at bounding box center [17, 11] width 9 height 9
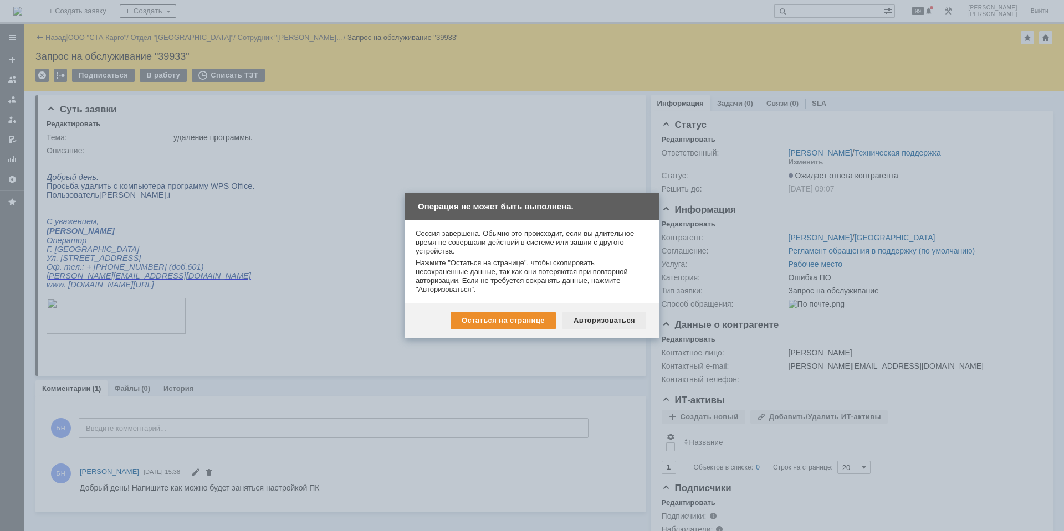
click at [600, 320] on div "Авторизоваться" at bounding box center [604, 321] width 84 height 18
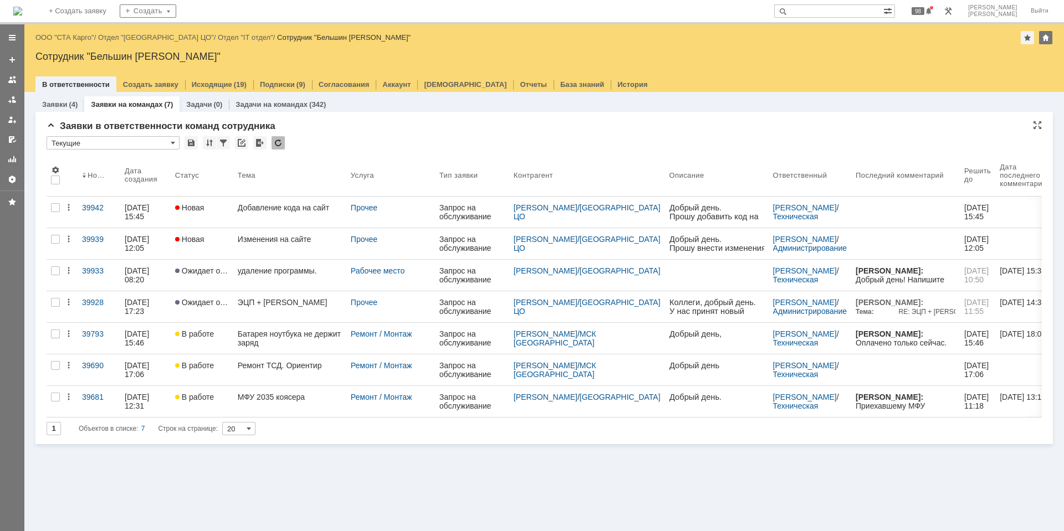
click at [274, 143] on div at bounding box center [278, 142] width 13 height 13
click at [279, 142] on div at bounding box center [278, 142] width 13 height 13
click at [279, 140] on div at bounding box center [278, 142] width 13 height 13
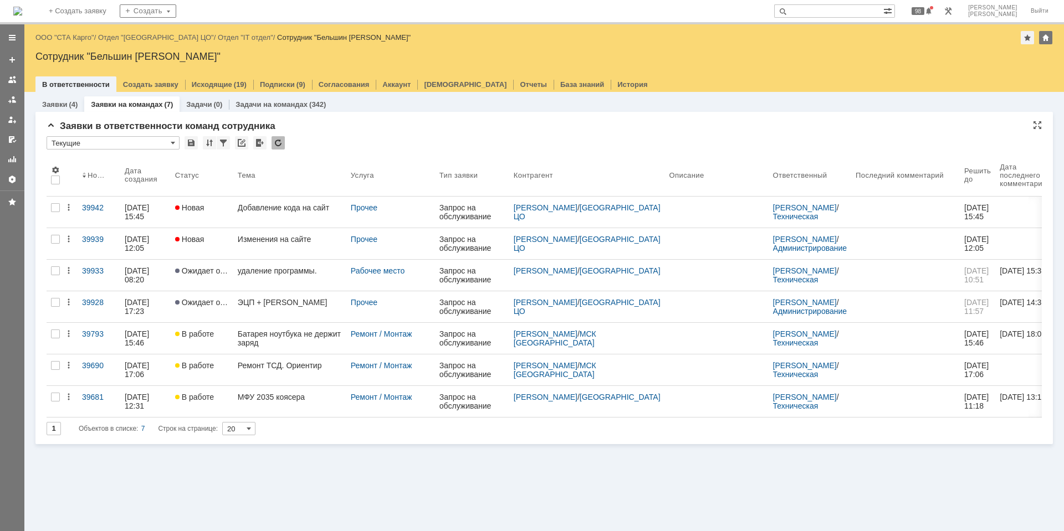
click at [331, 127] on div "Заявки в ответственности команд сотрудника" at bounding box center [544, 126] width 995 height 11
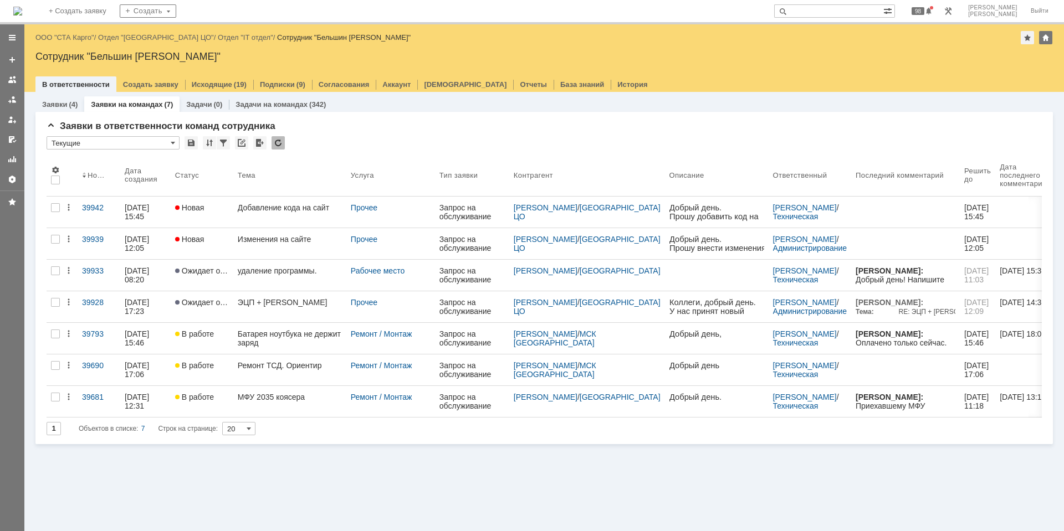
click at [284, 137] on div at bounding box center [278, 142] width 13 height 13
click at [279, 141] on div at bounding box center [278, 142] width 13 height 13
click at [283, 144] on div at bounding box center [278, 142] width 13 height 13
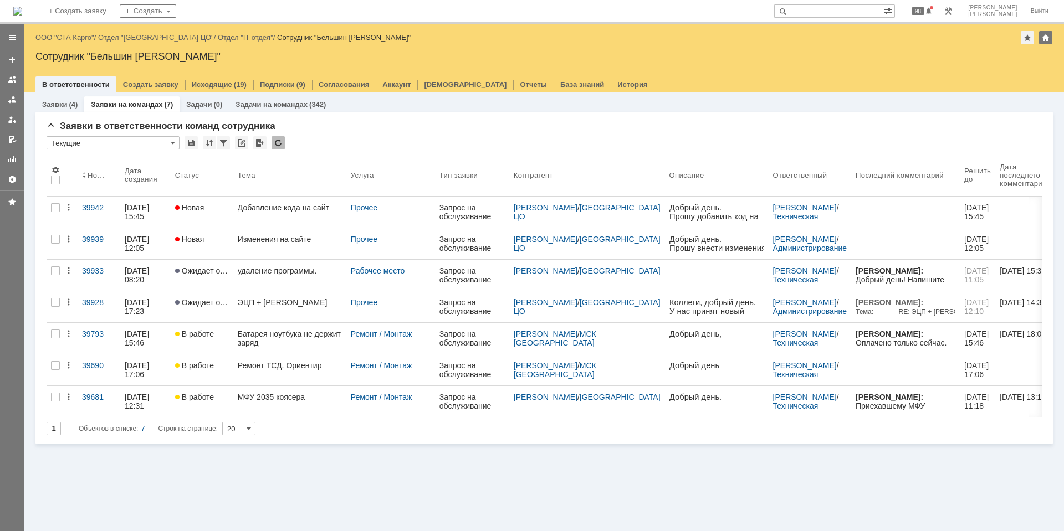
click at [283, 144] on div at bounding box center [278, 142] width 13 height 13
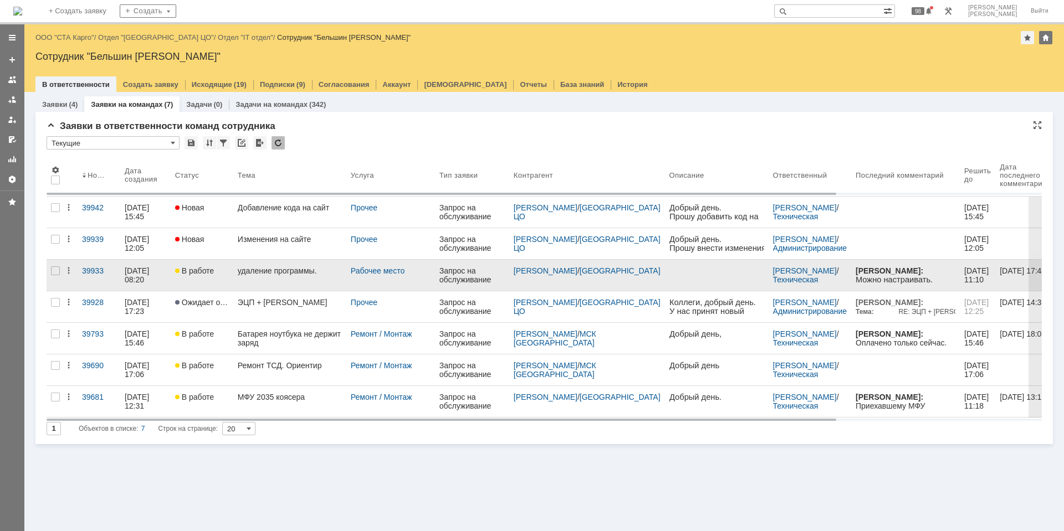
click at [308, 283] on link "удаление программы." at bounding box center [289, 275] width 113 height 31
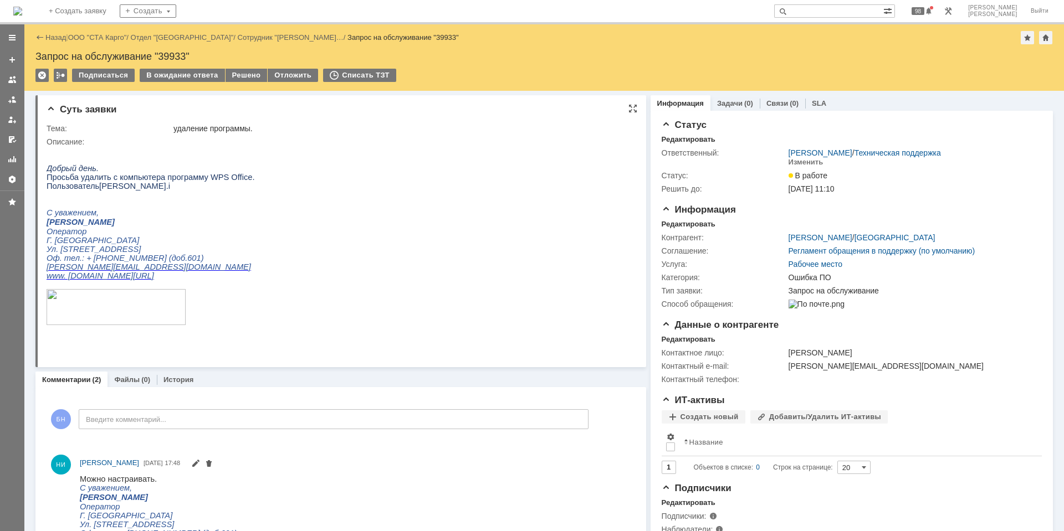
click at [431, 196] on html "Добрый день. Просьба удалить с компьютера программу WPS Office. Пользователь Ni…" at bounding box center [336, 241] width 579 height 190
click at [330, 182] on html "Добрый день. Просьба удалить с компьютера программу WPS Office. Пользователь Ni…" at bounding box center [336, 241] width 579 height 190
click at [243, 79] on div "Решено" at bounding box center [247, 75] width 42 height 13
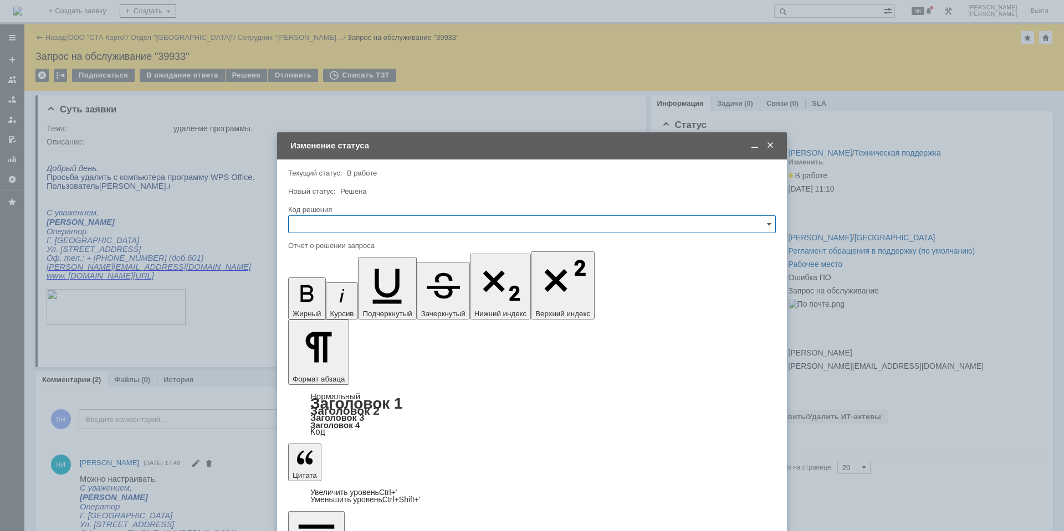
click at [326, 233] on div at bounding box center [532, 237] width 488 height 8
click at [323, 228] on input "text" at bounding box center [532, 225] width 488 height 18
click at [319, 371] on span "Решено" at bounding box center [531, 372] width 473 height 9
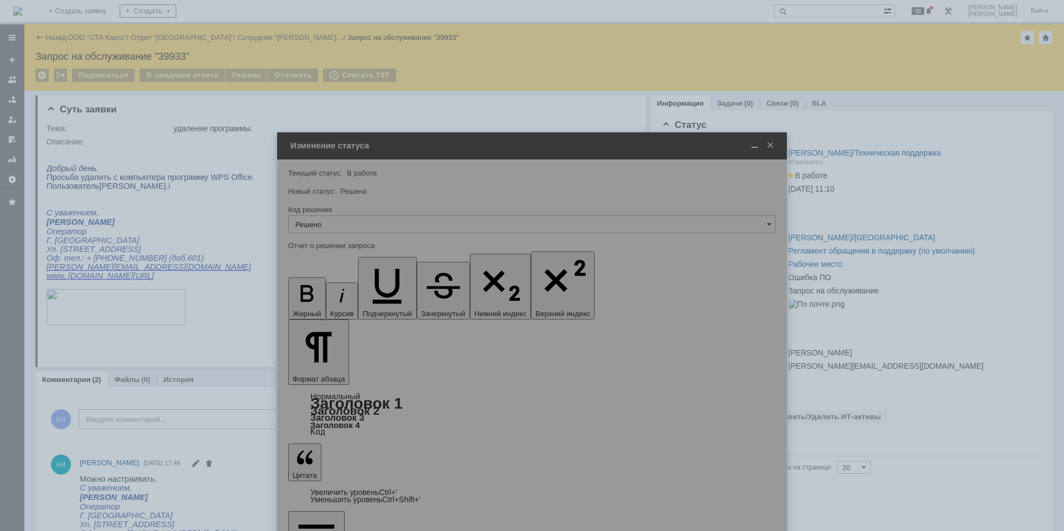
type input "Решено"
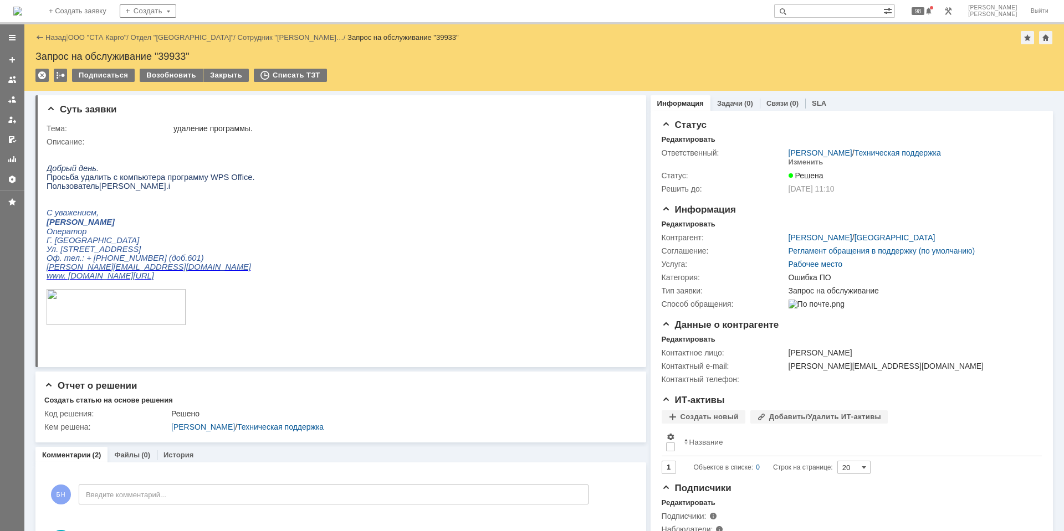
click at [22, 13] on img at bounding box center [17, 11] width 9 height 9
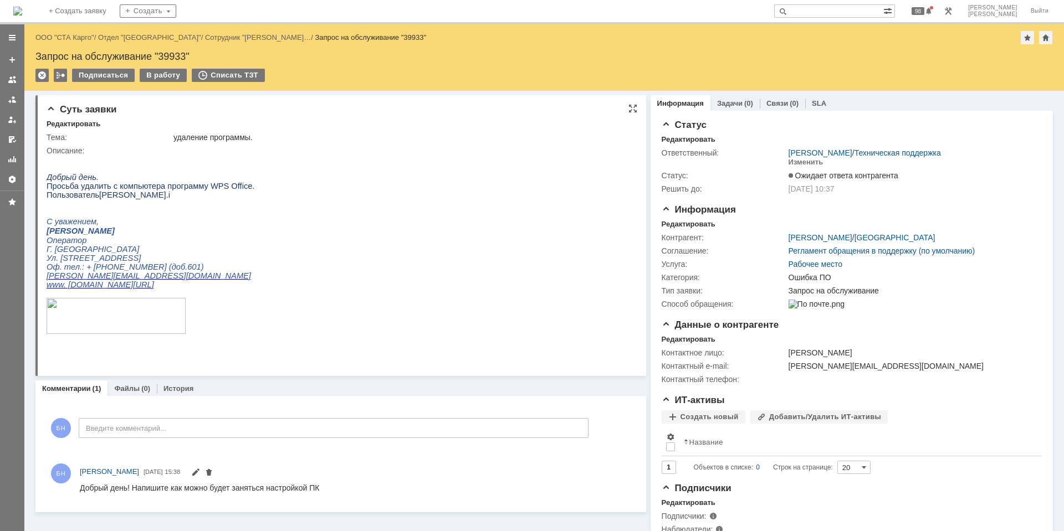
click at [219, 226] on p "С уважением," at bounding box center [151, 221] width 208 height 9
